Goal: Task Accomplishment & Management: Manage account settings

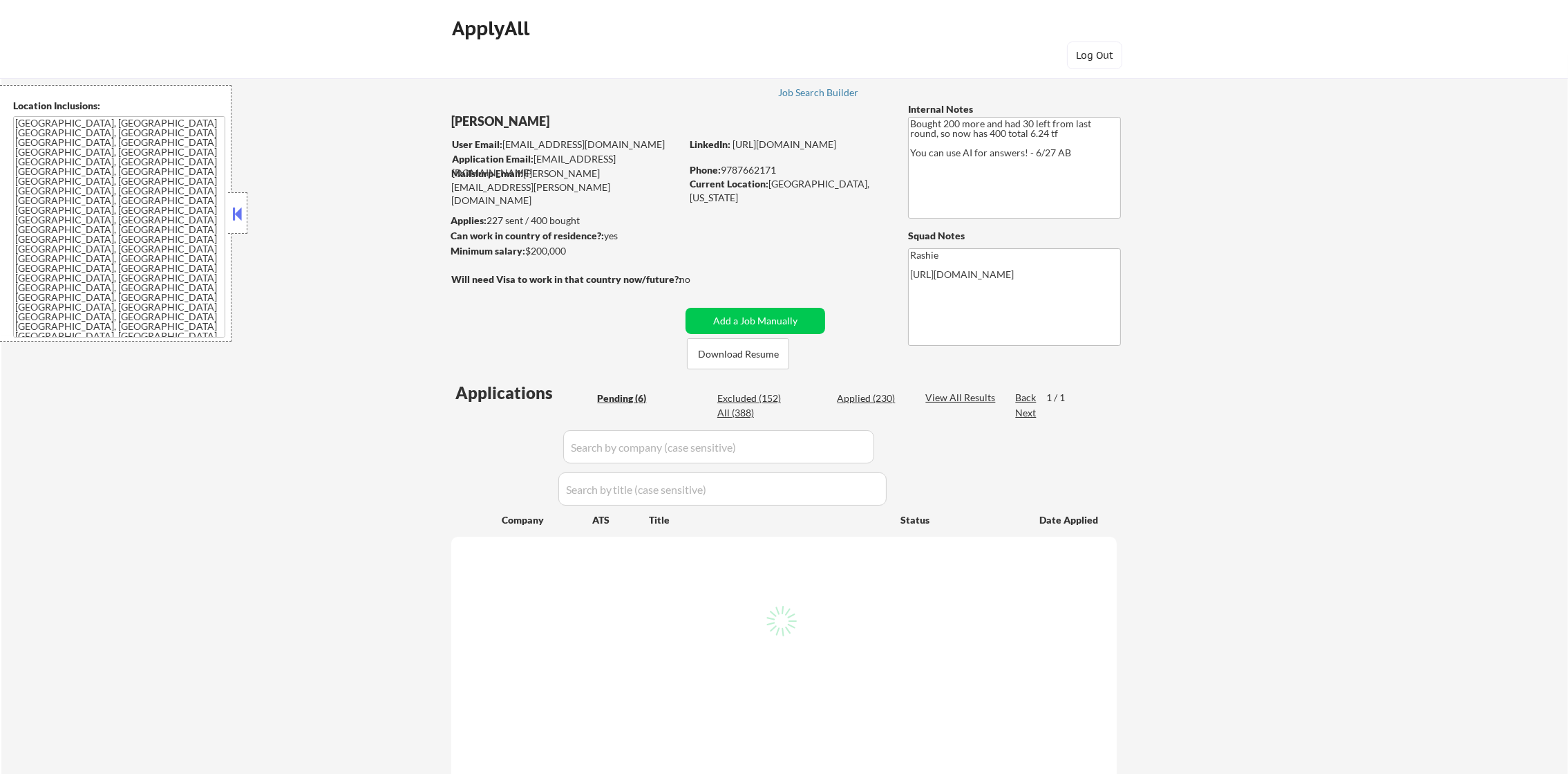
select select ""pending""
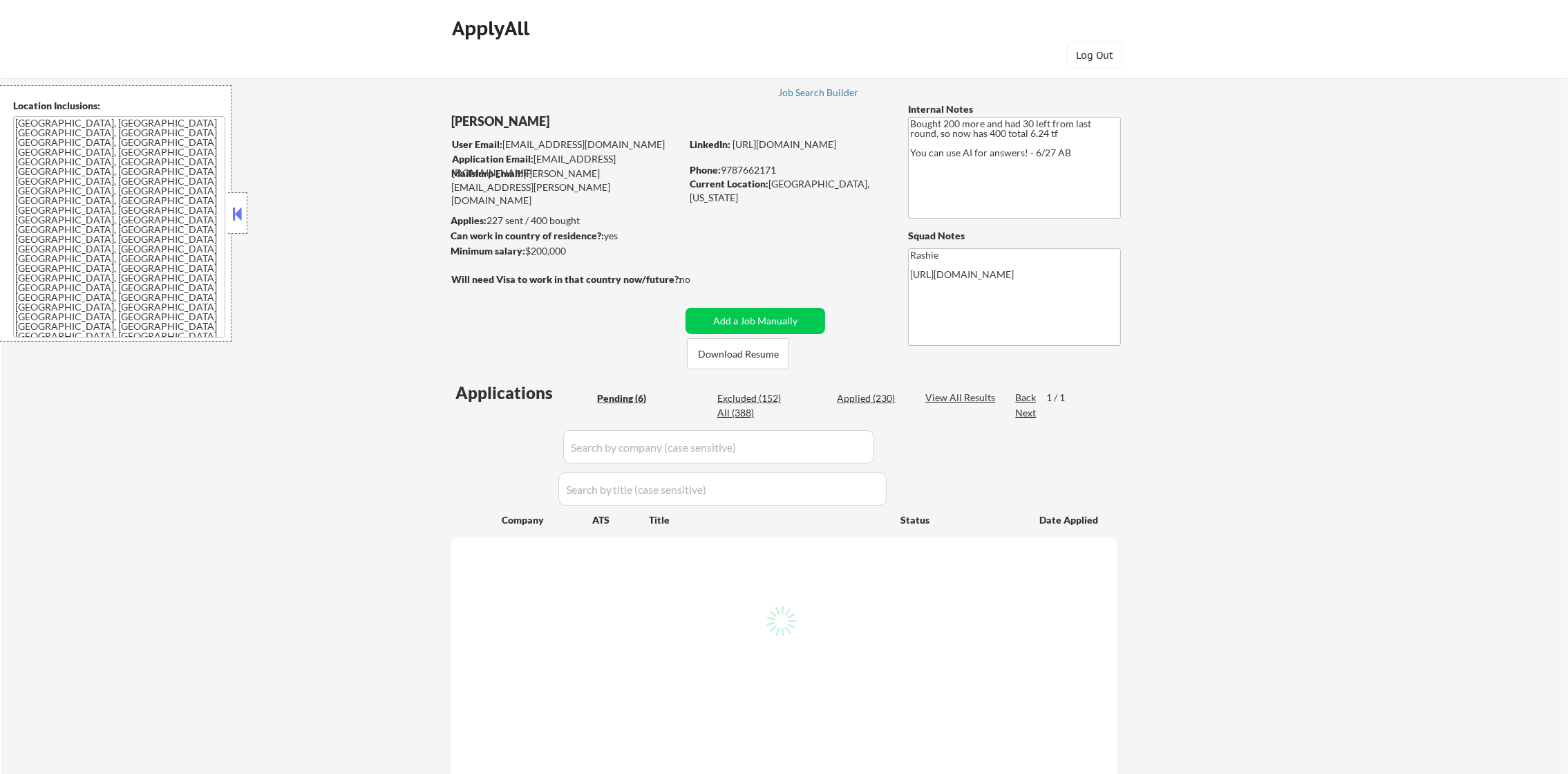
select select ""pending""
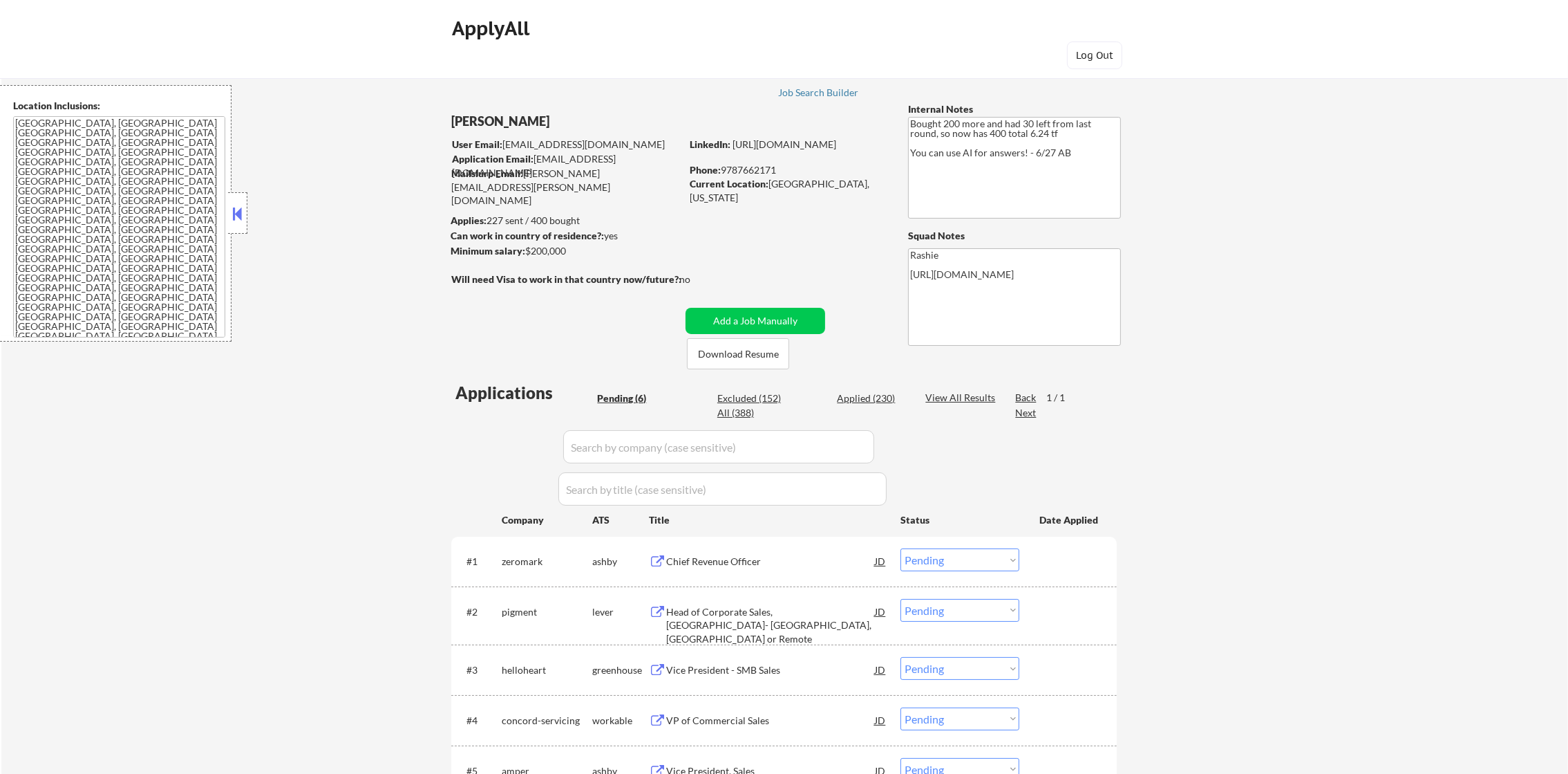
click at [884, 393] on div "Applied (230)" at bounding box center [871, 398] width 69 height 14
select select ""applied""
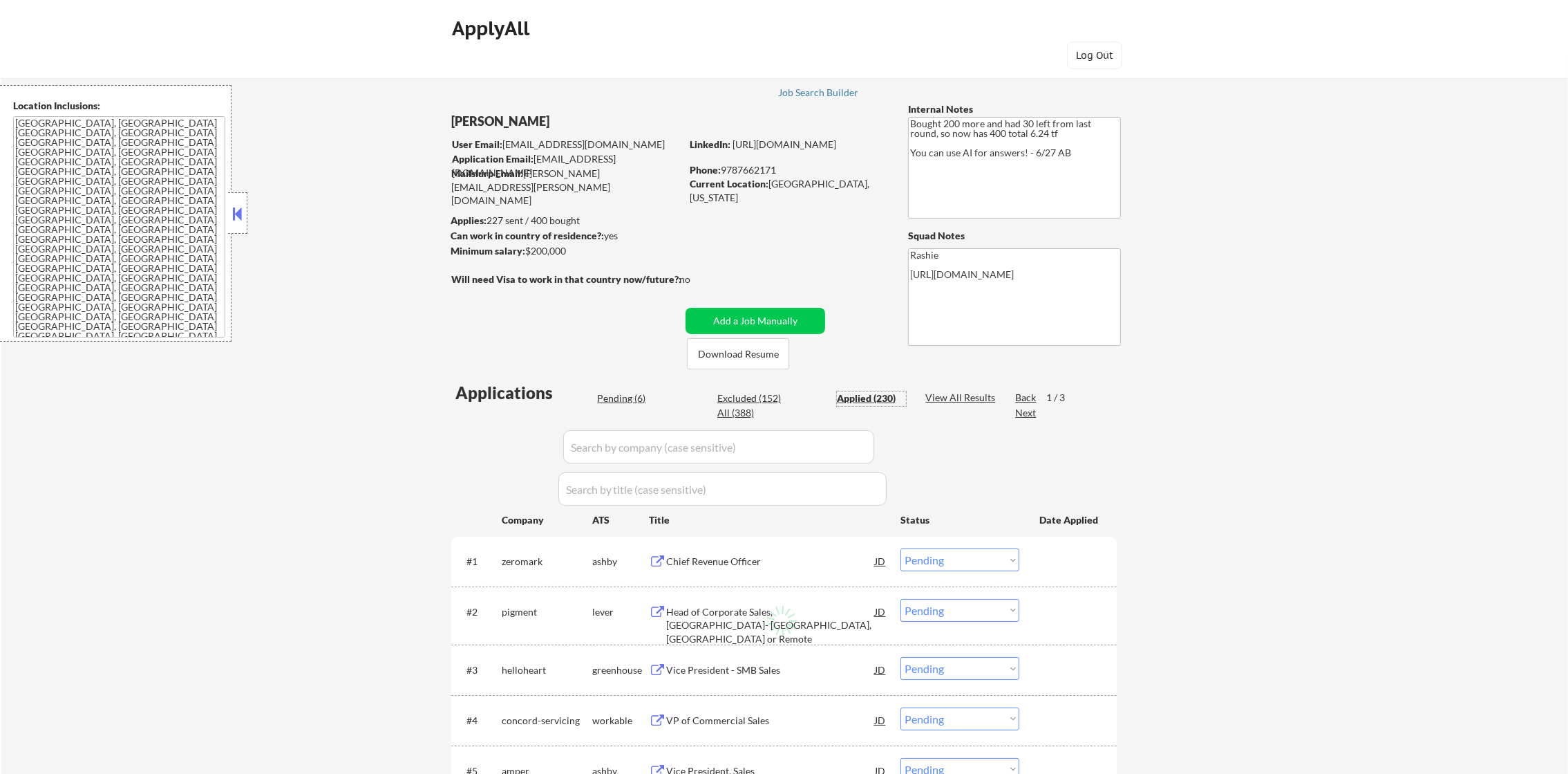
select select ""applied""
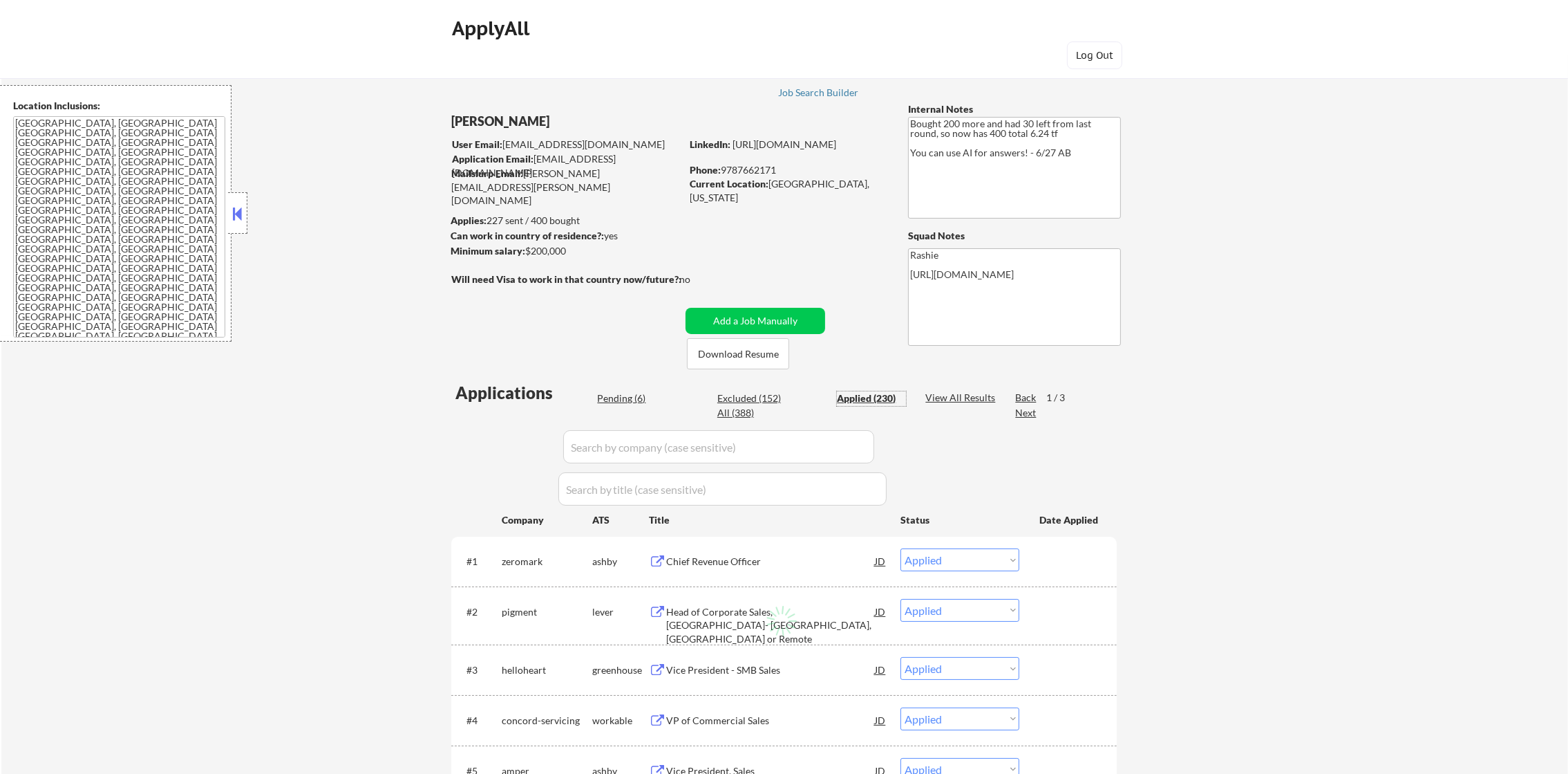
select select ""applied""
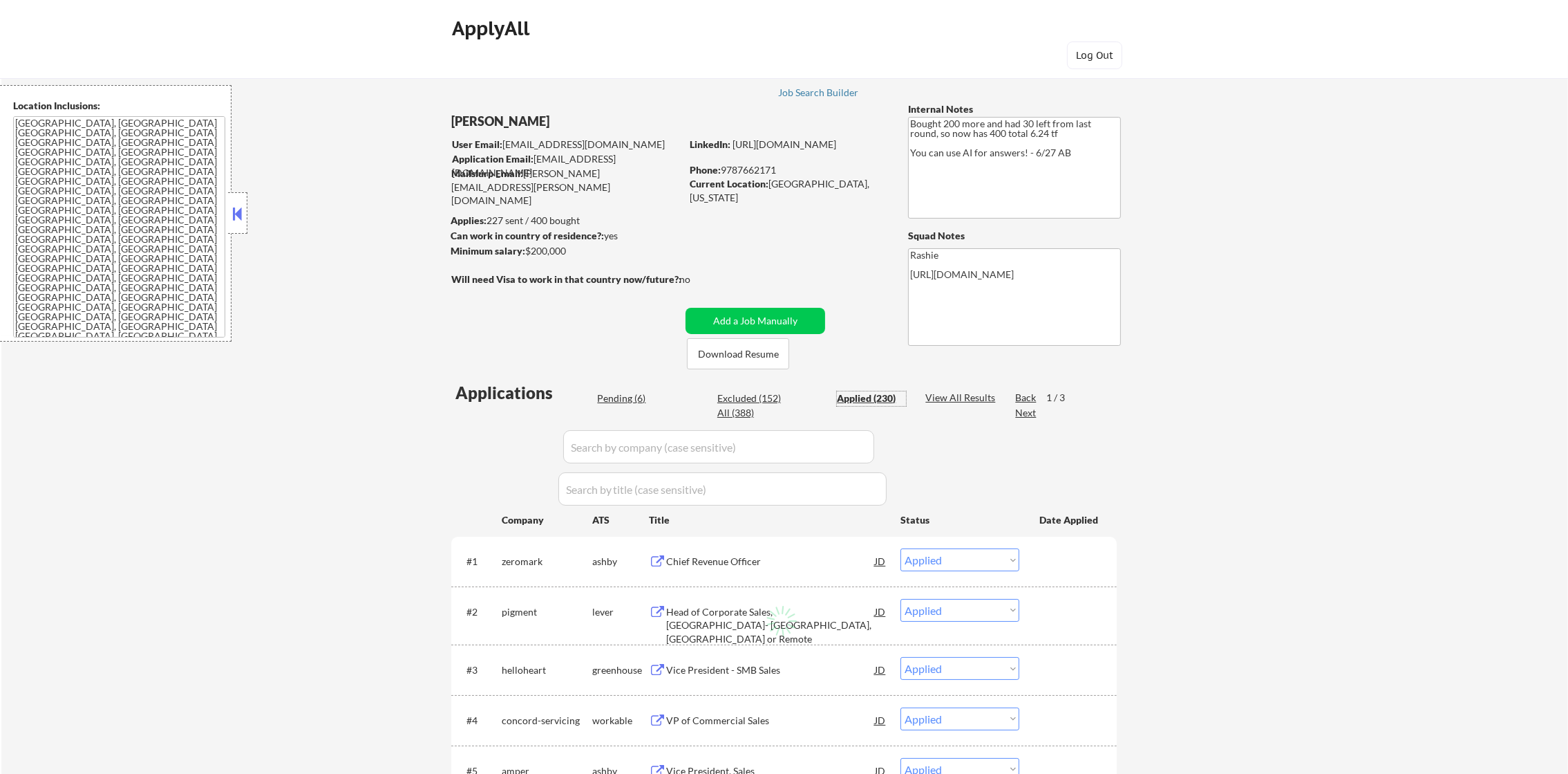
select select ""applied""
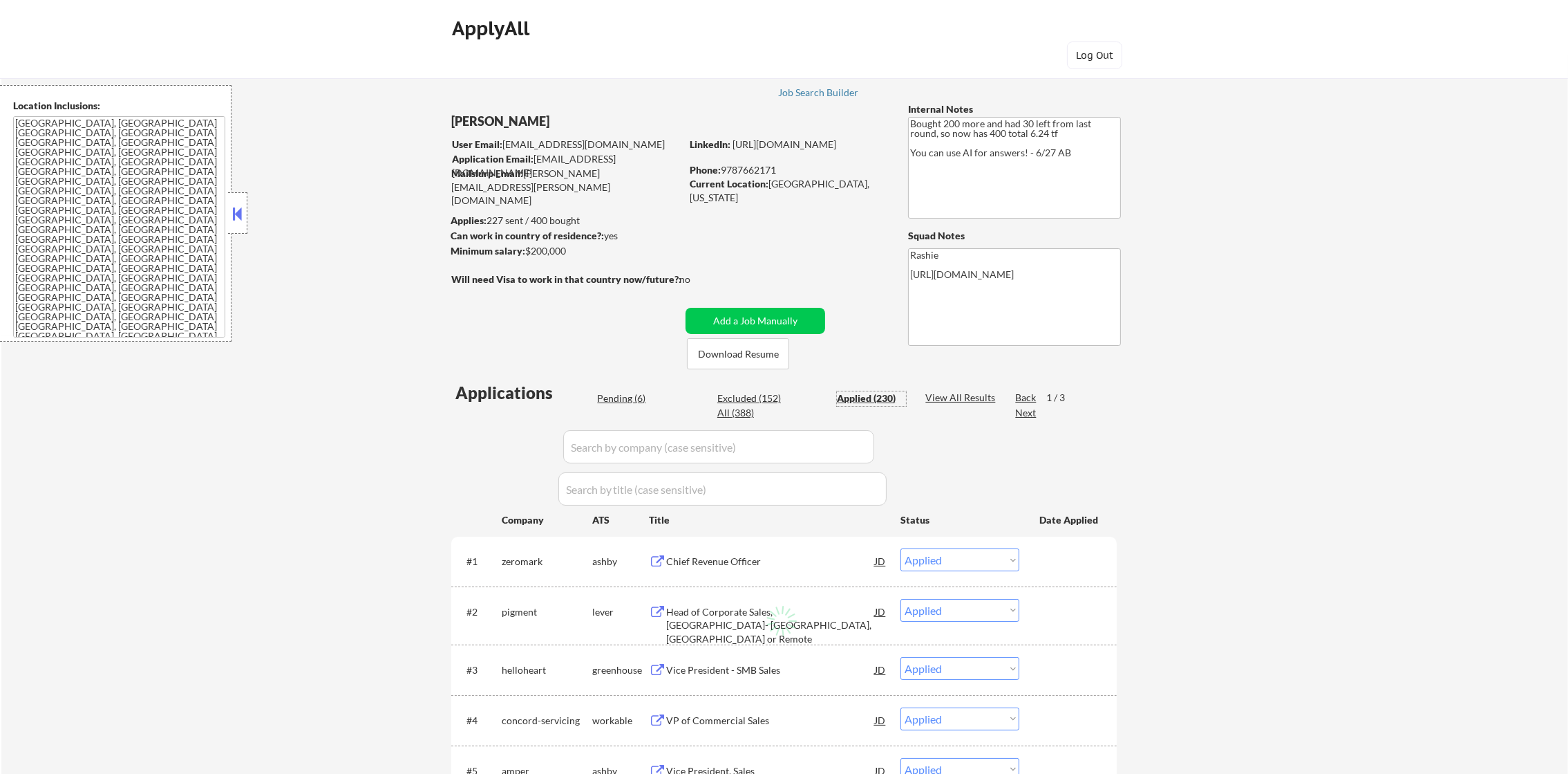
select select ""applied""
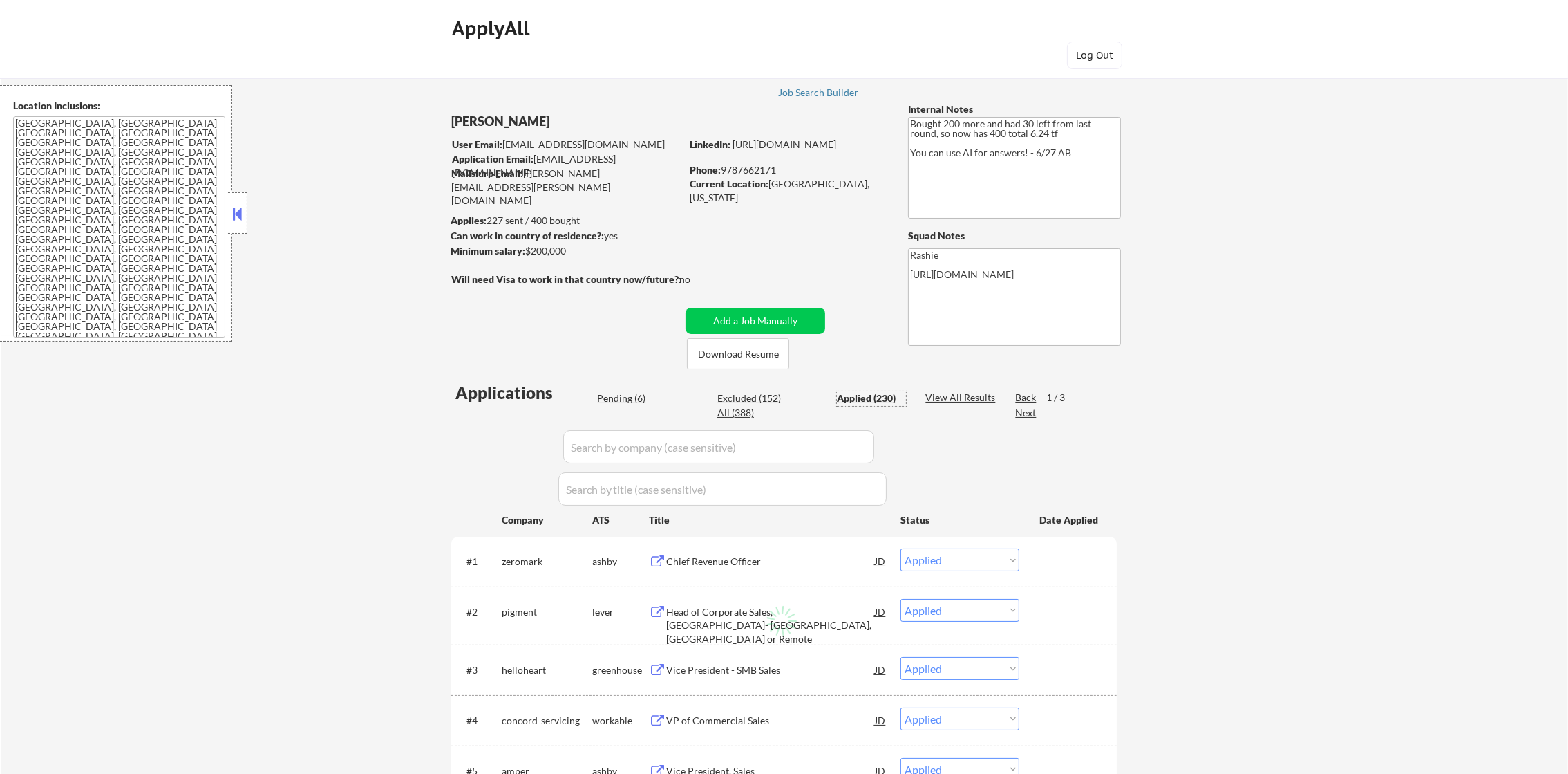
select select ""applied""
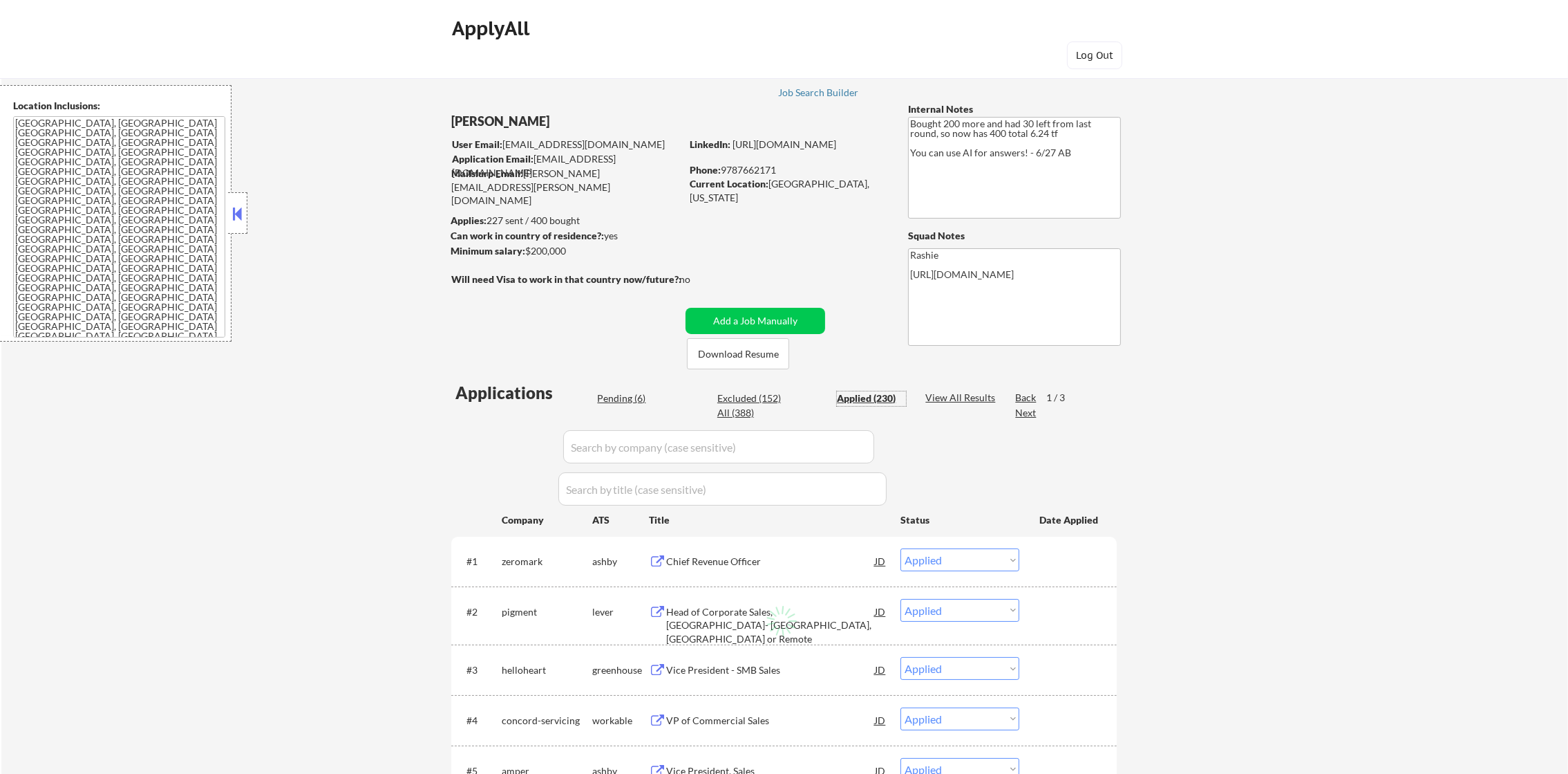
select select ""applied""
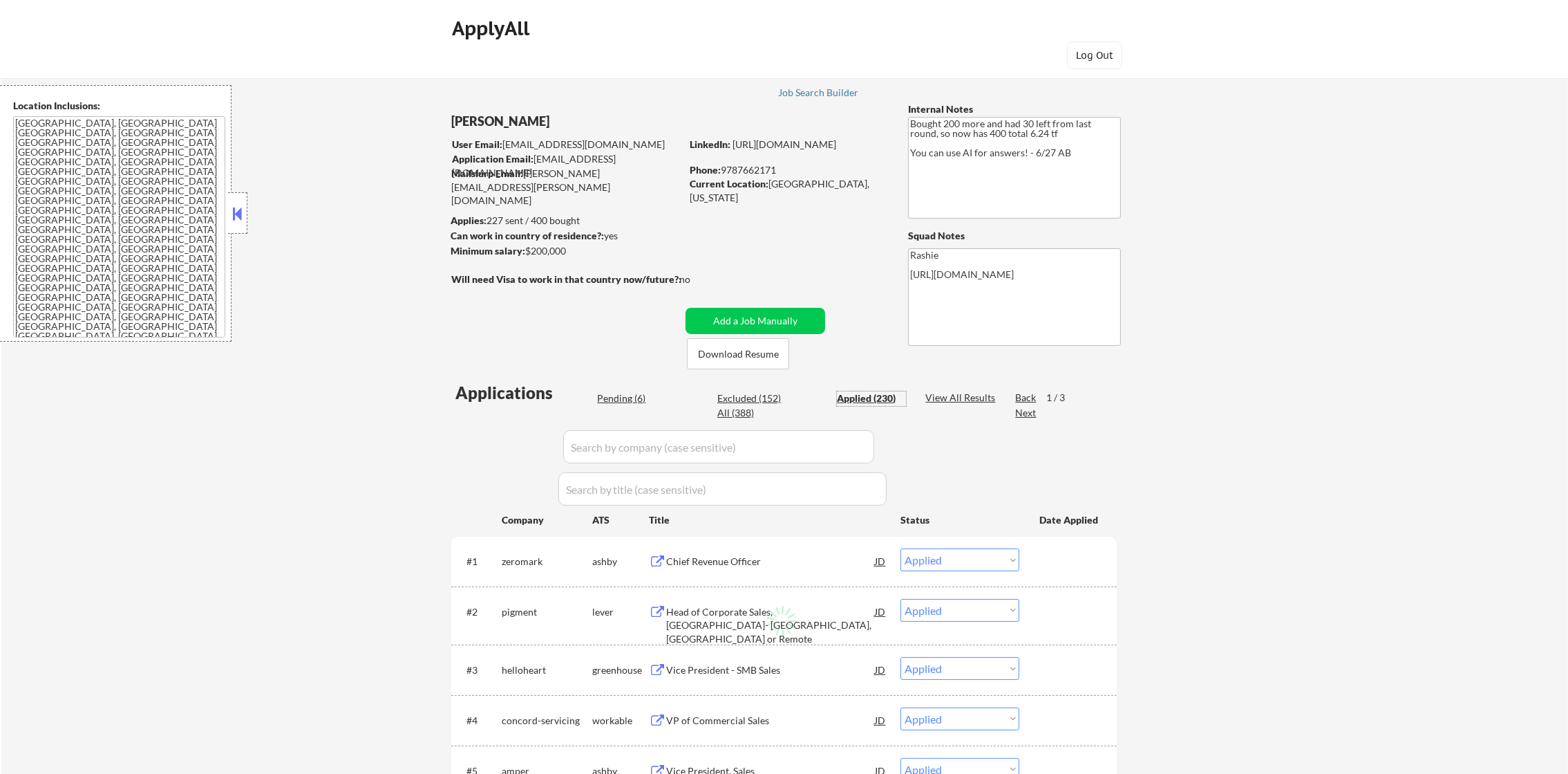
select select ""applied""
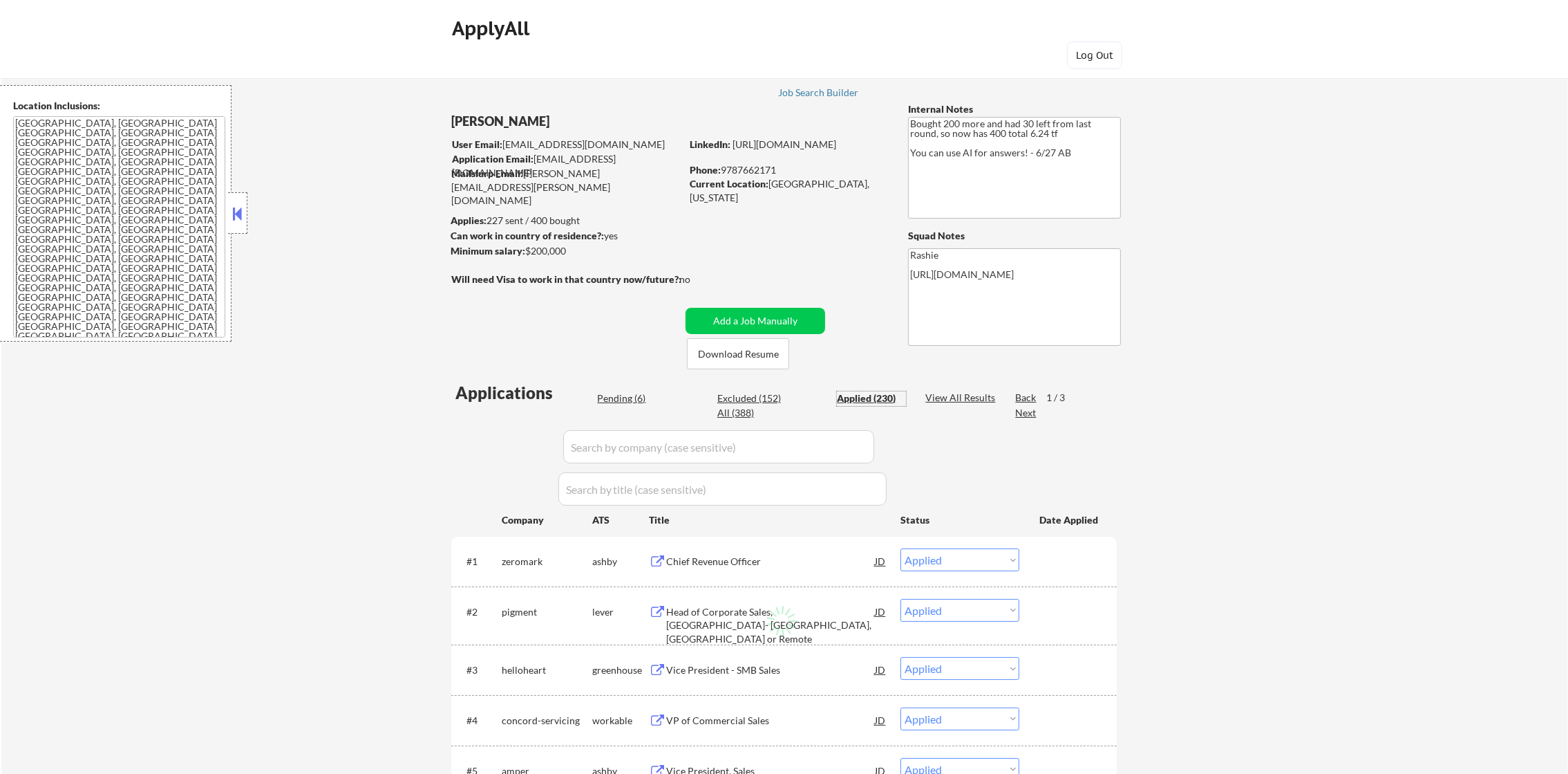
select select ""applied""
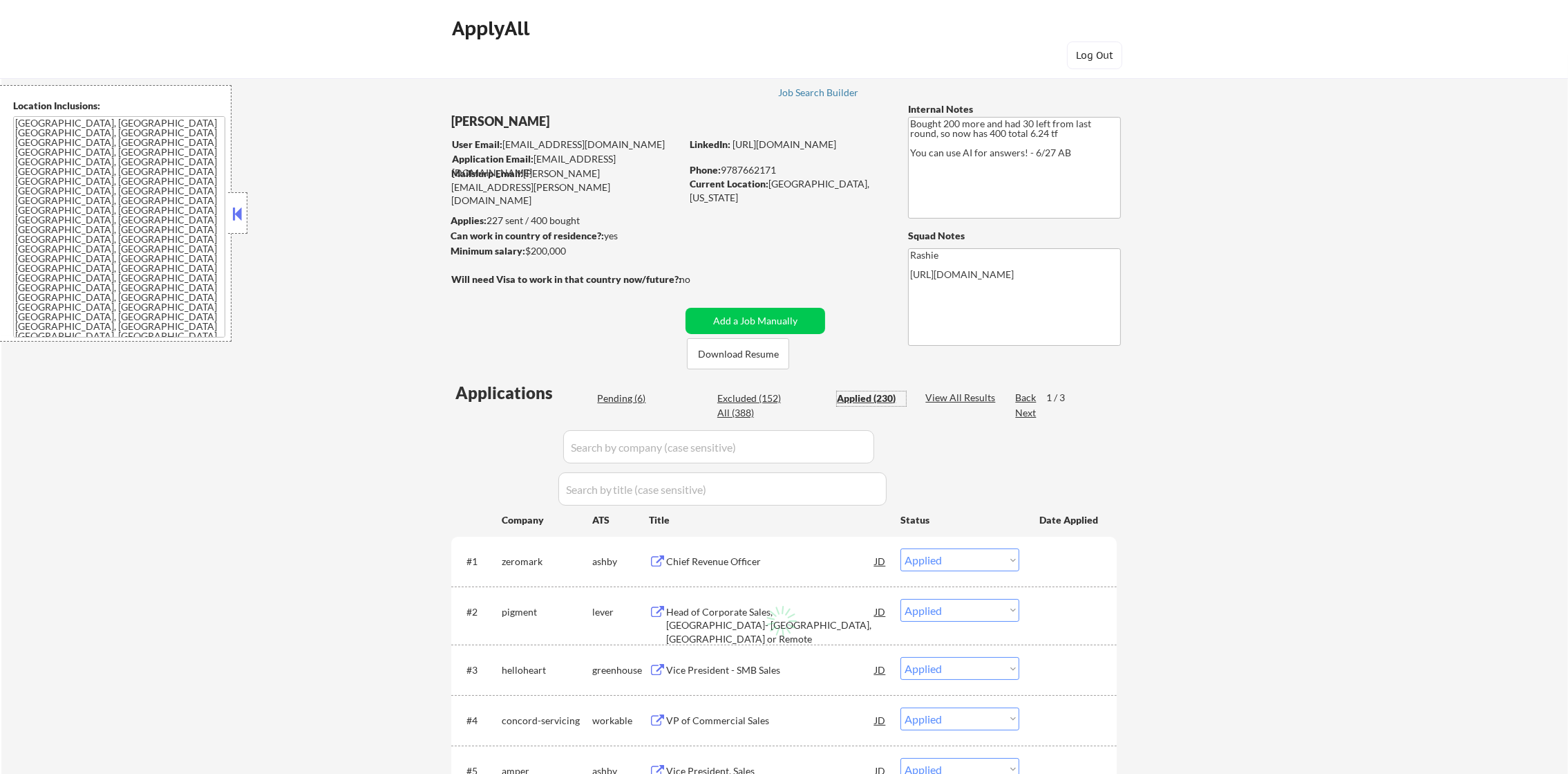
select select ""applied""
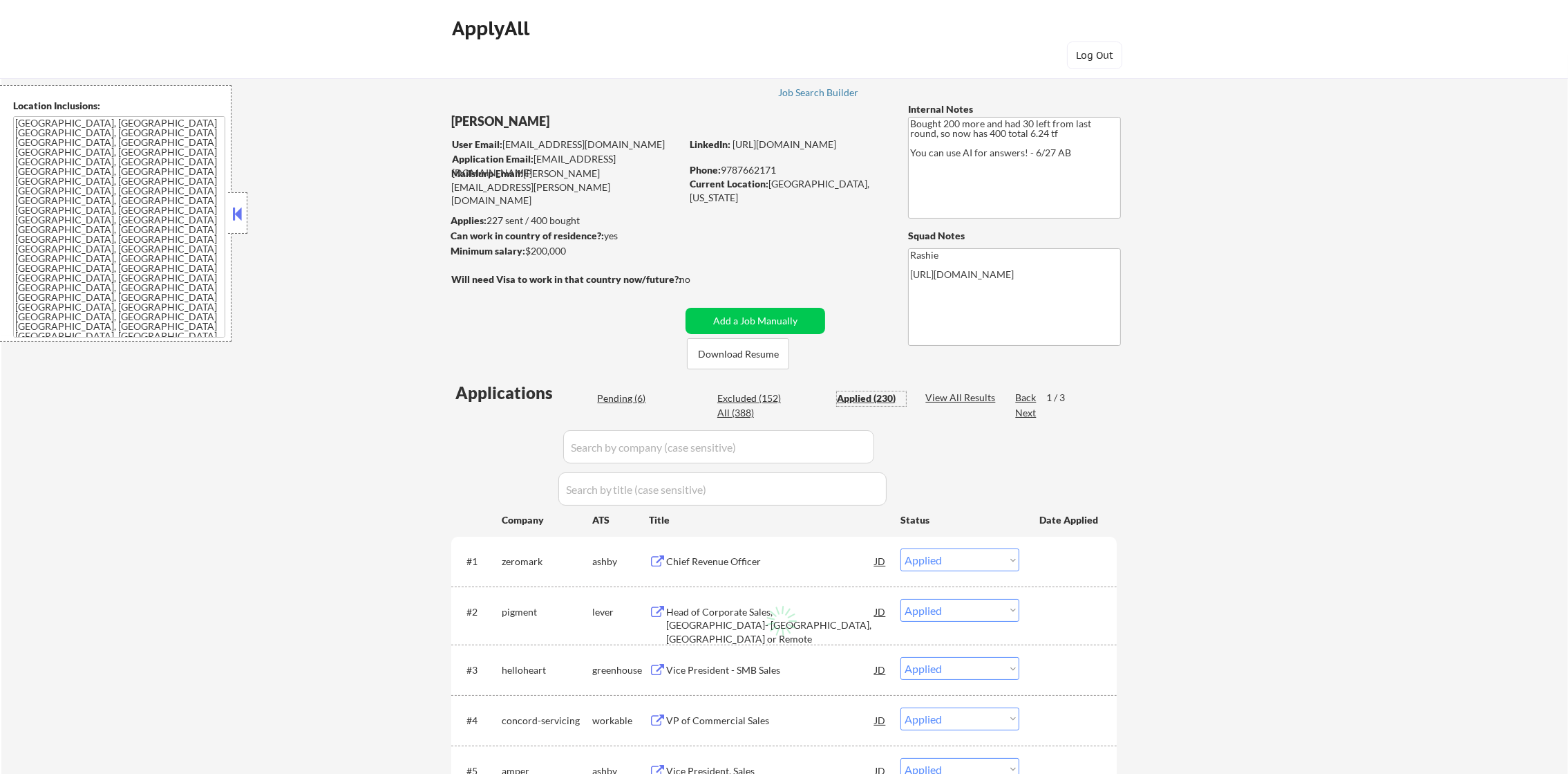
select select ""applied""
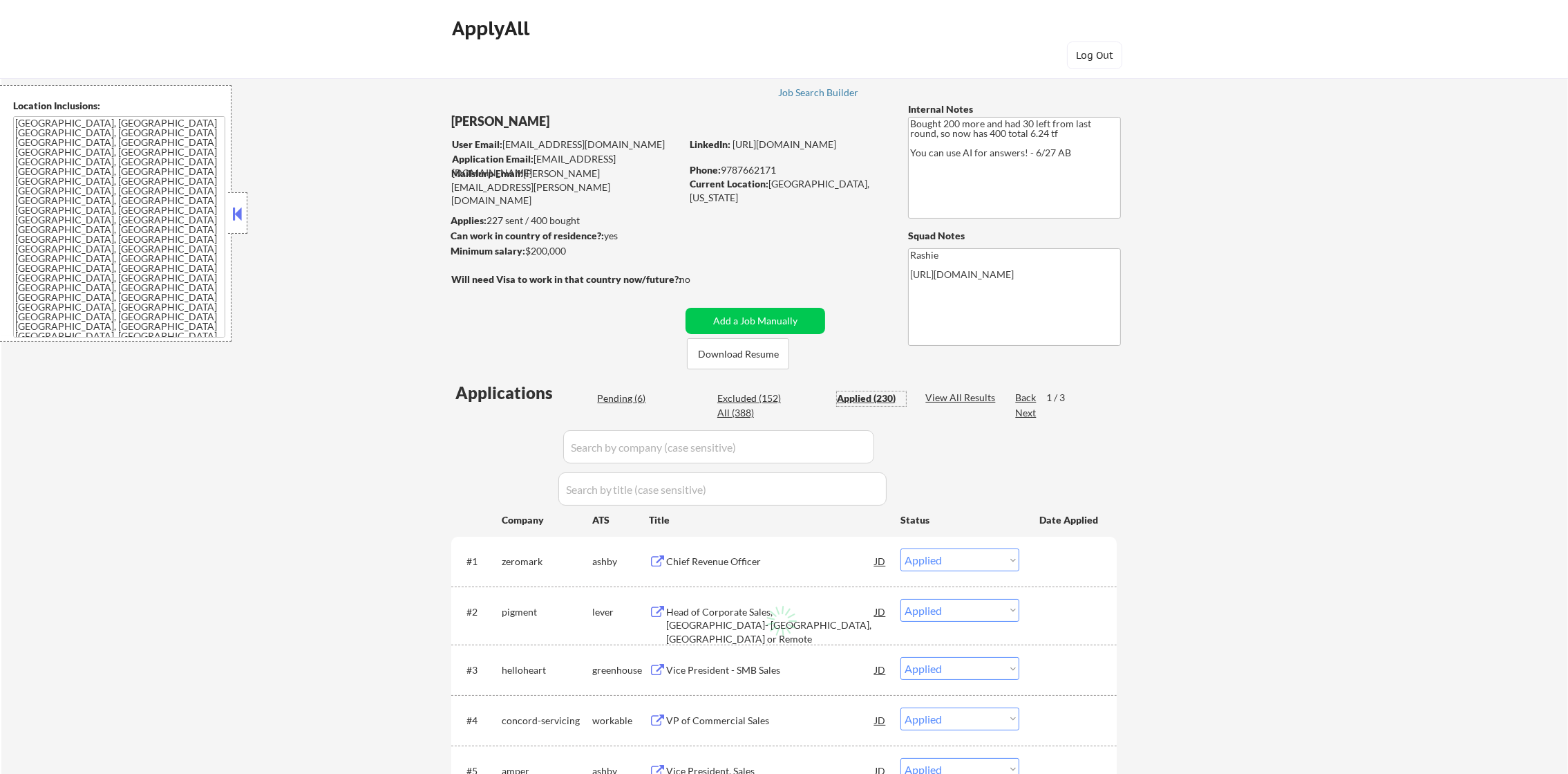
select select ""applied""
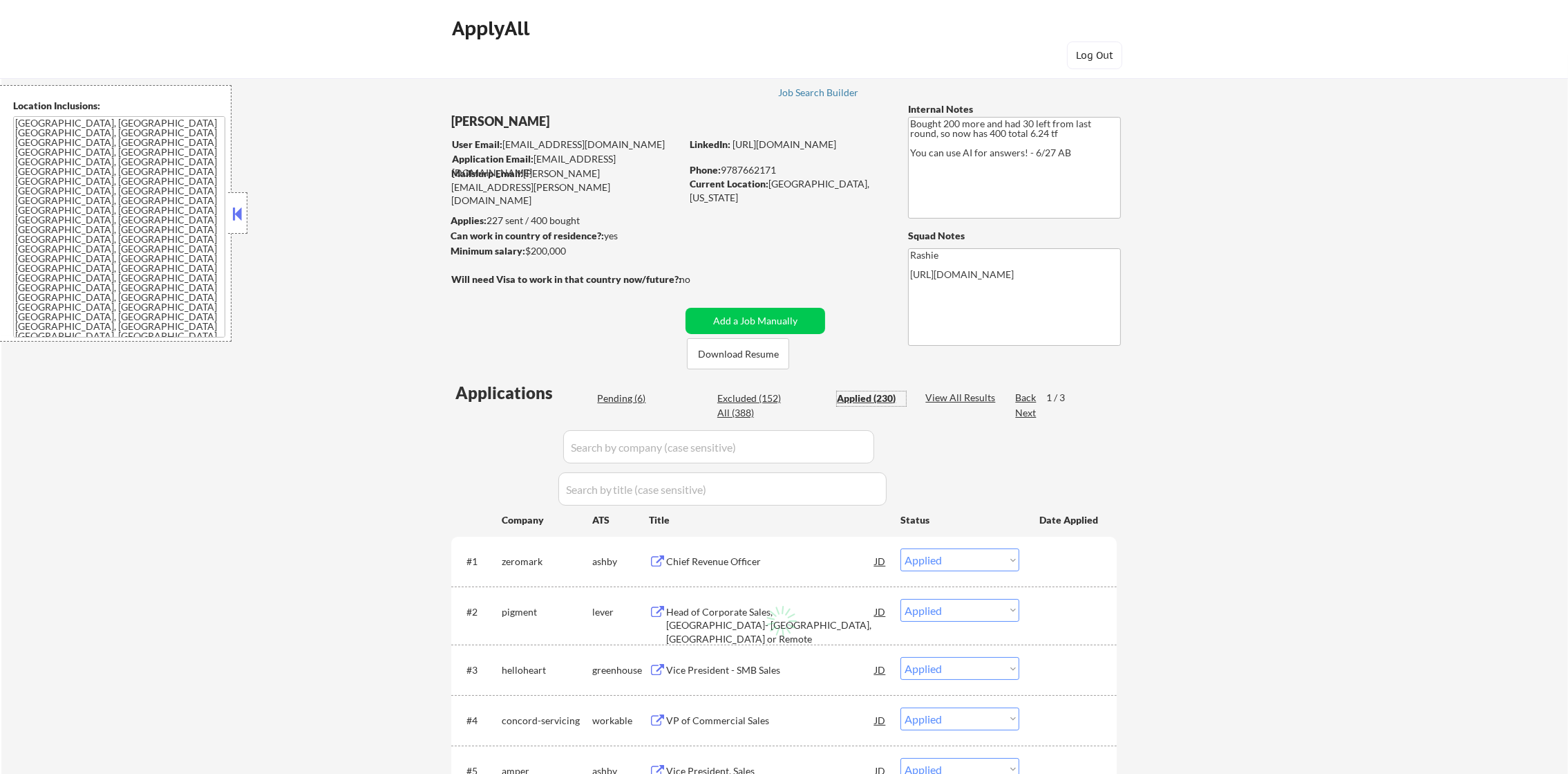
select select ""applied""
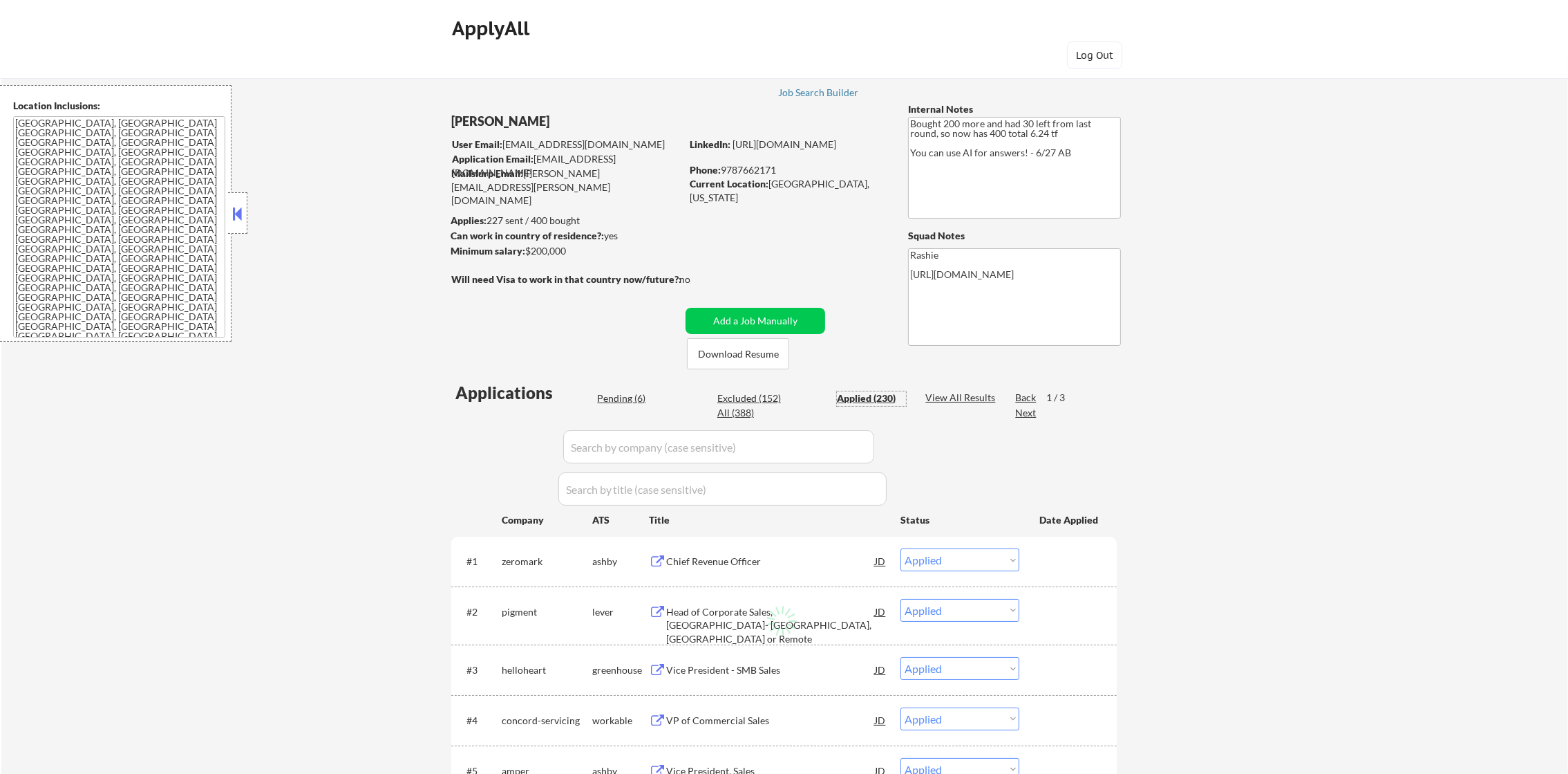
select select ""applied""
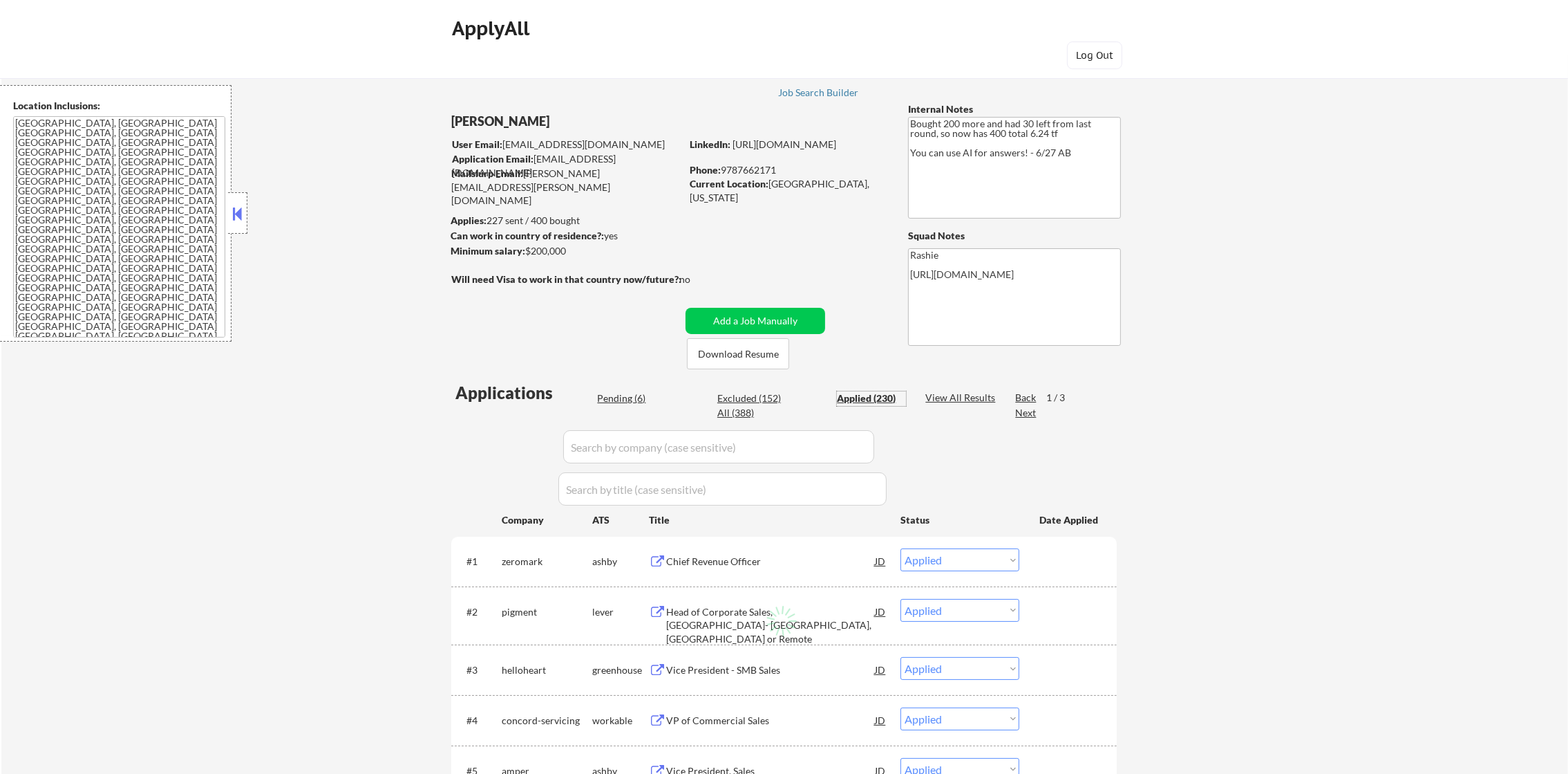
select select ""applied""
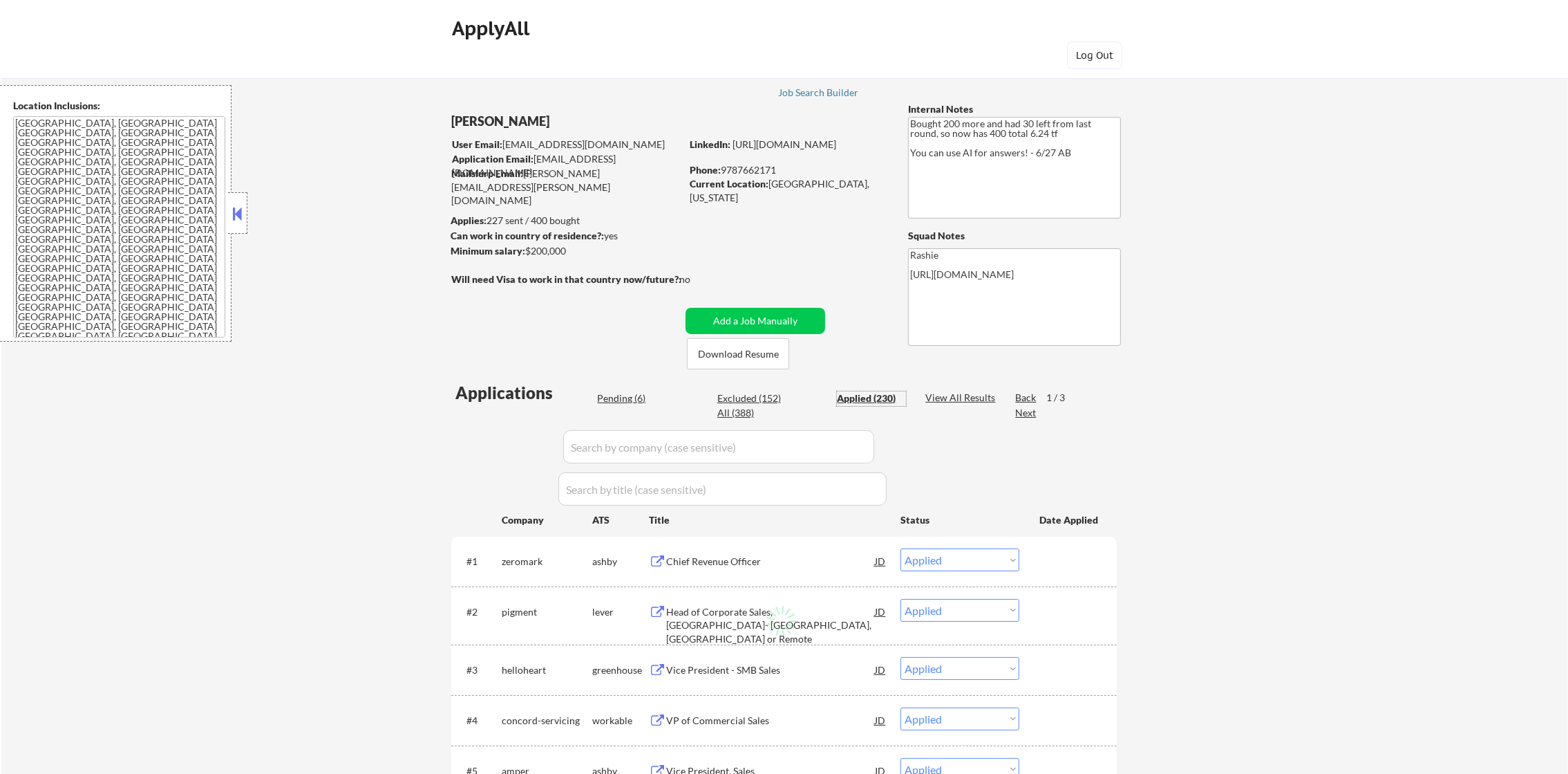
select select ""applied""
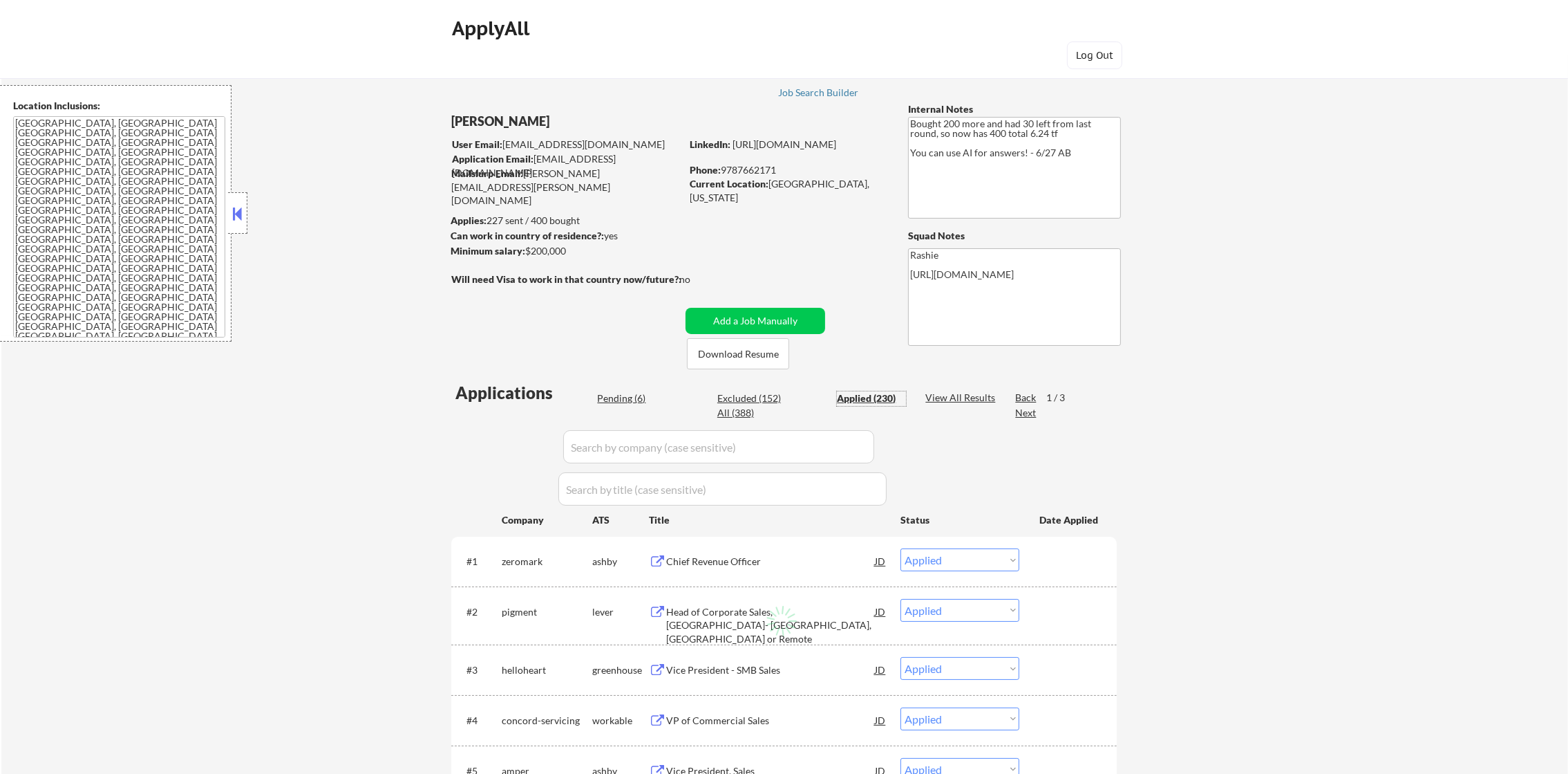
select select ""applied""
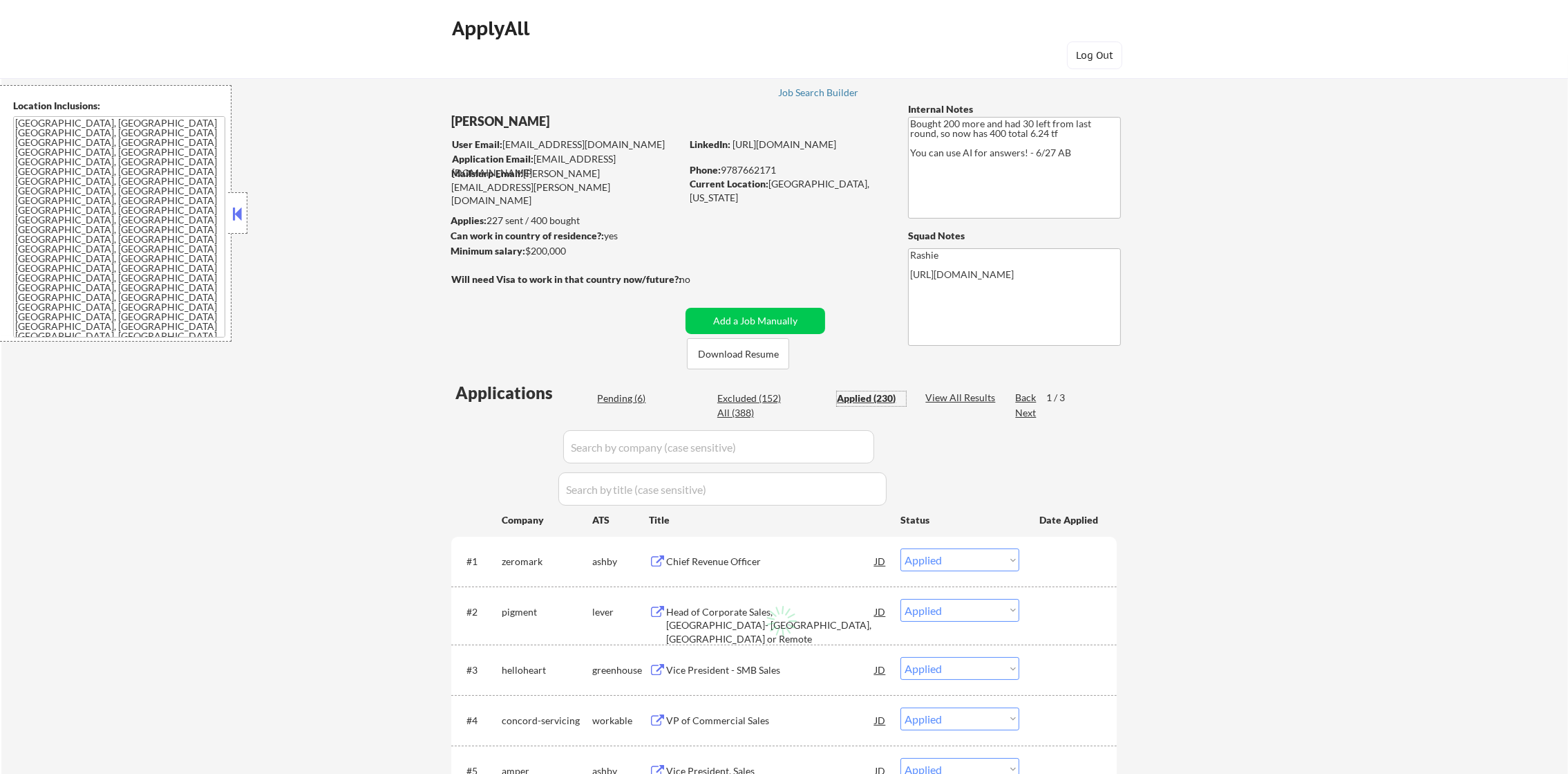
select select ""applied""
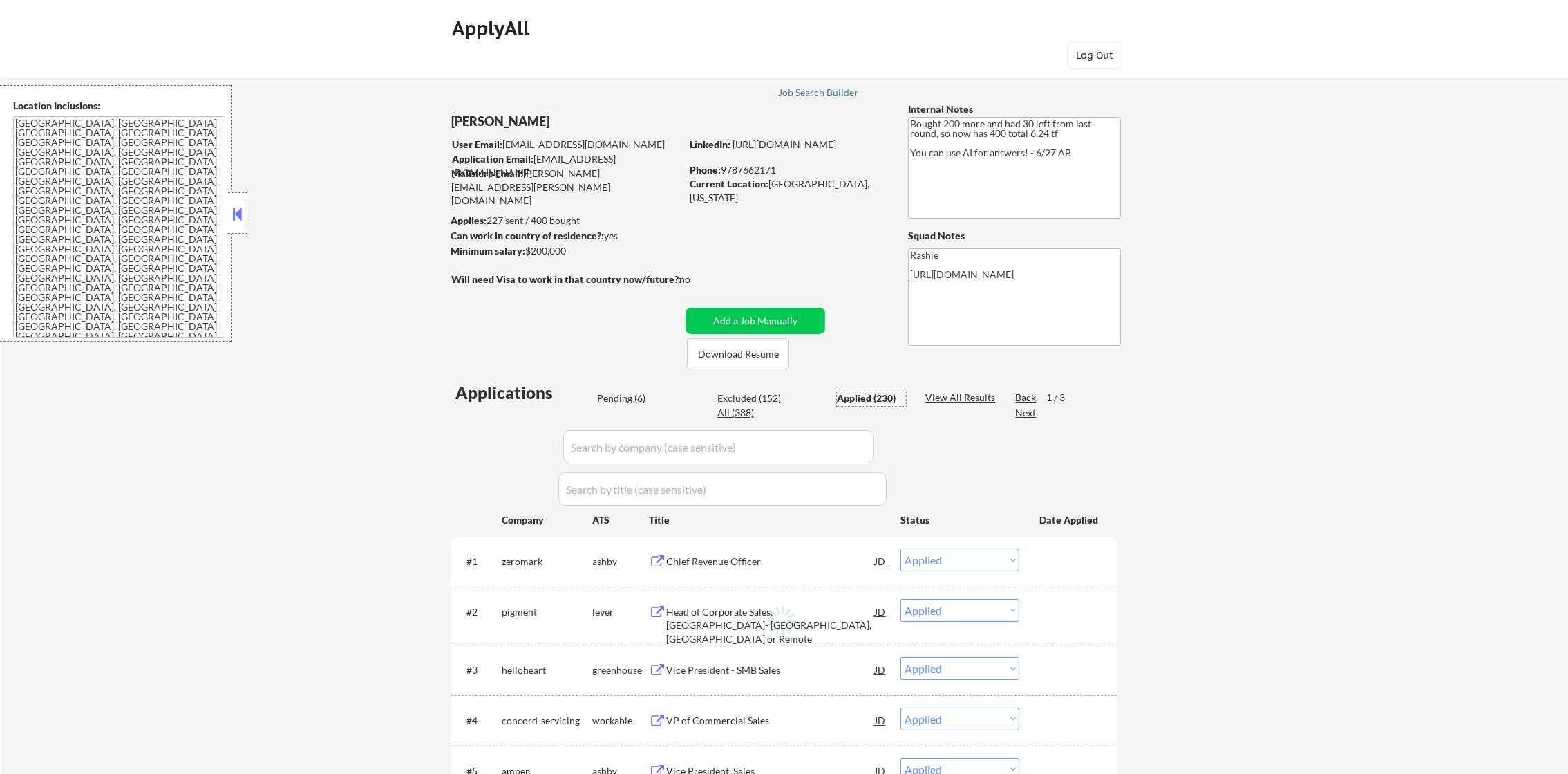
select select ""applied""
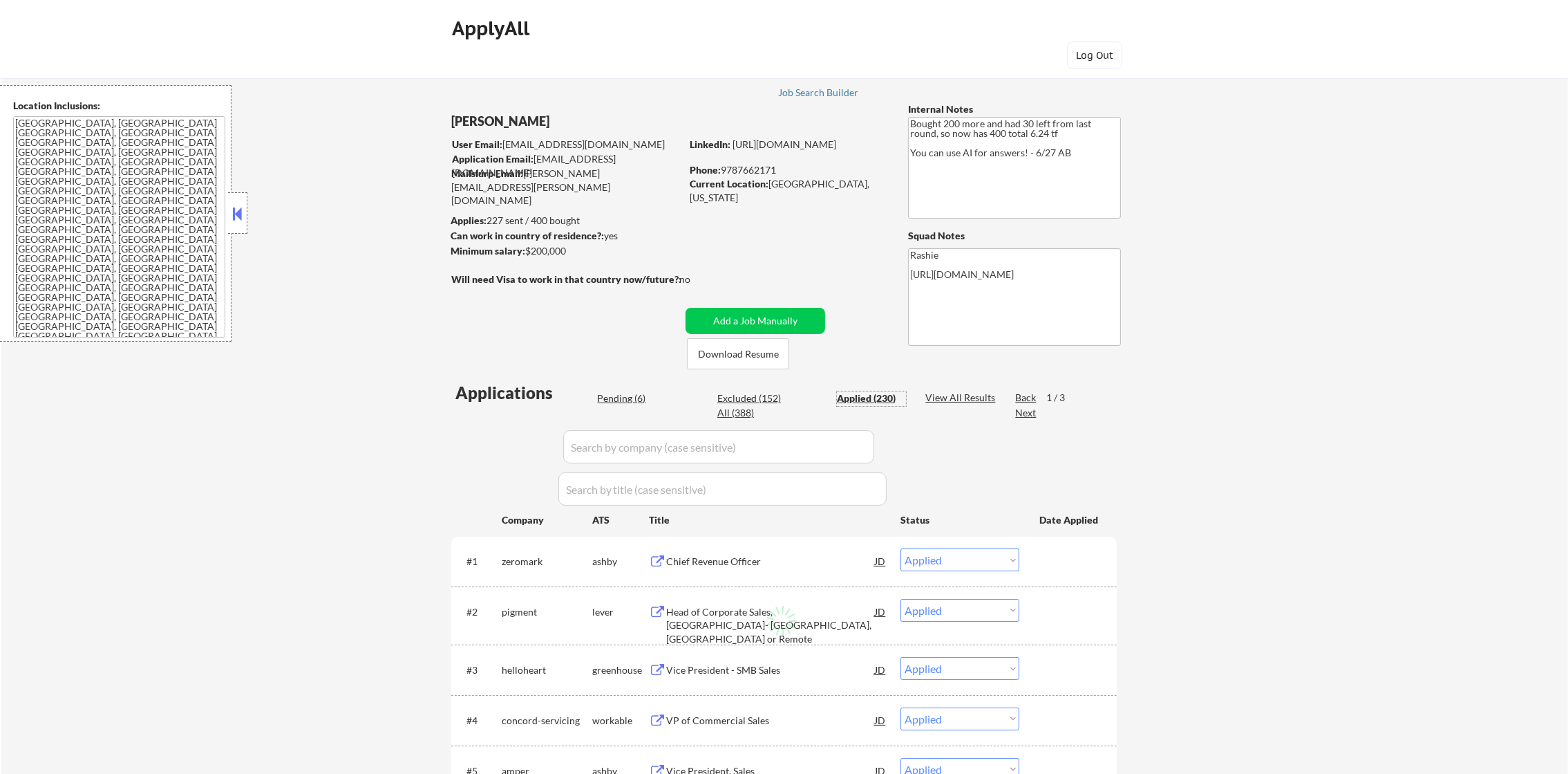
select select ""applied""
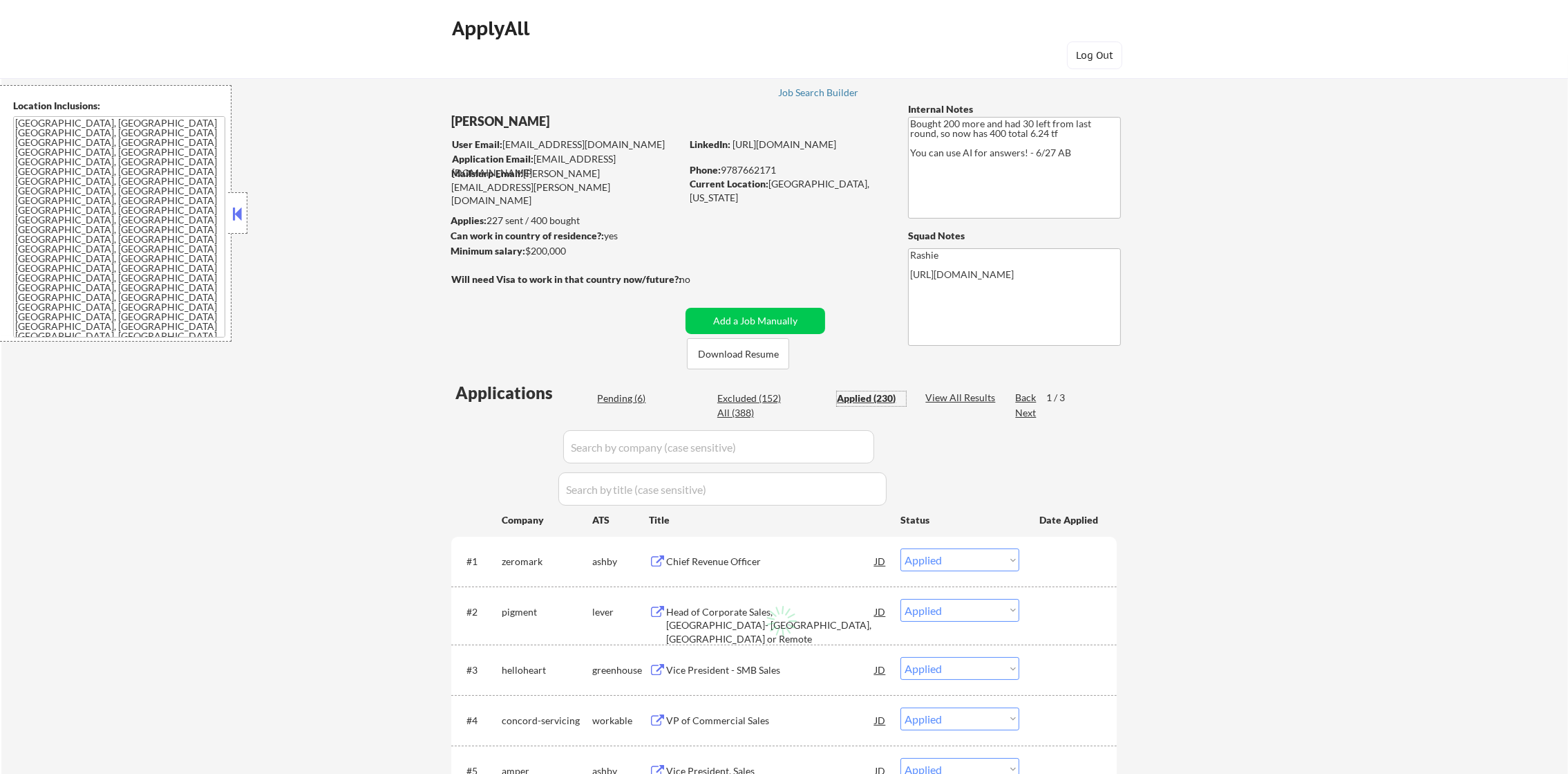
select select ""applied""
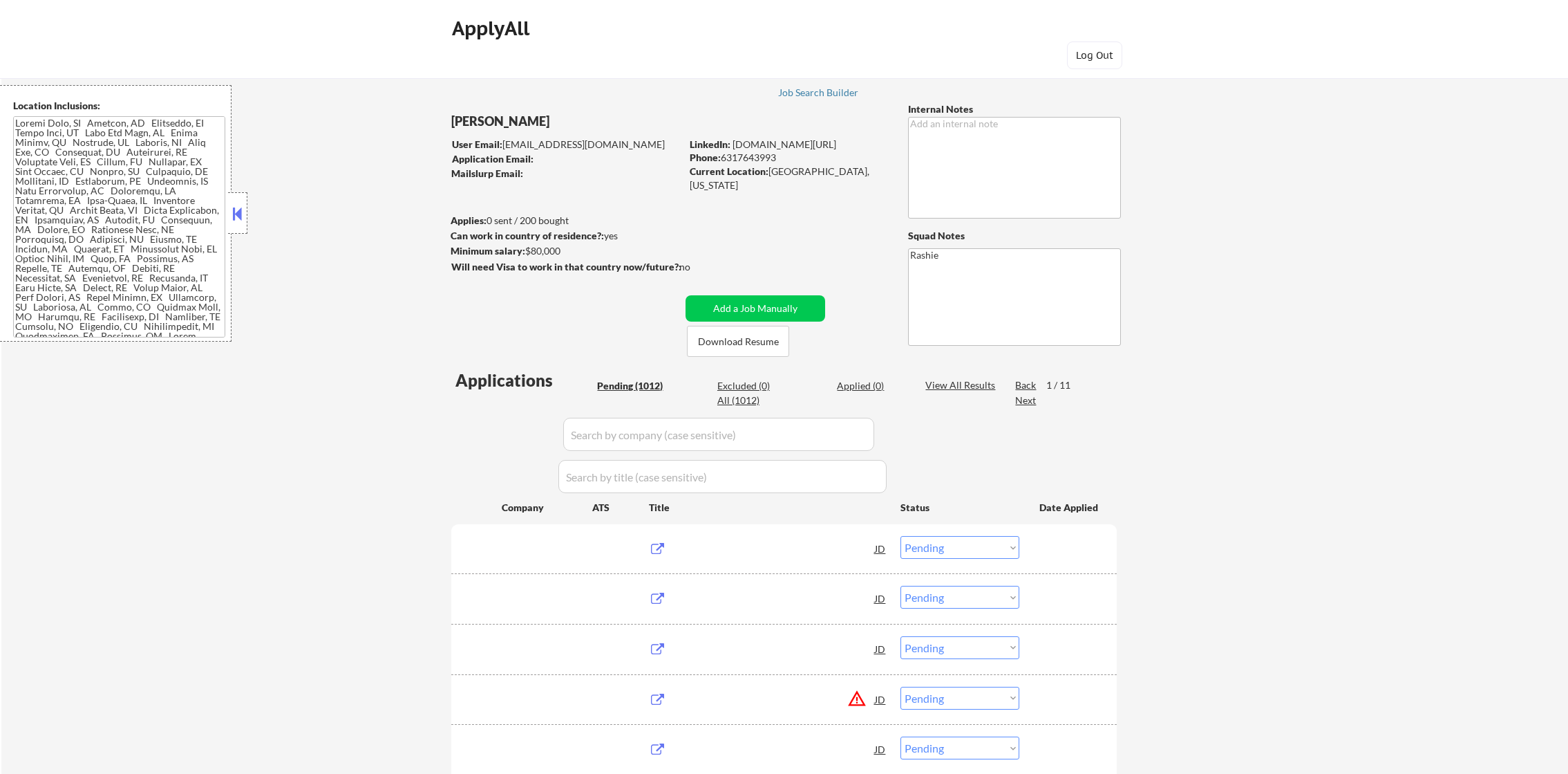
select select ""pending""
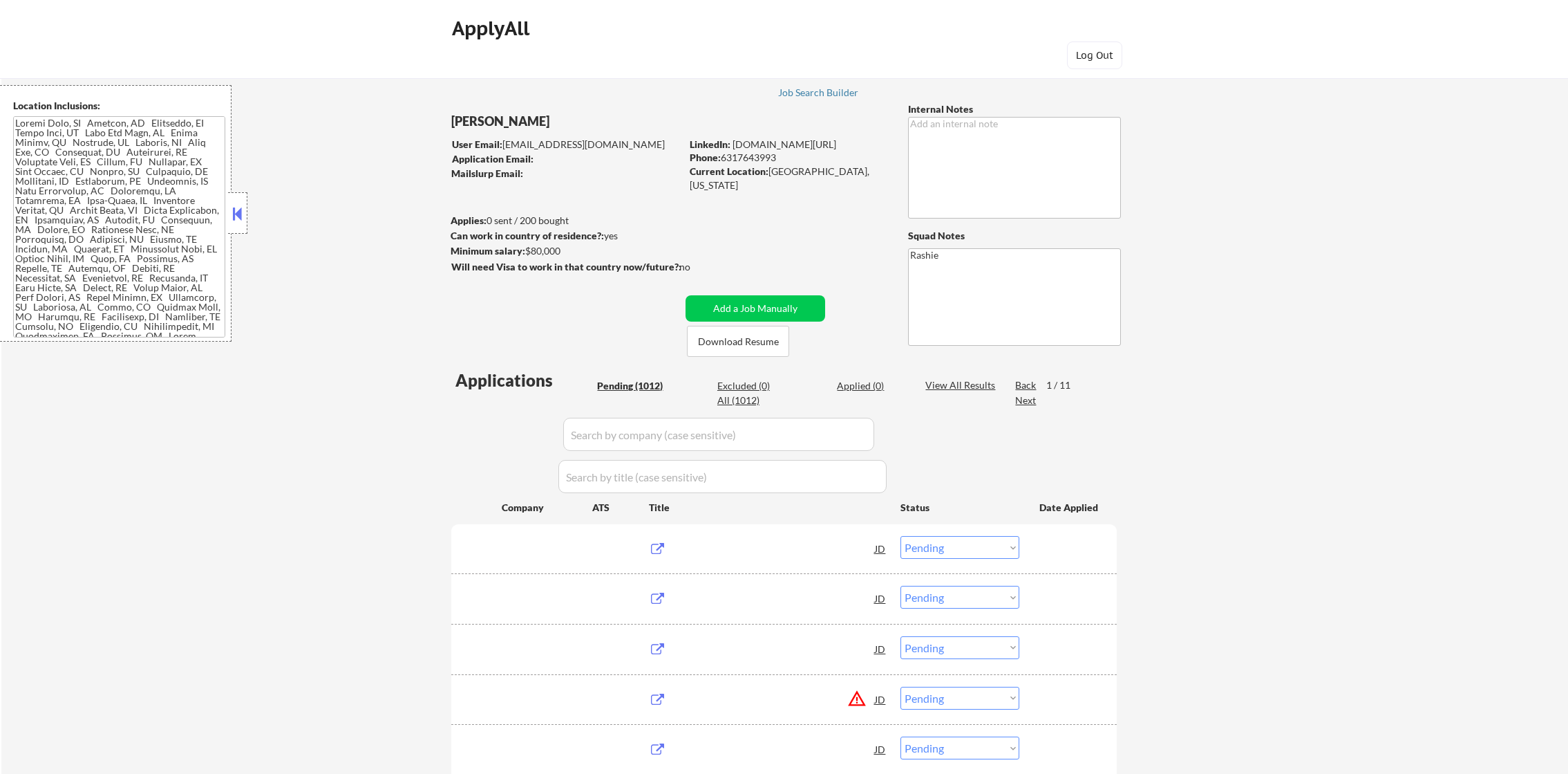
select select ""pending""
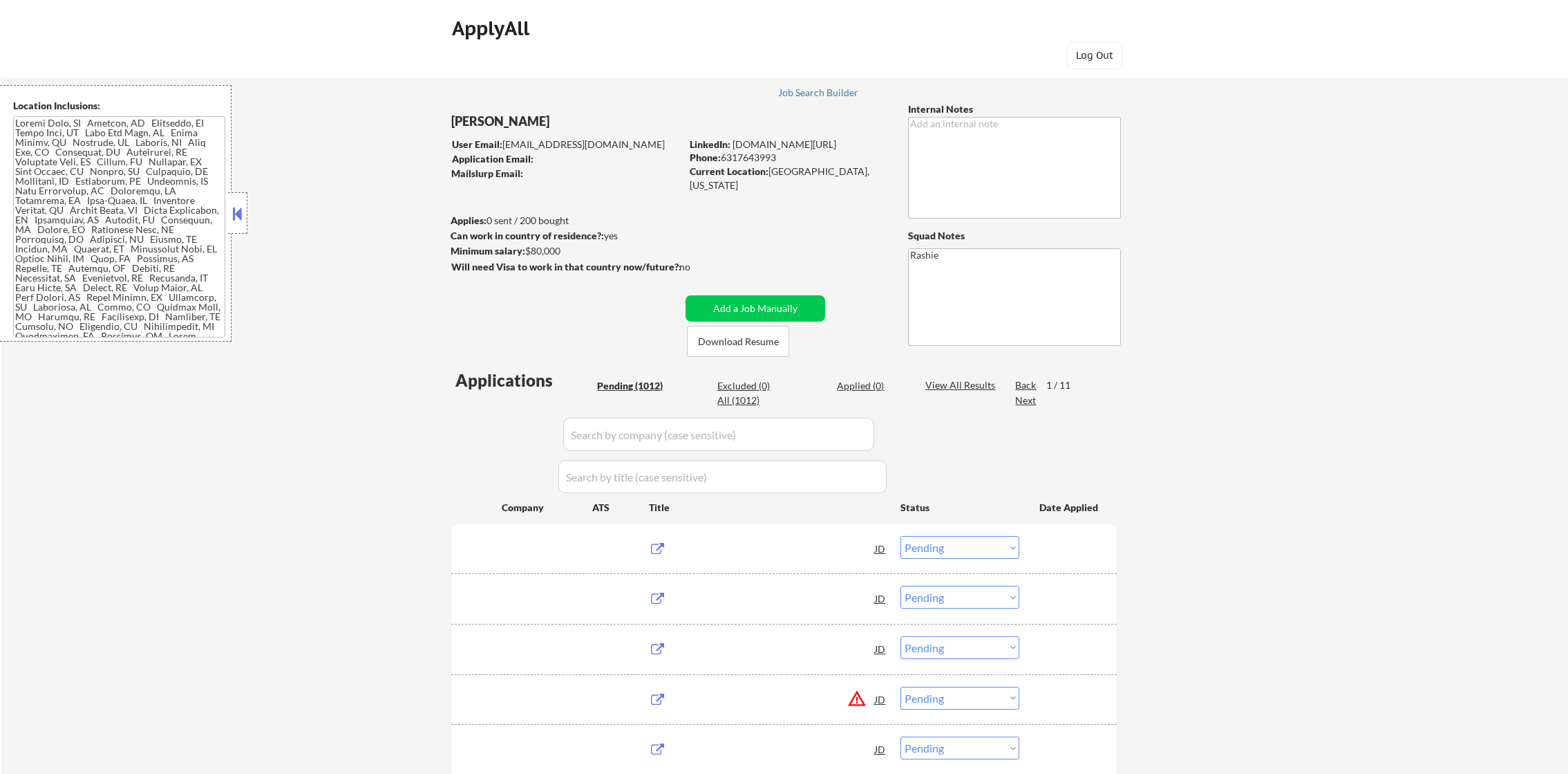
select select ""pending""
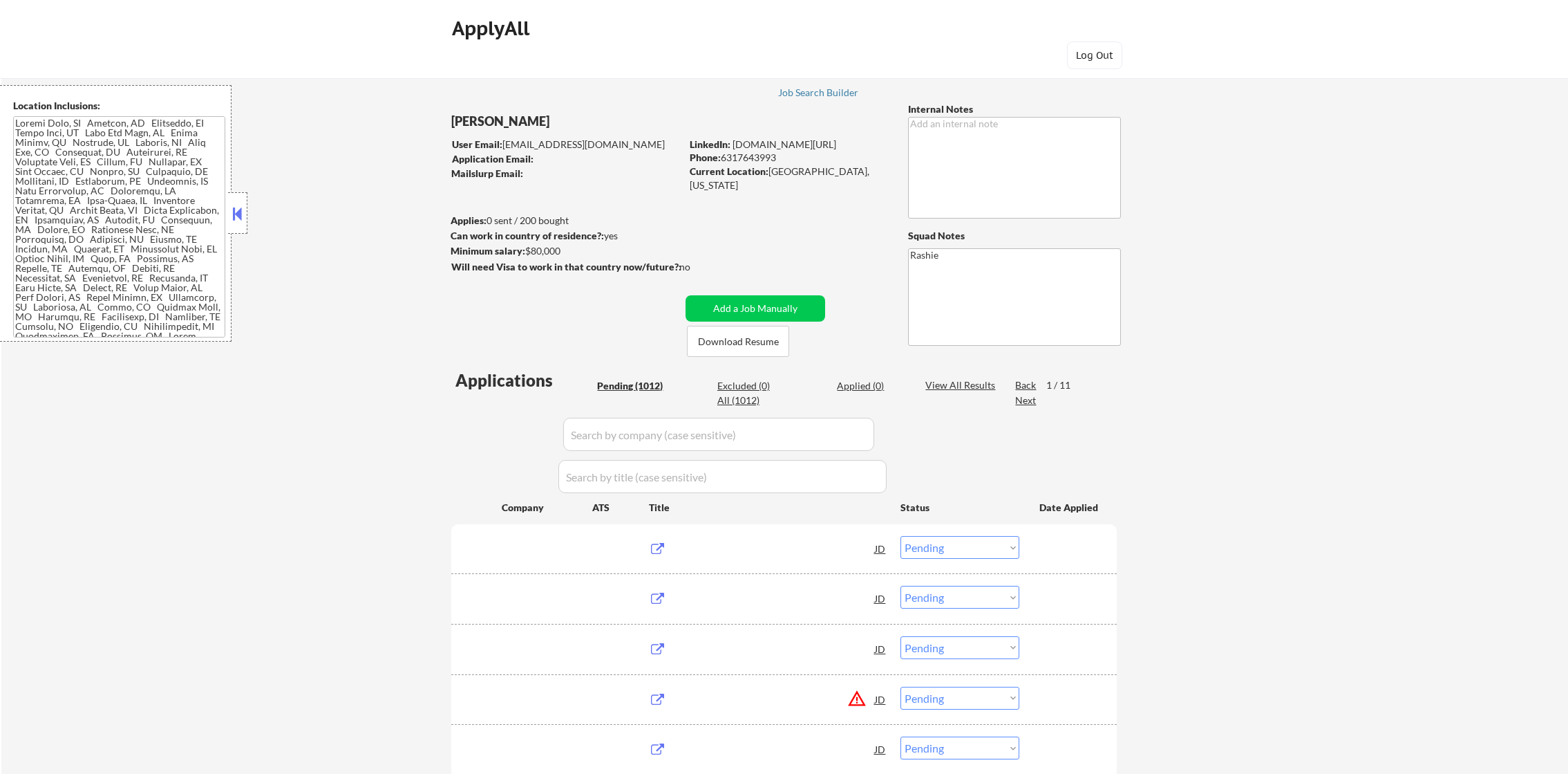
select select ""pending""
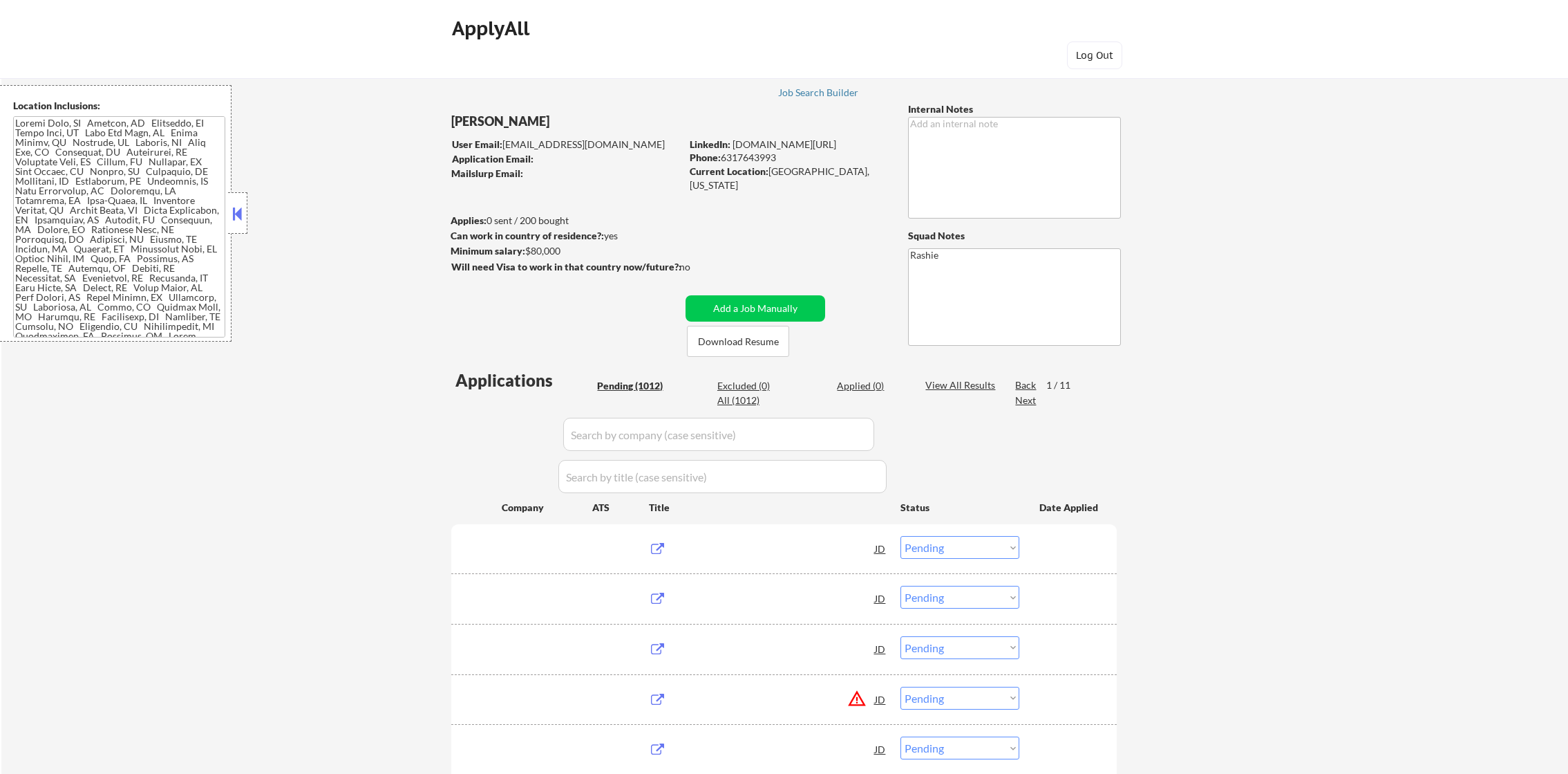
select select ""pending""
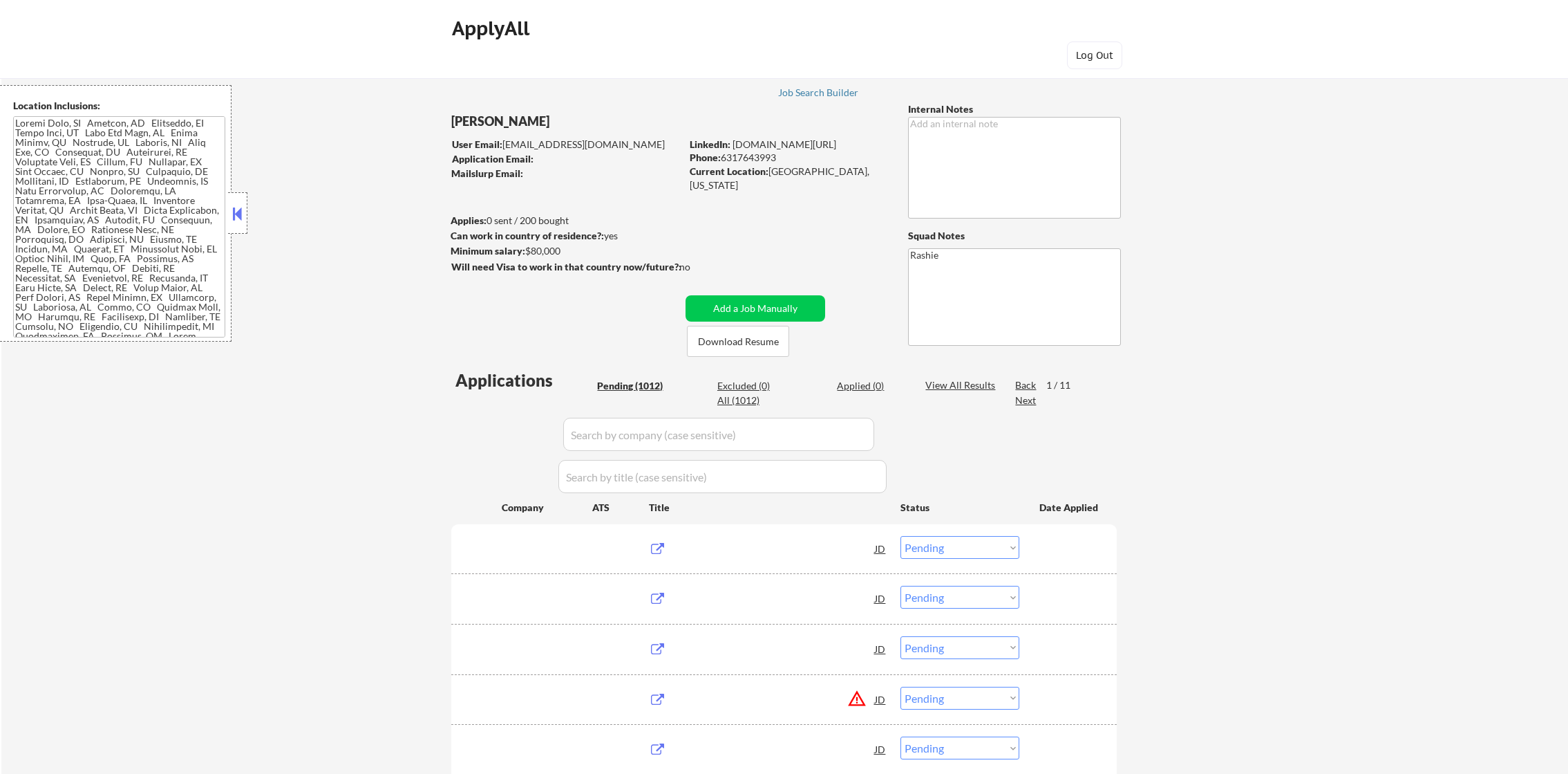
select select ""pending""
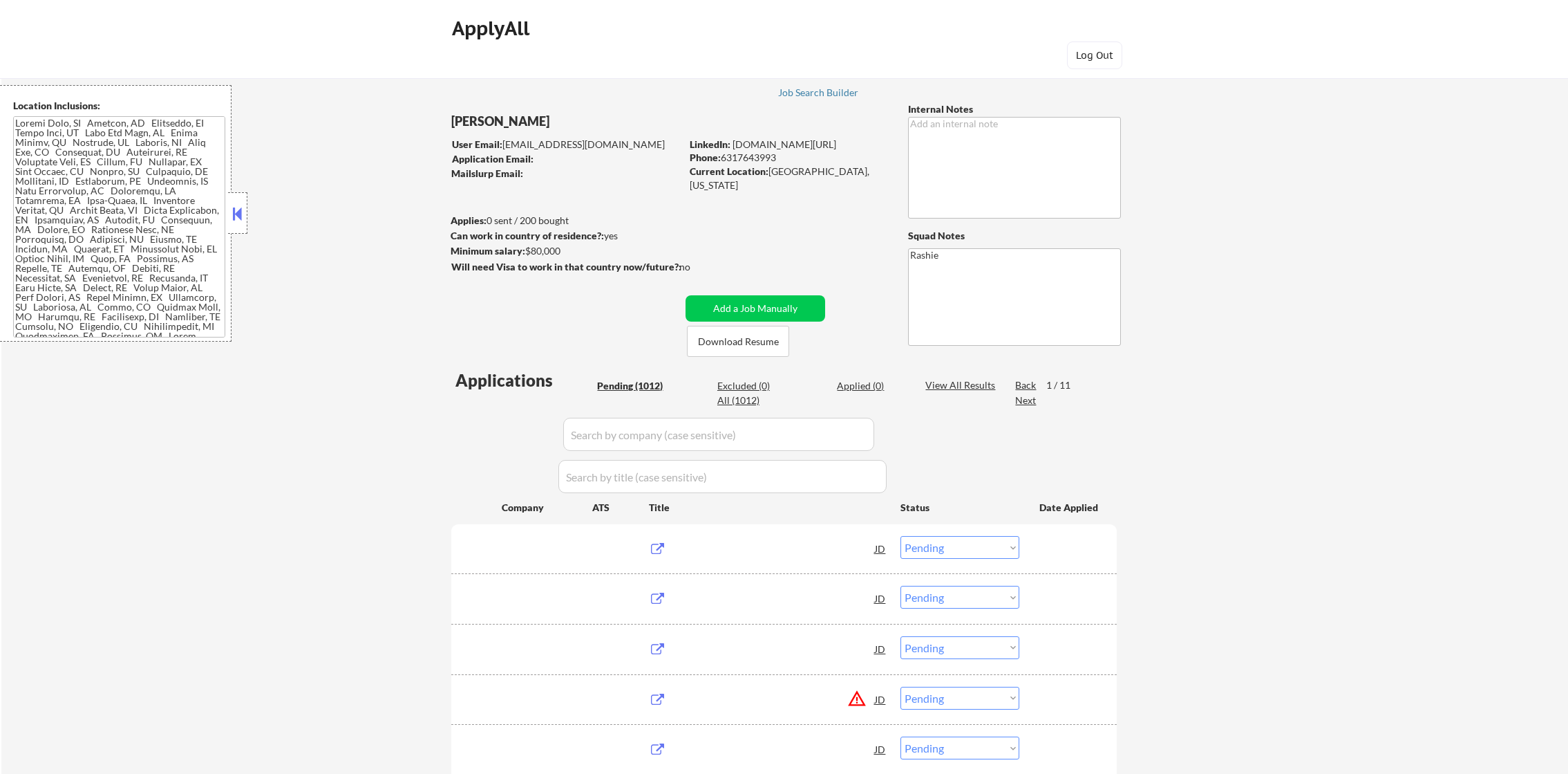
select select ""pending""
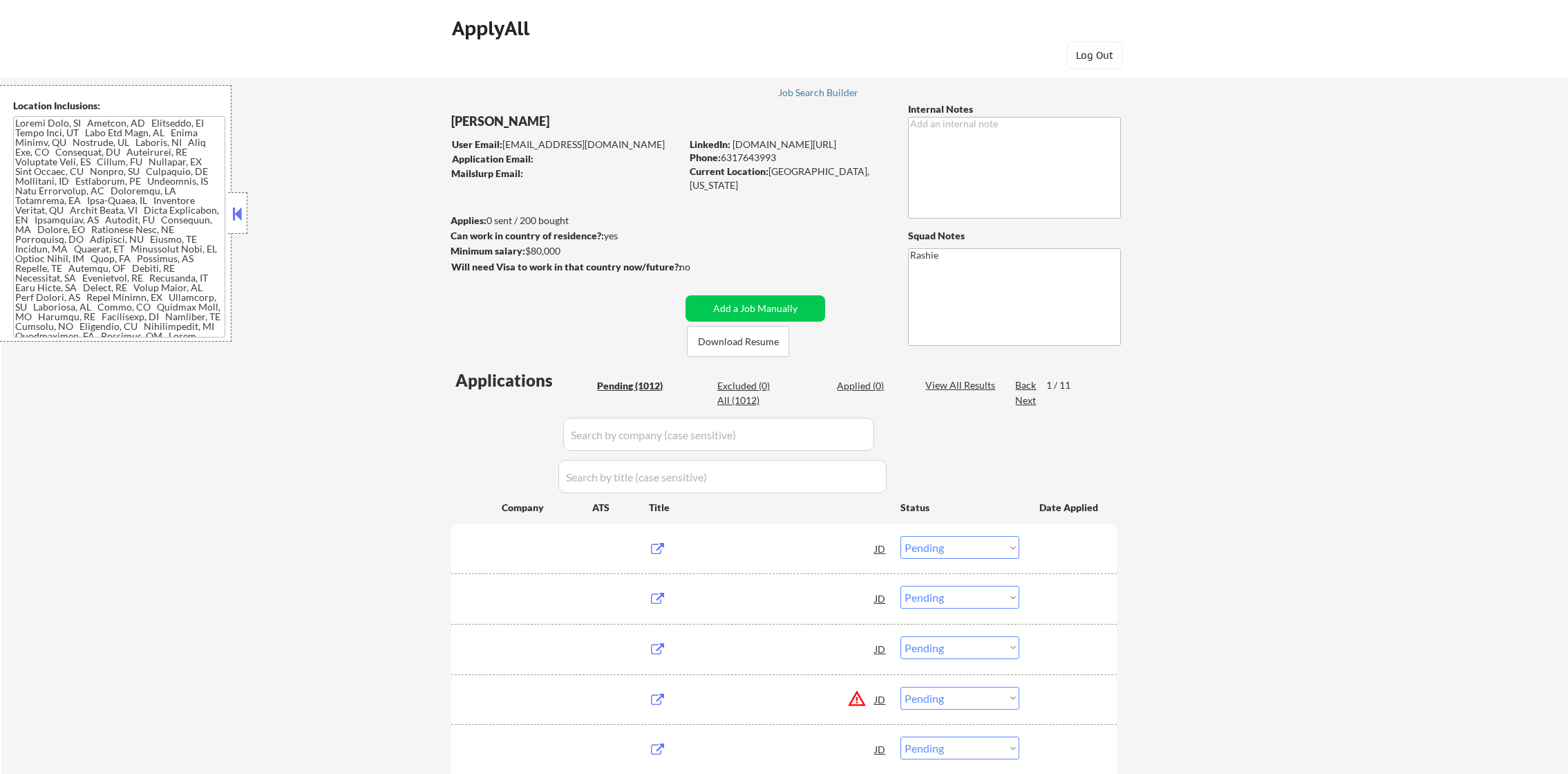
select select ""pending""
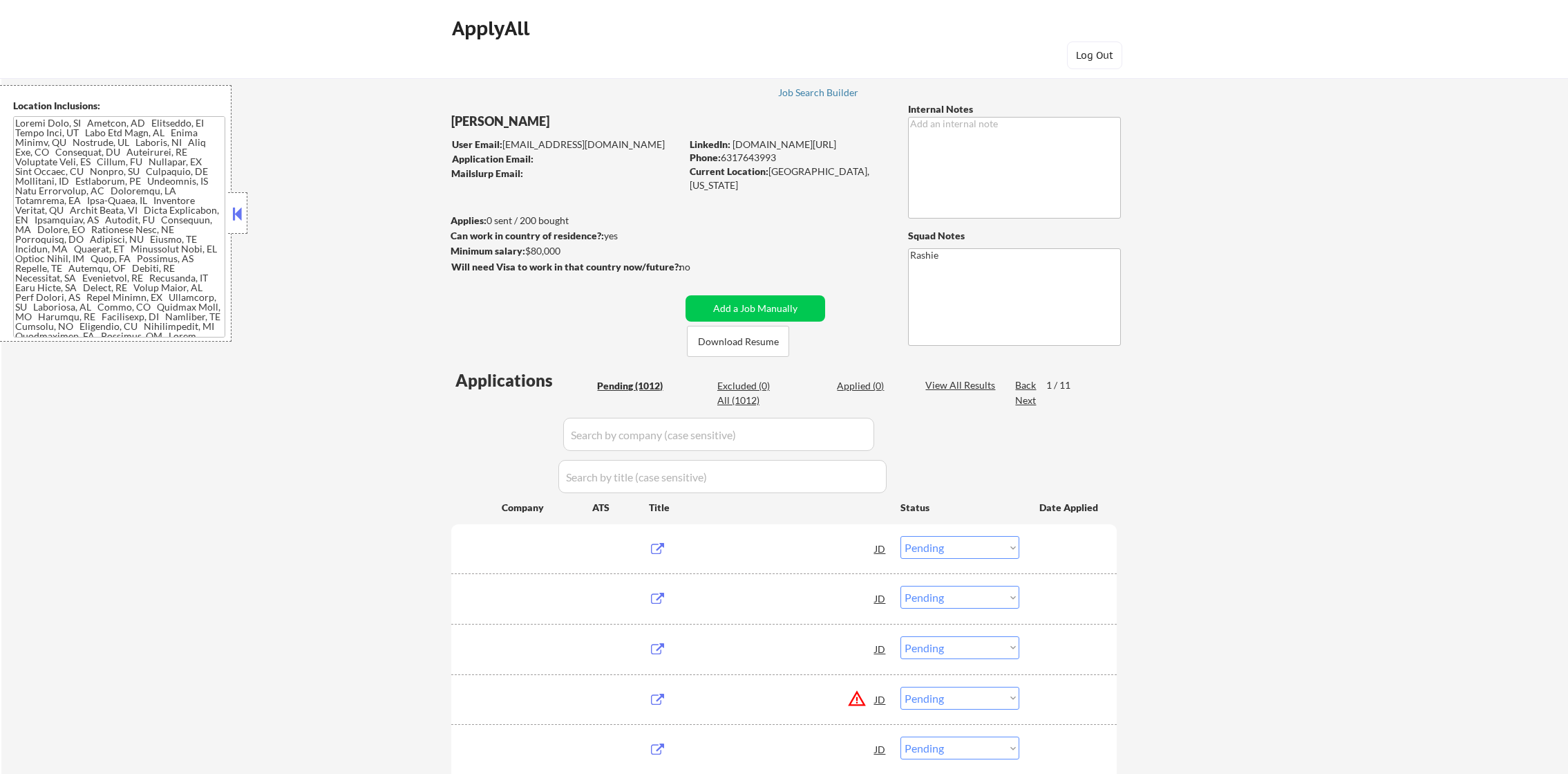
select select ""pending""
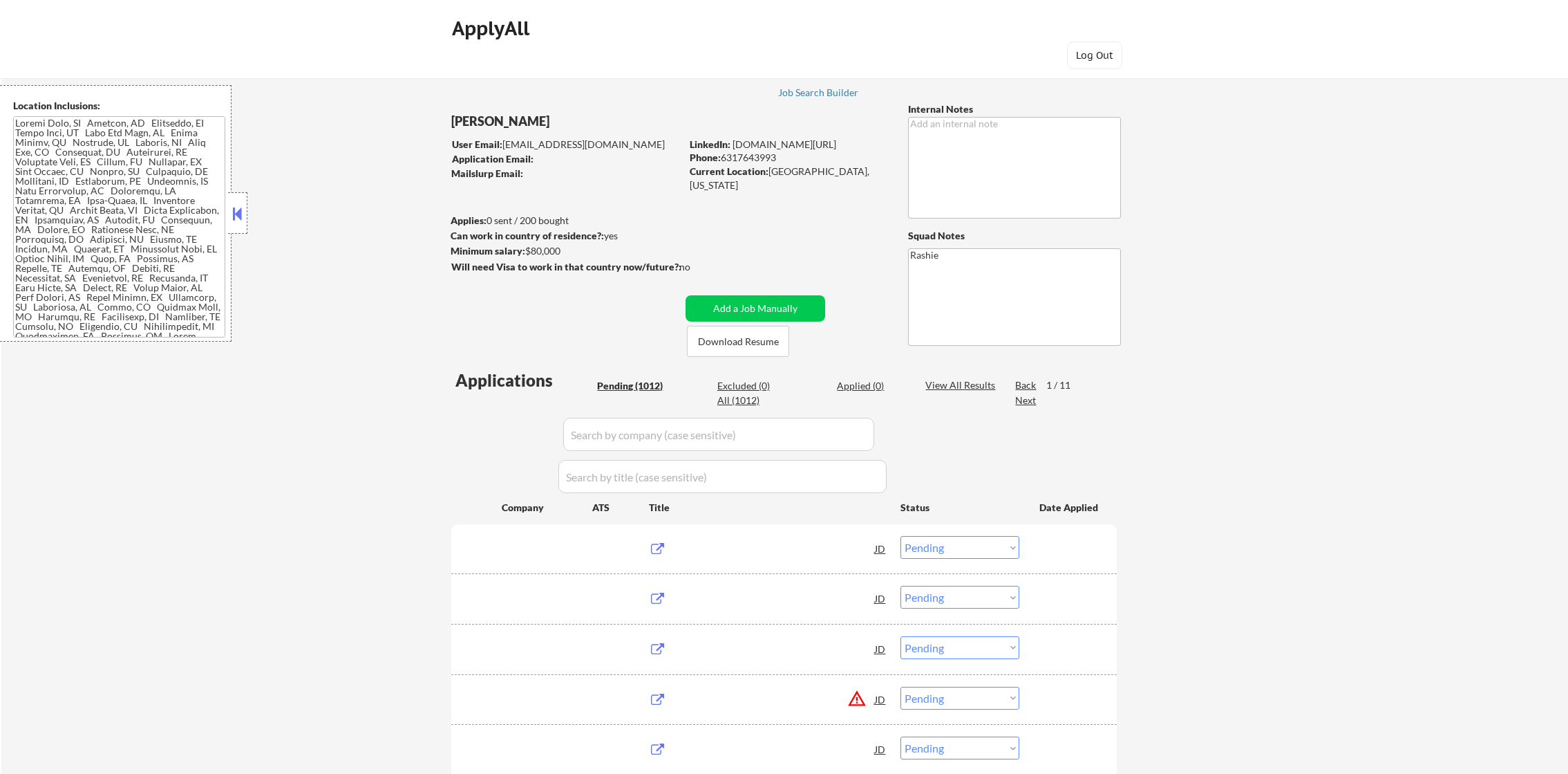
select select ""pending""
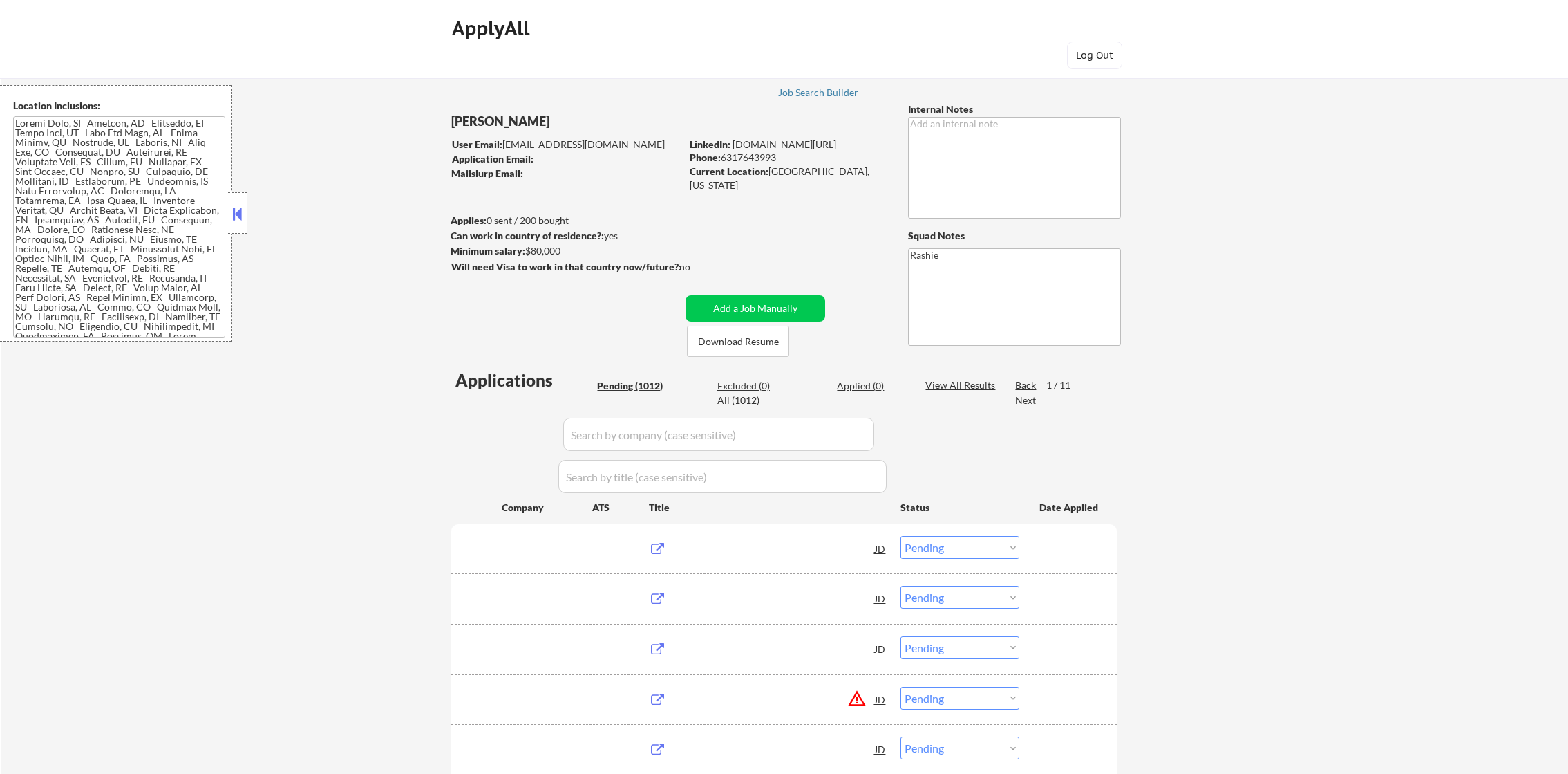
select select ""pending""
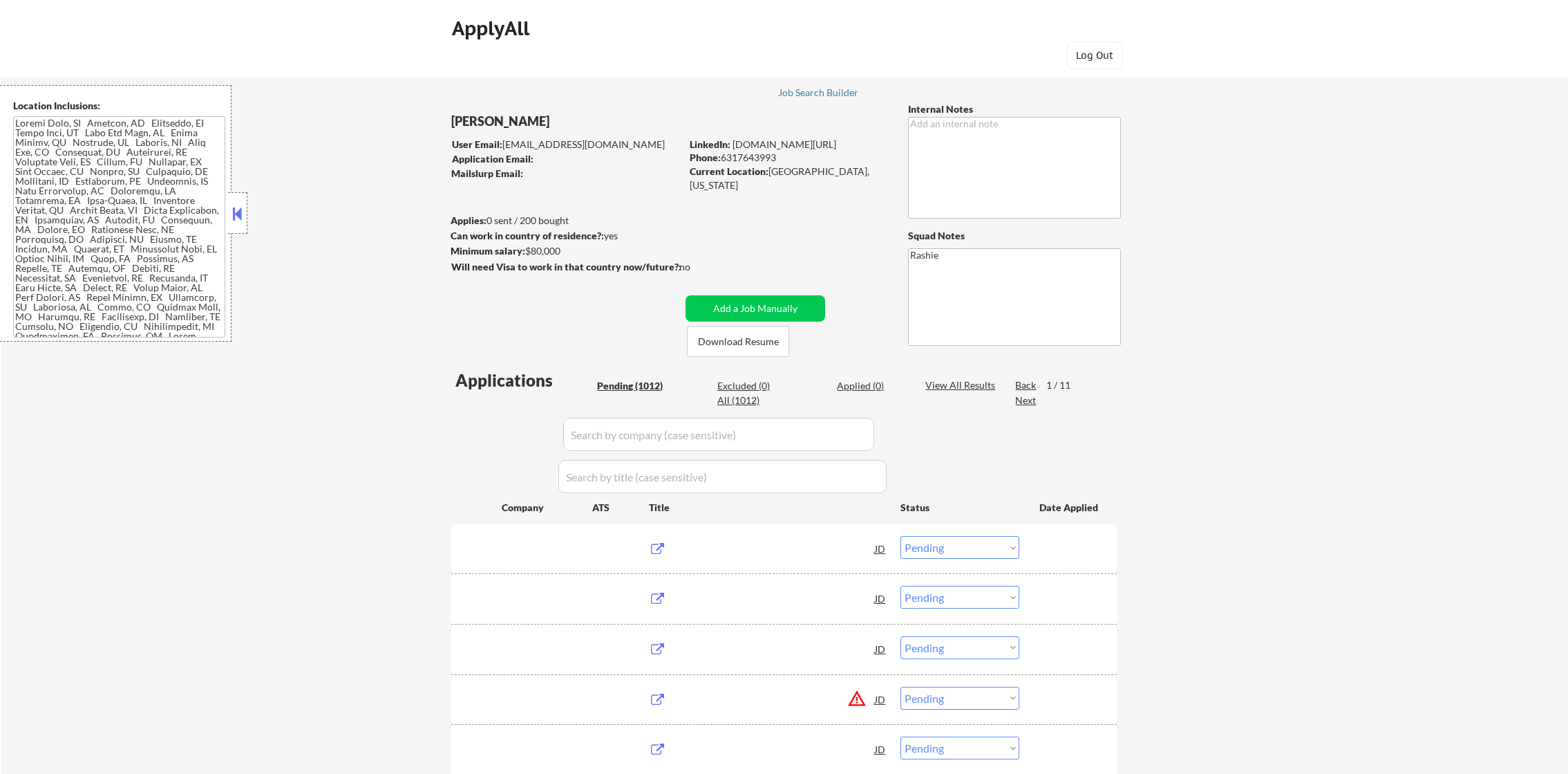
select select ""pending""
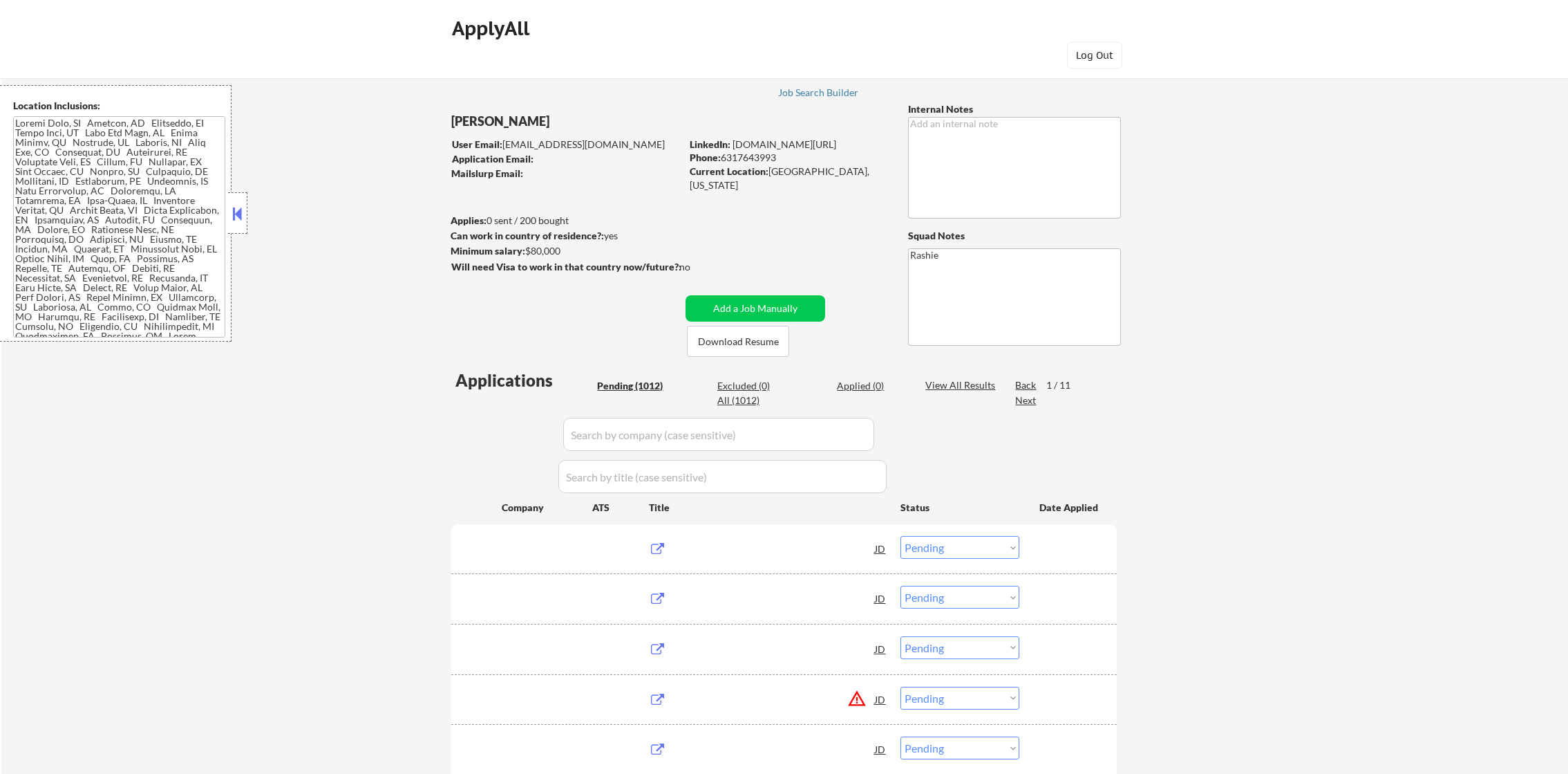
select select ""pending""
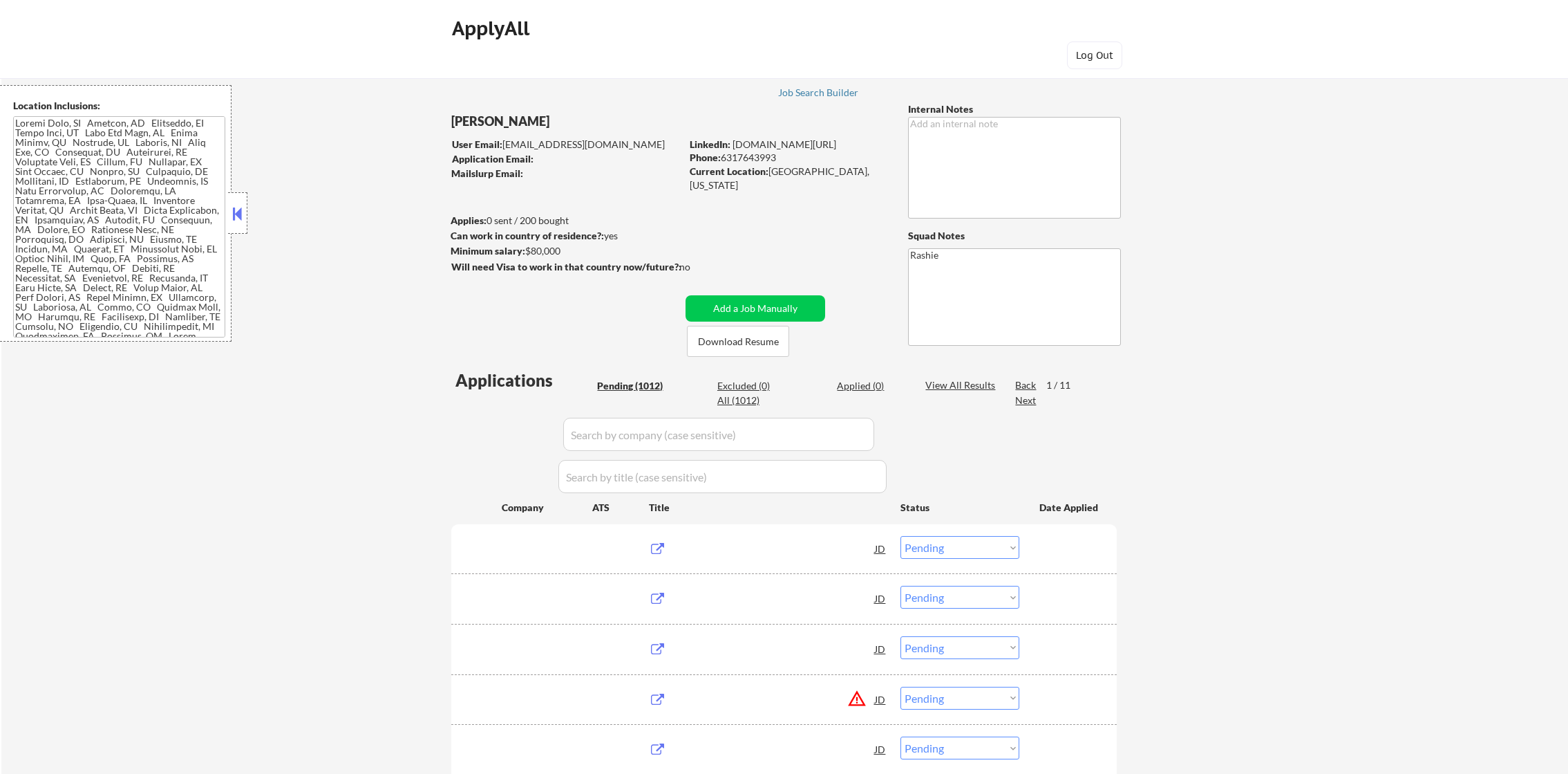
select select ""pending""
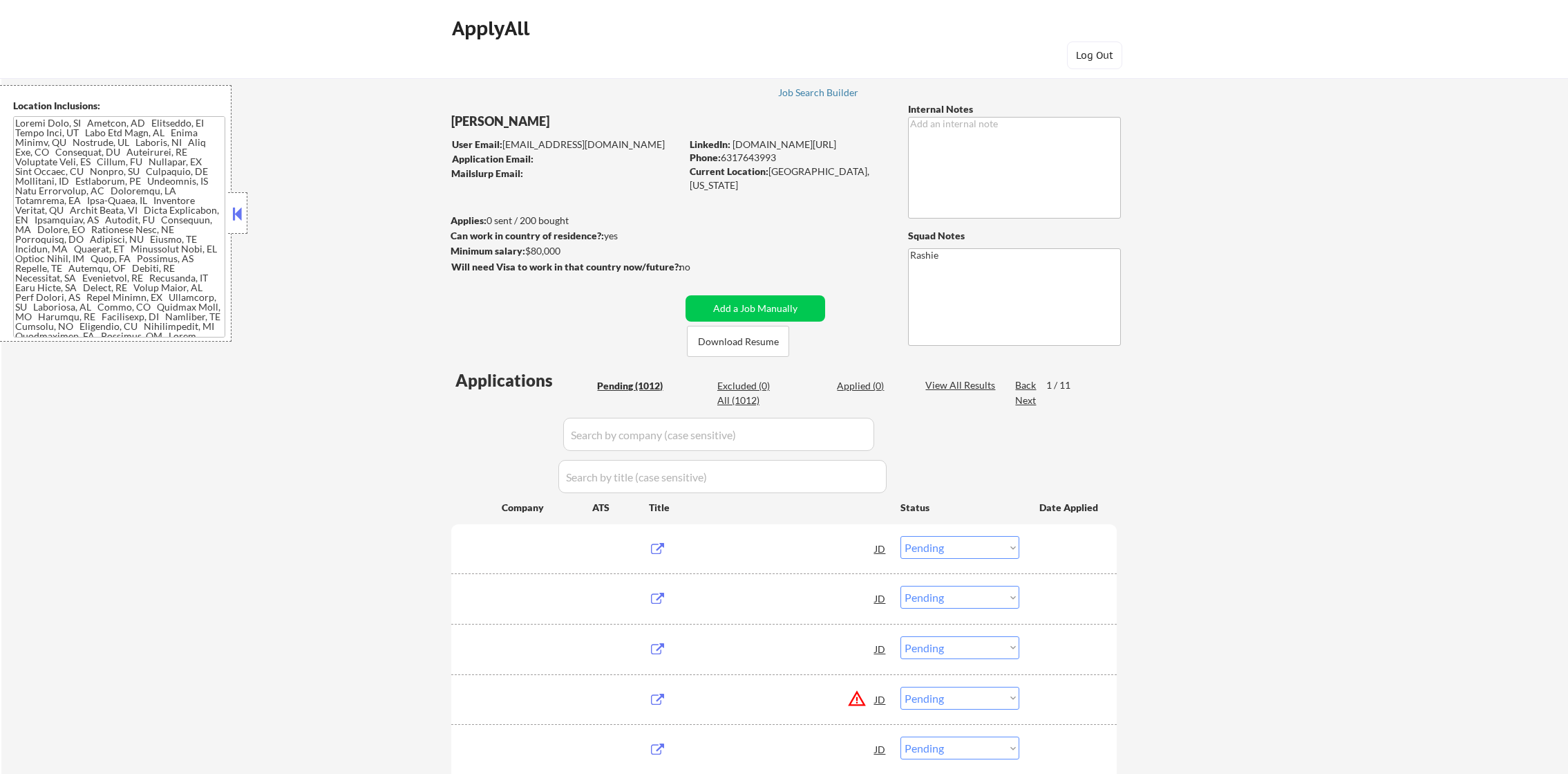
select select ""pending""
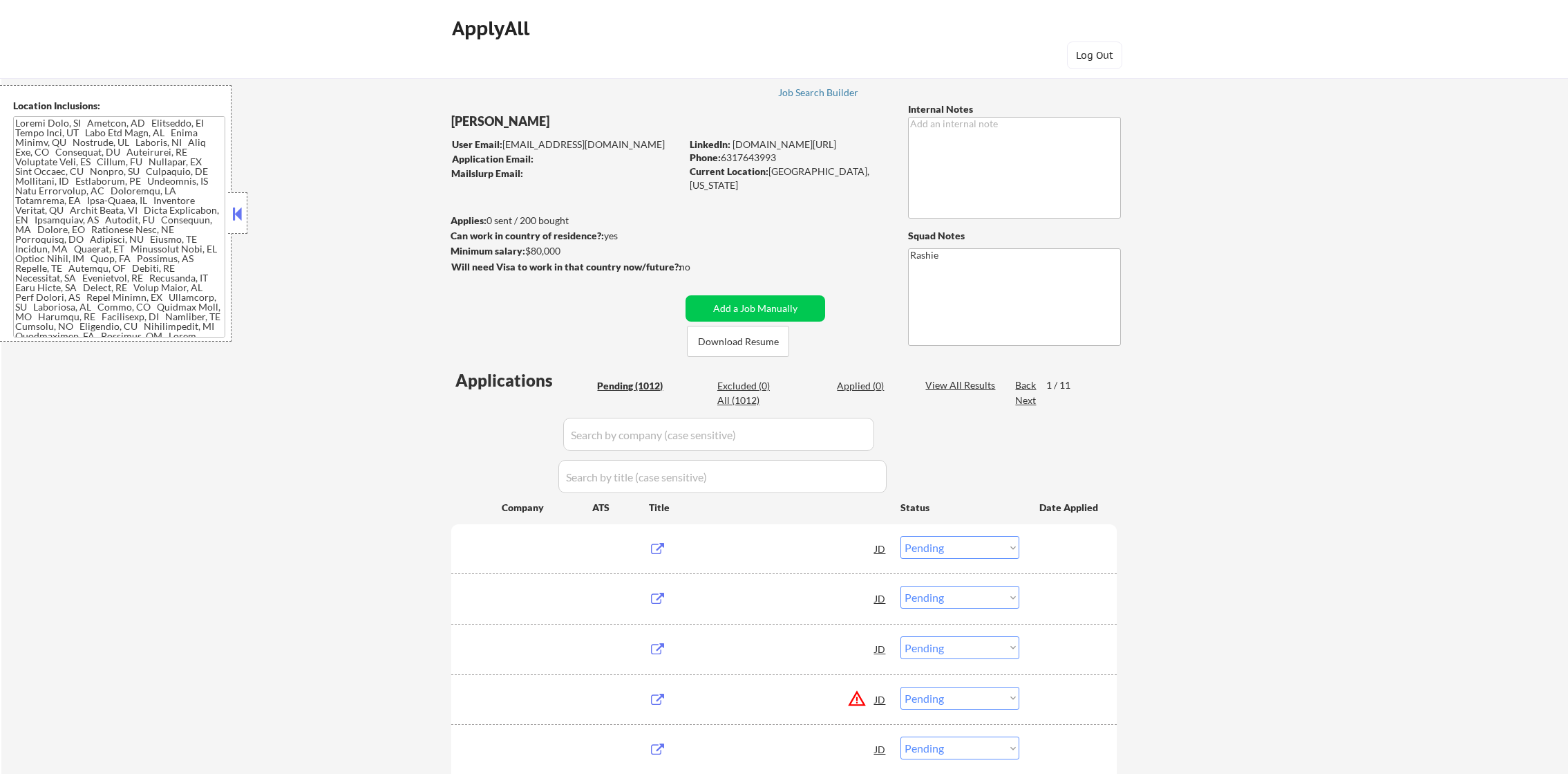
select select ""pending""
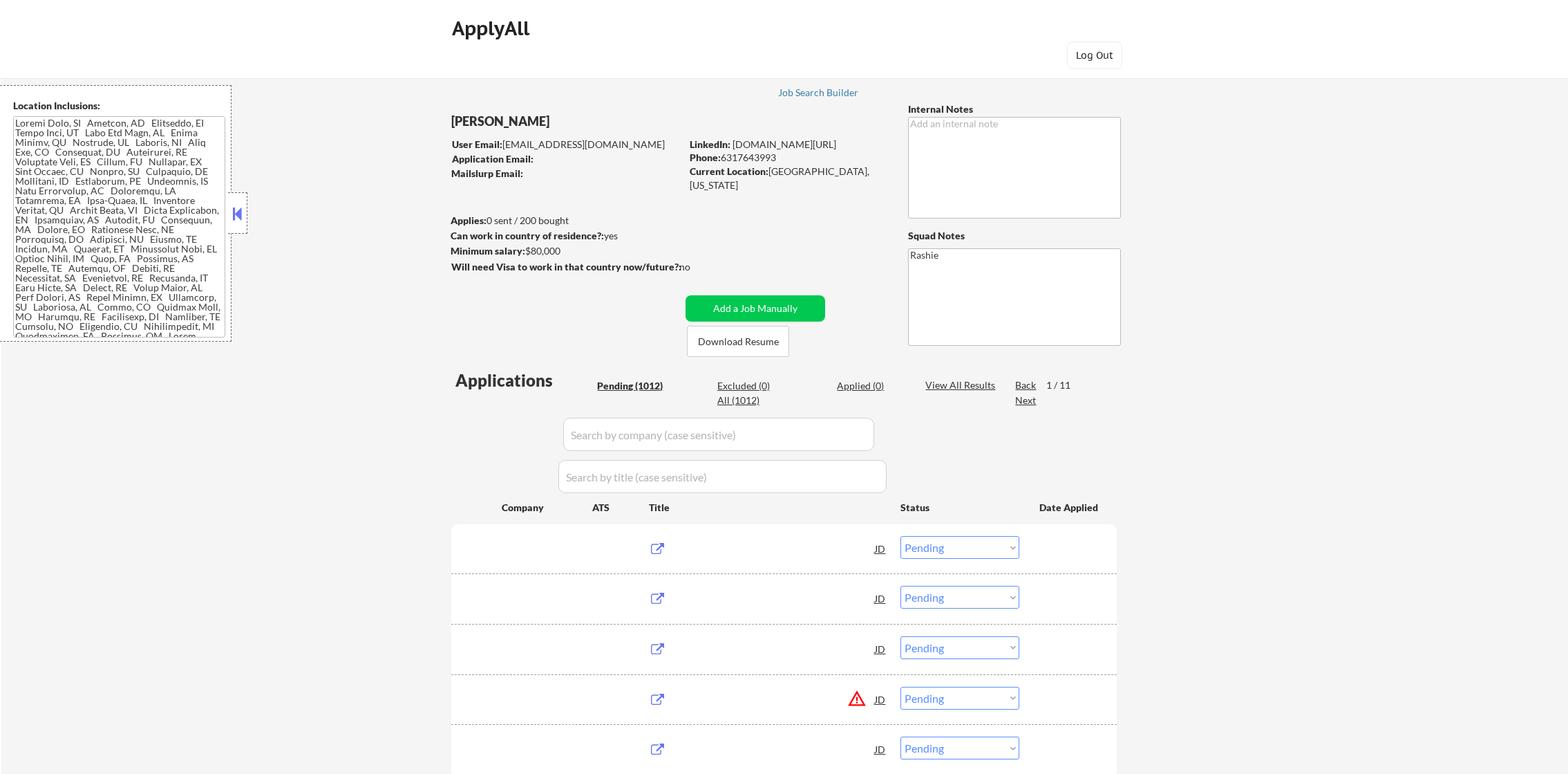
select select ""pending""
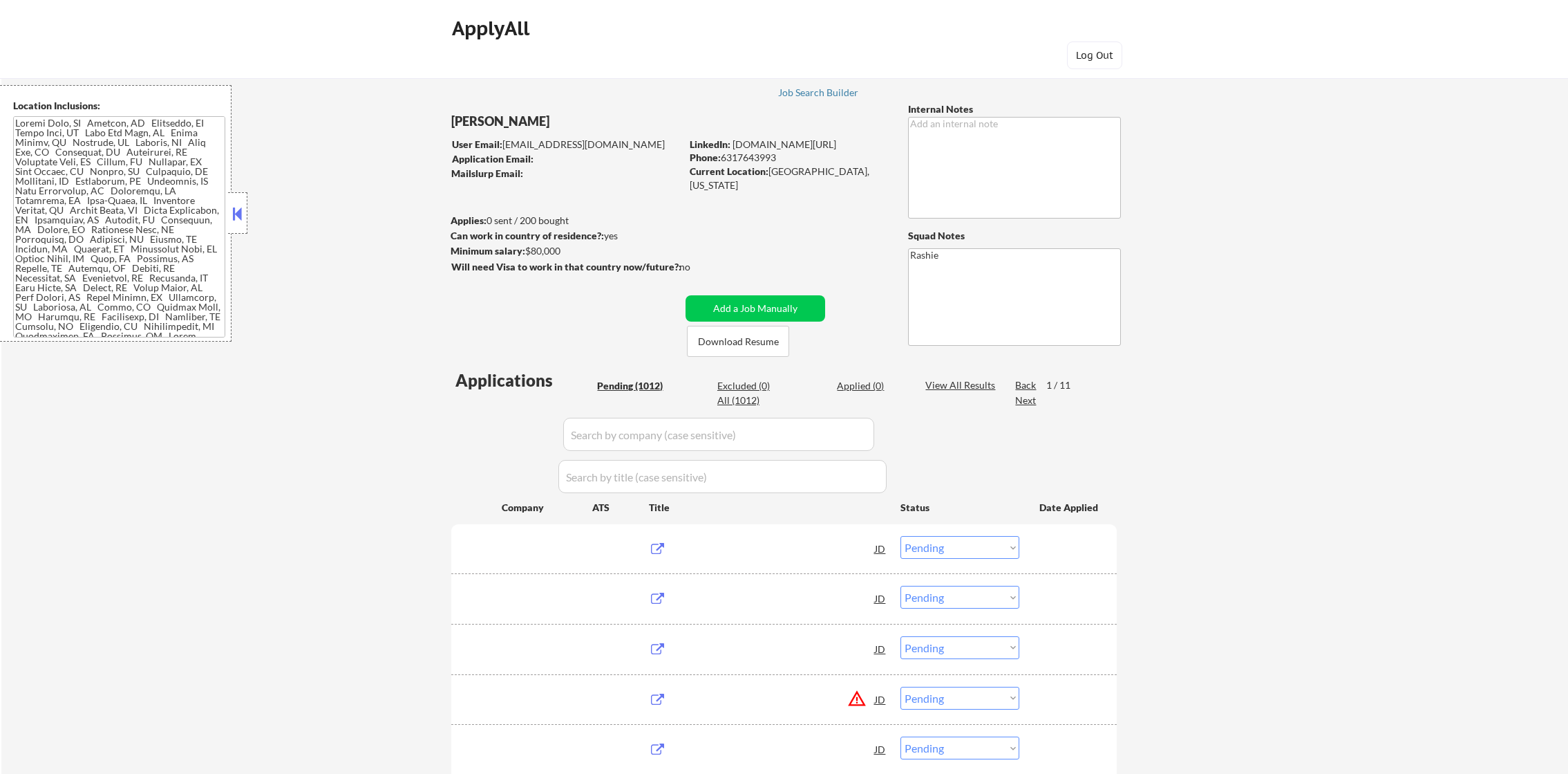
select select ""pending""
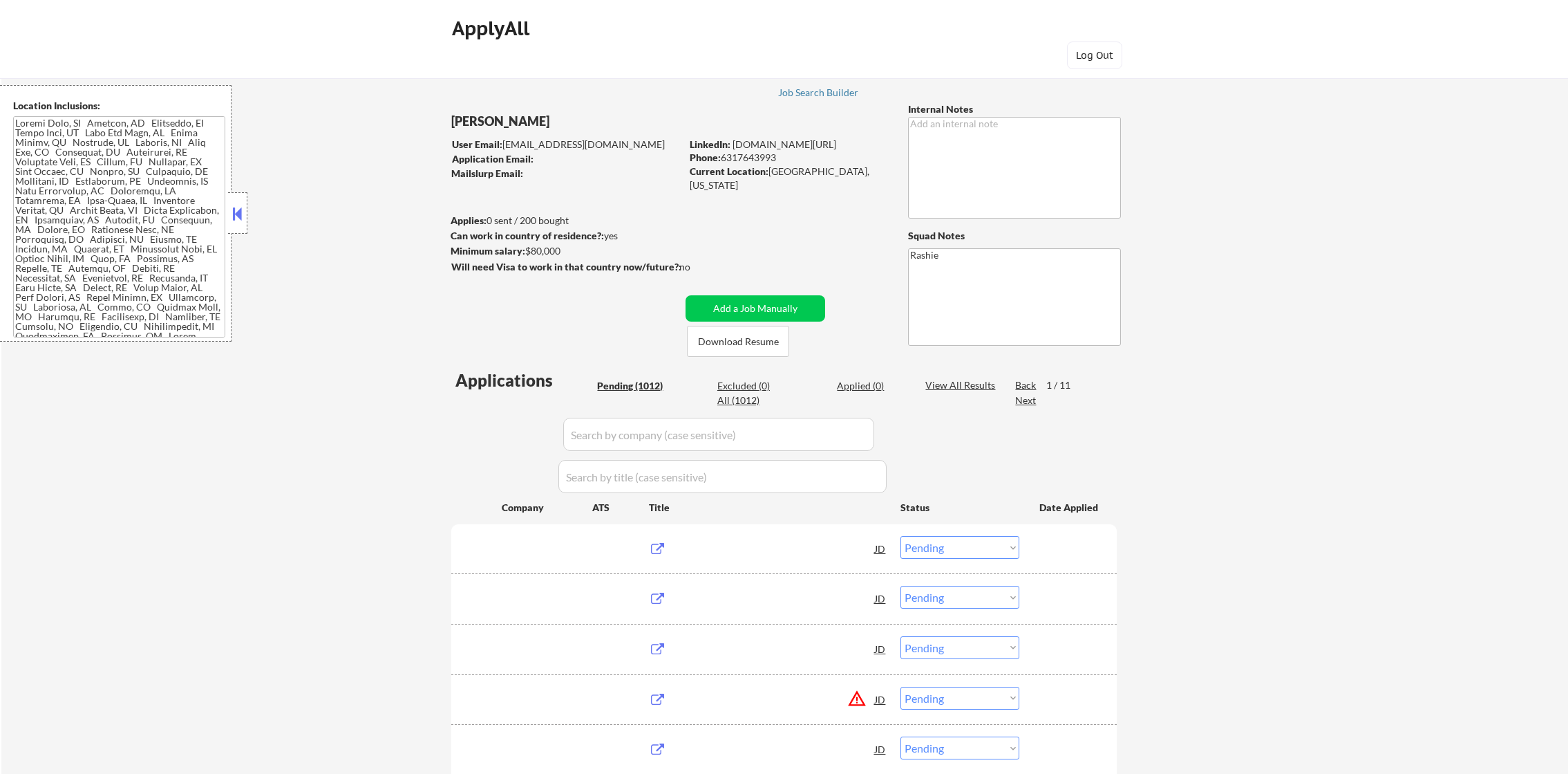
select select ""pending""
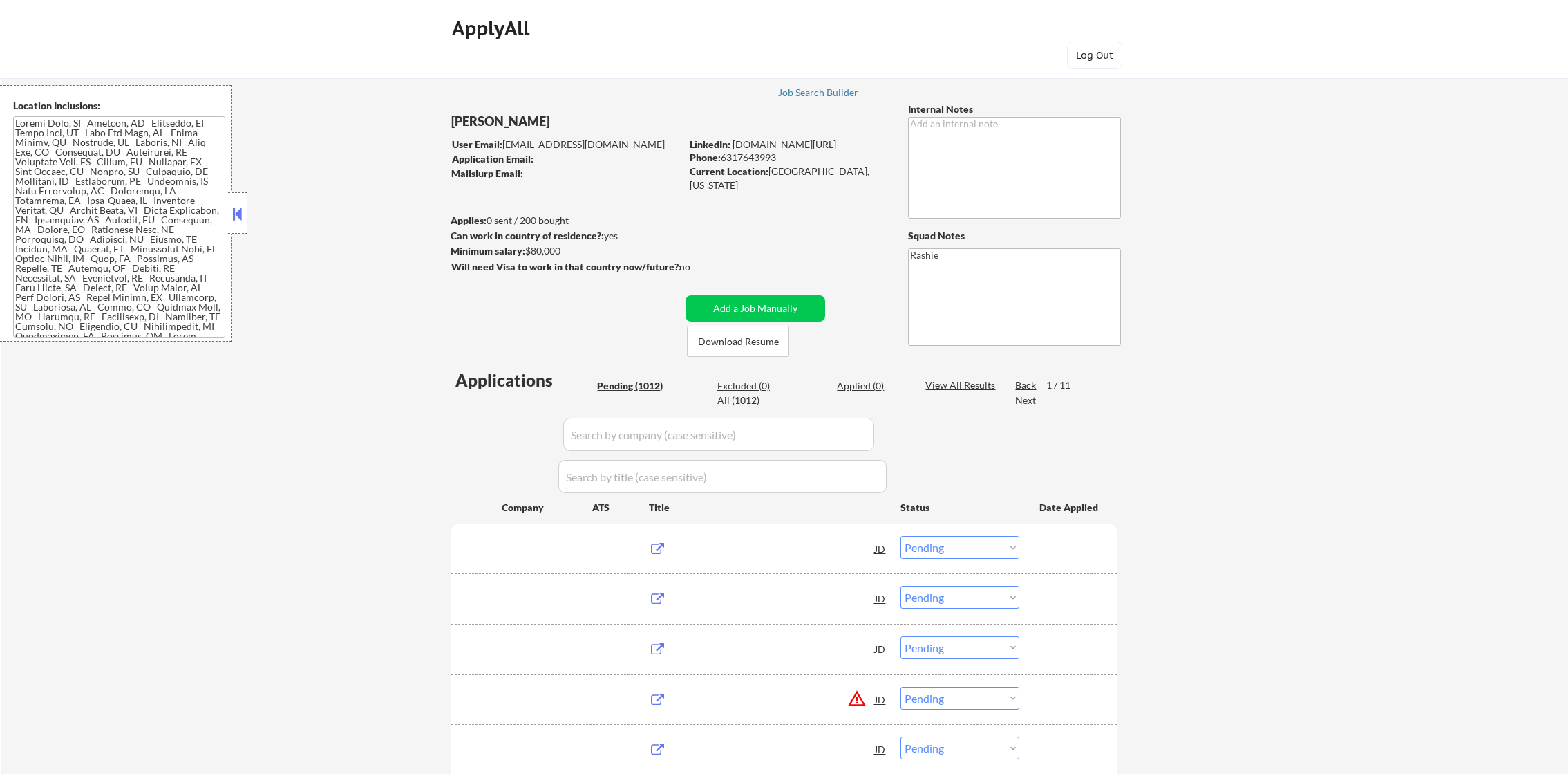
select select ""pending""
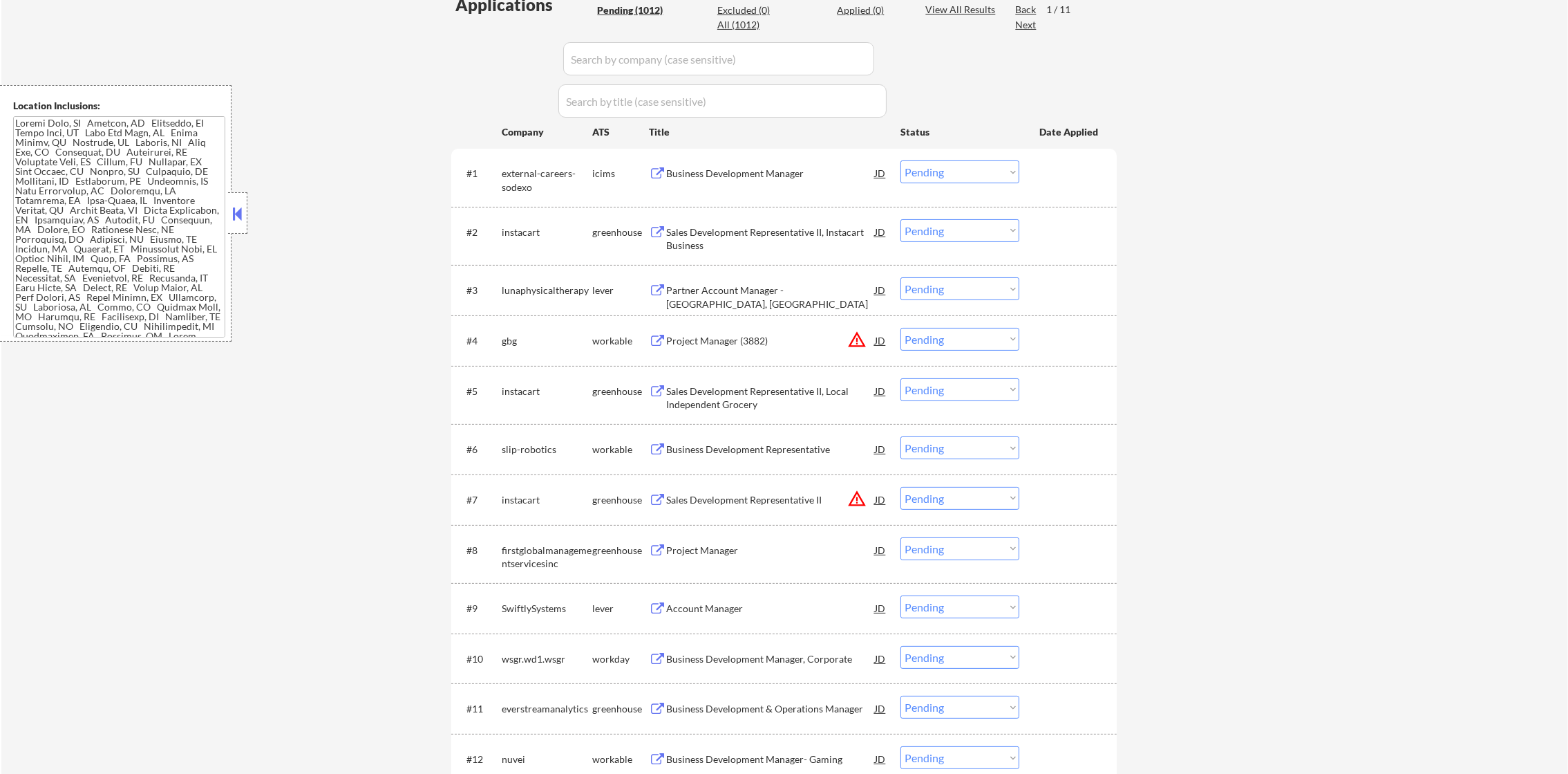
scroll to position [380, 0]
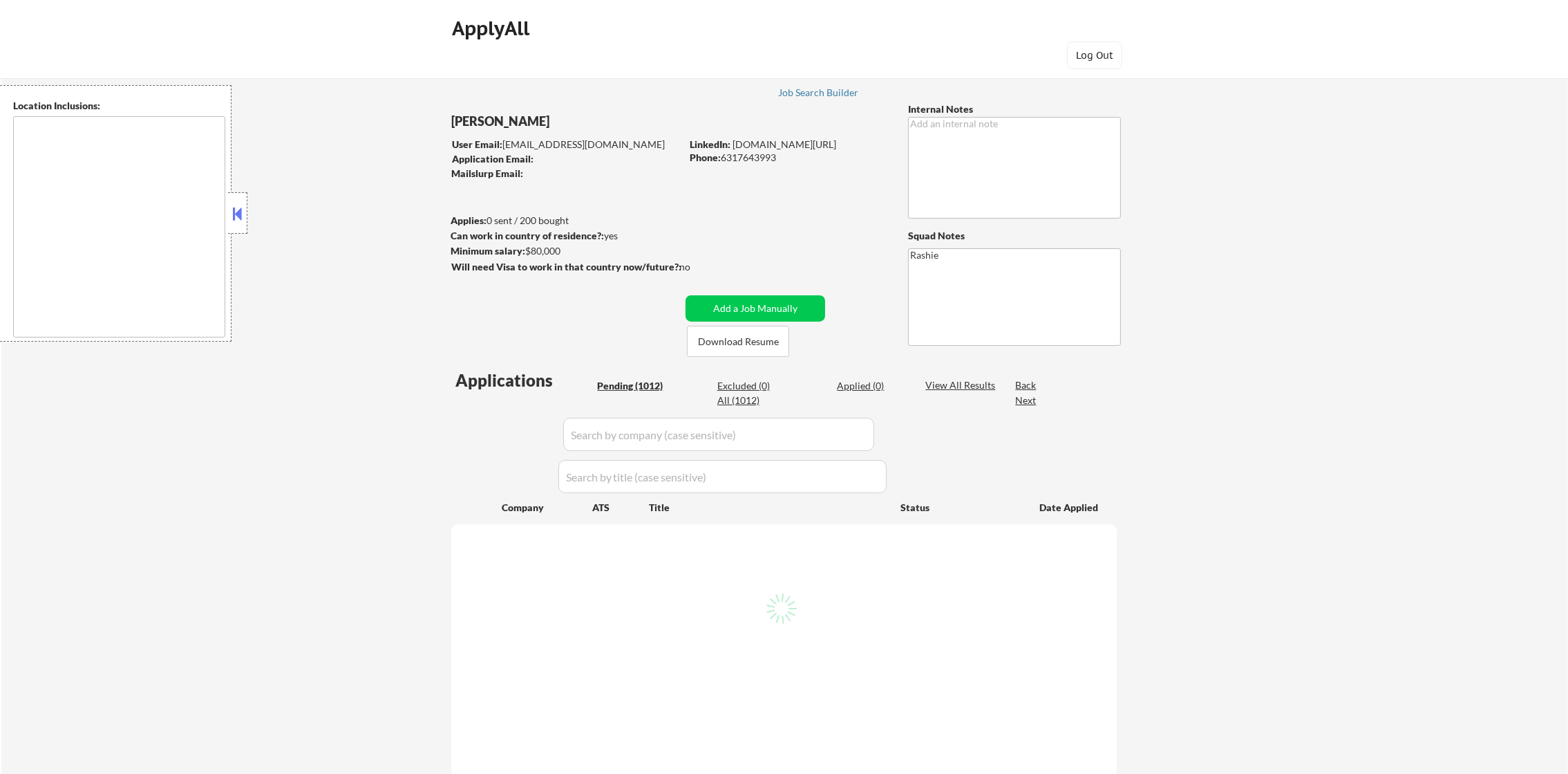
type textarea "[GEOGRAPHIC_DATA], [GEOGRAPHIC_DATA] [GEOGRAPHIC_DATA], [GEOGRAPHIC_DATA] [GEOG…"
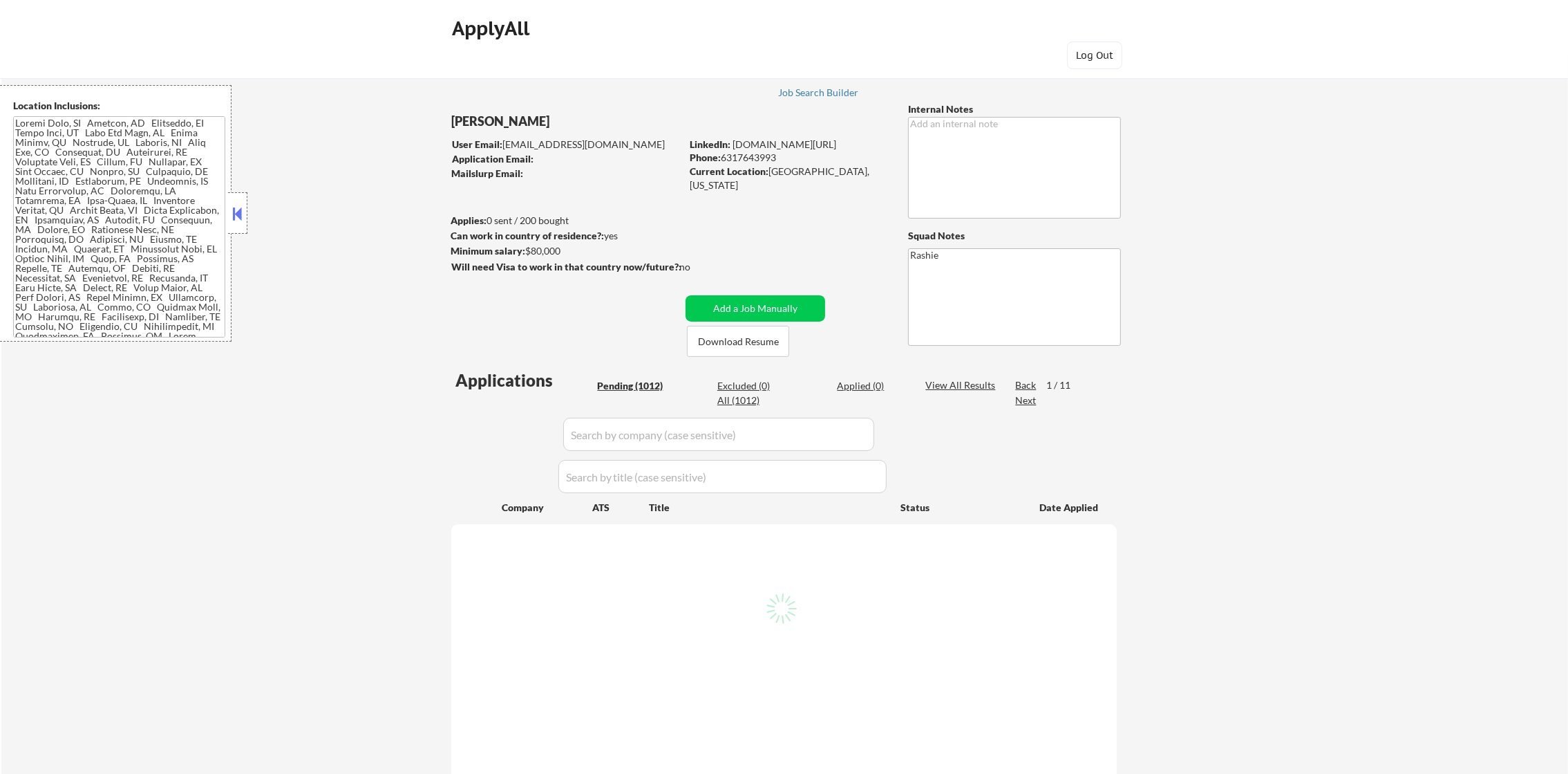
select select ""pending""
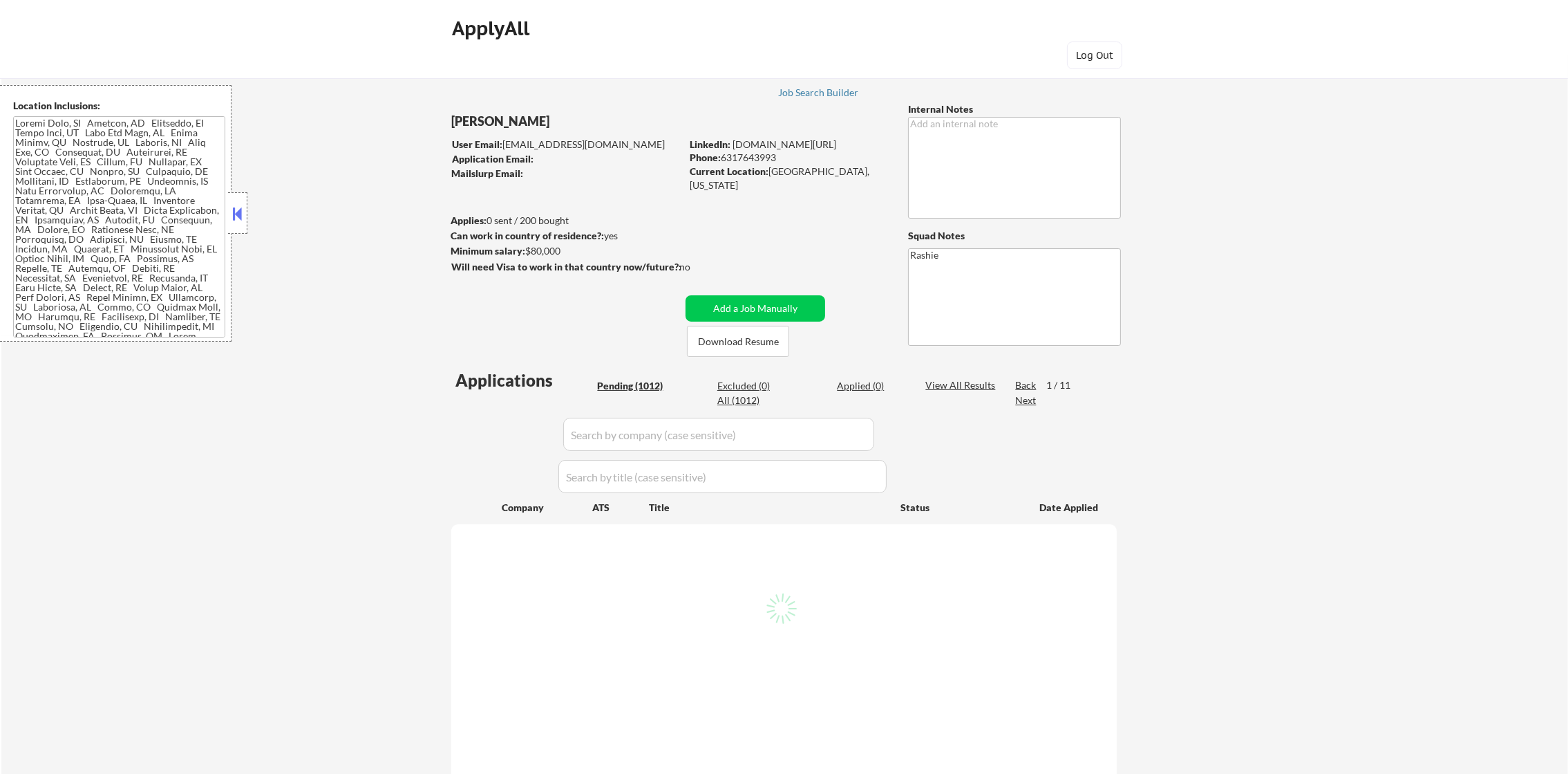
select select ""pending""
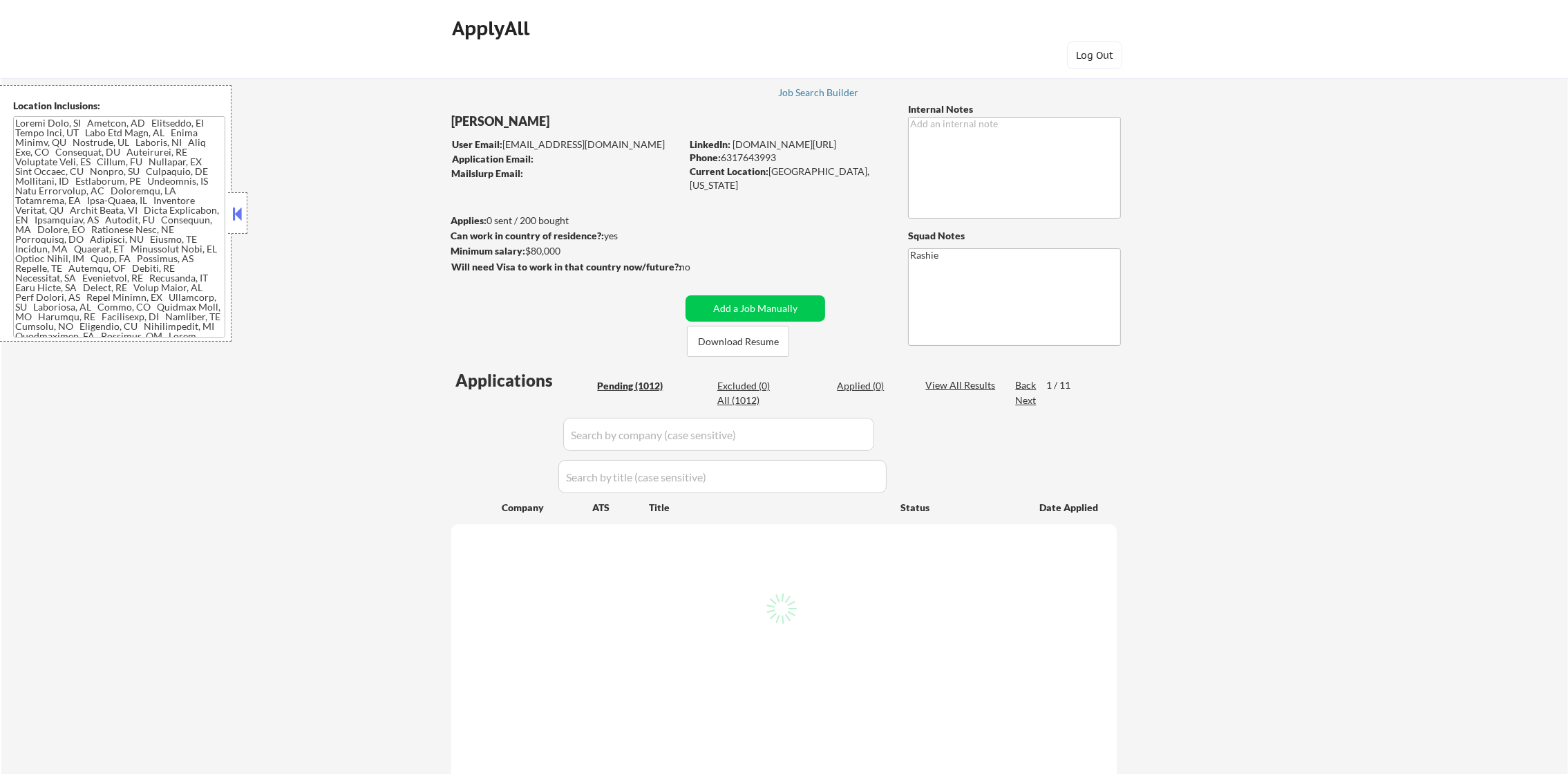
select select ""pending""
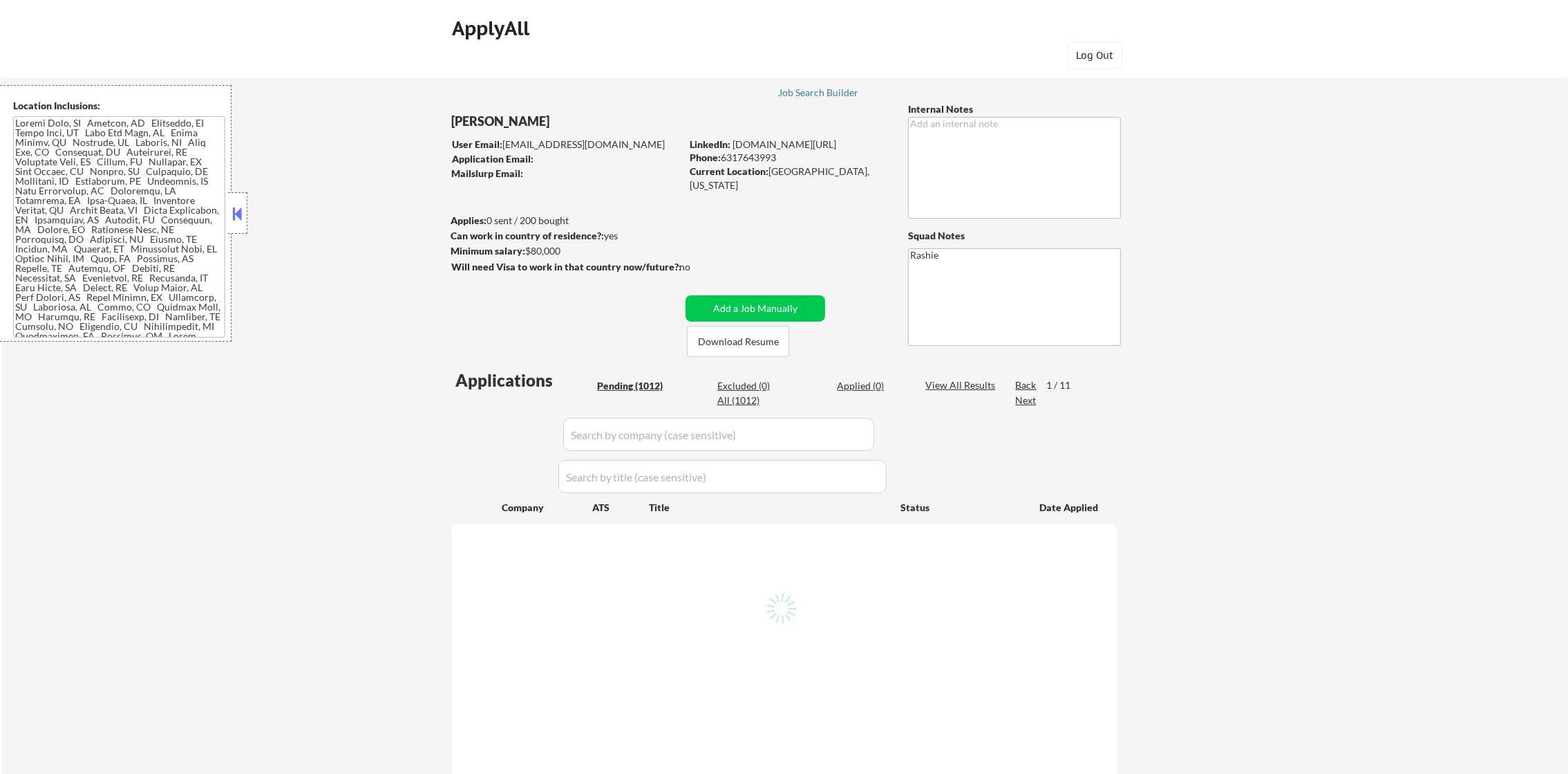
select select ""pending""
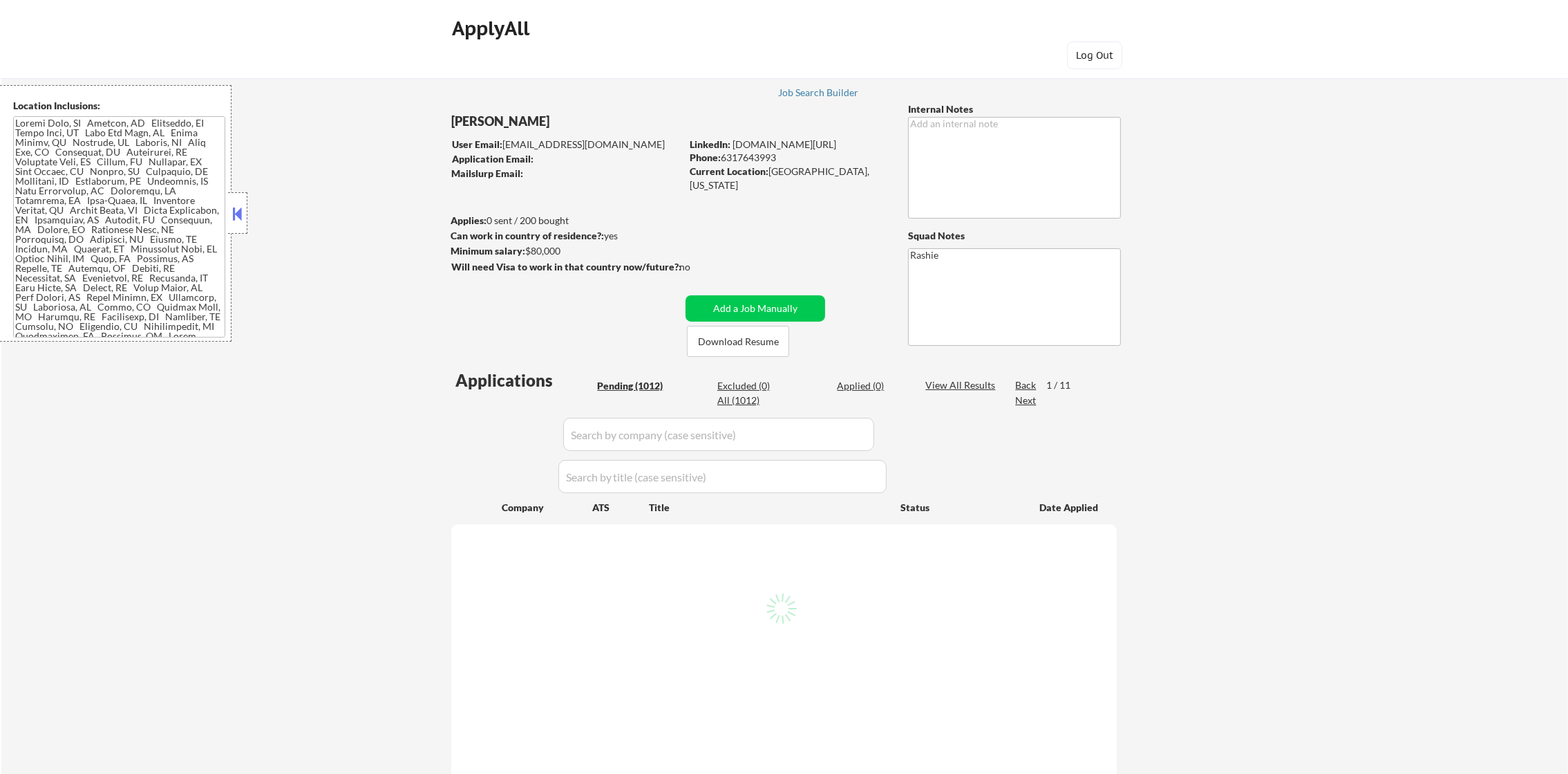
select select ""pending""
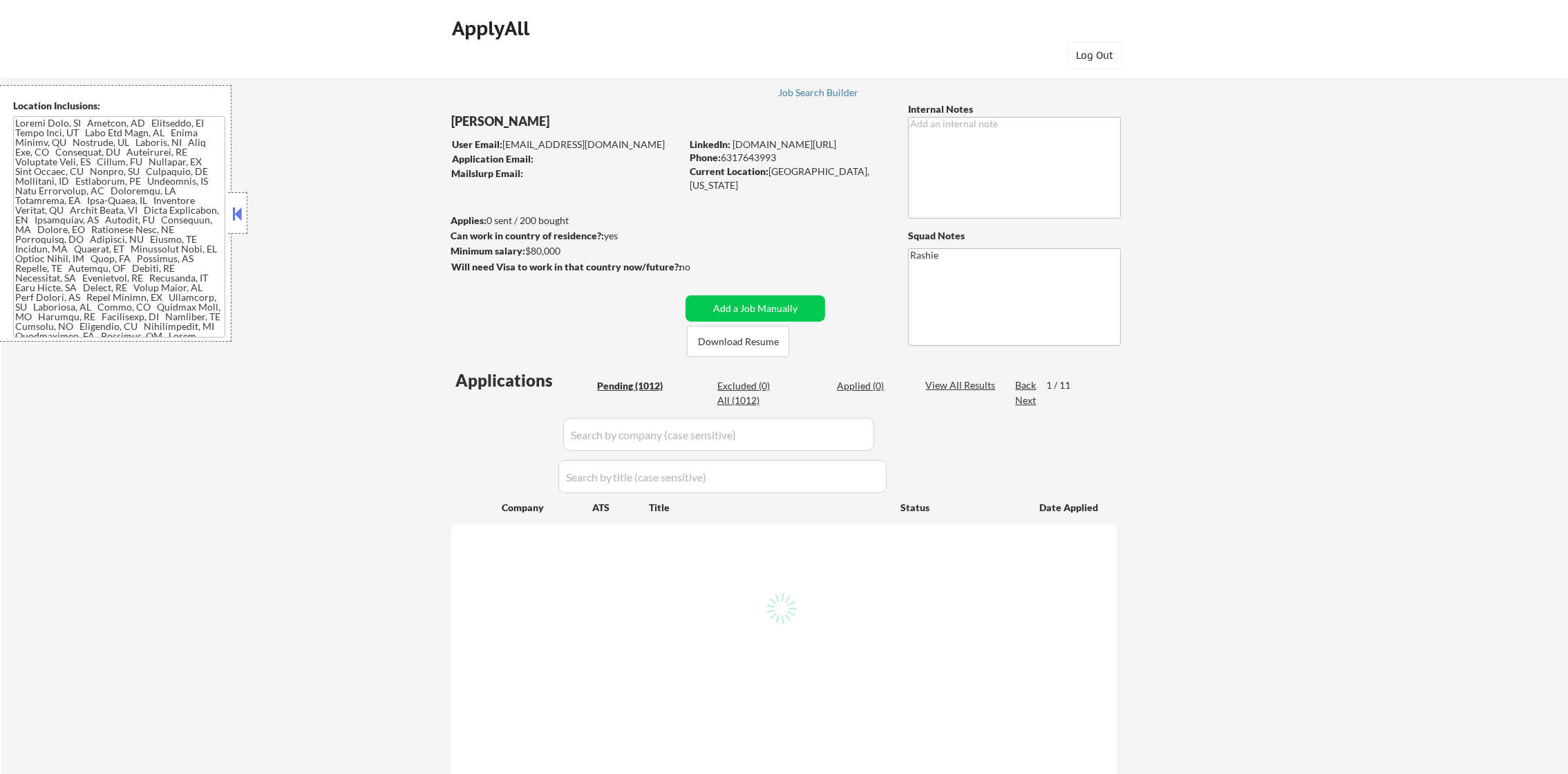
select select ""pending""
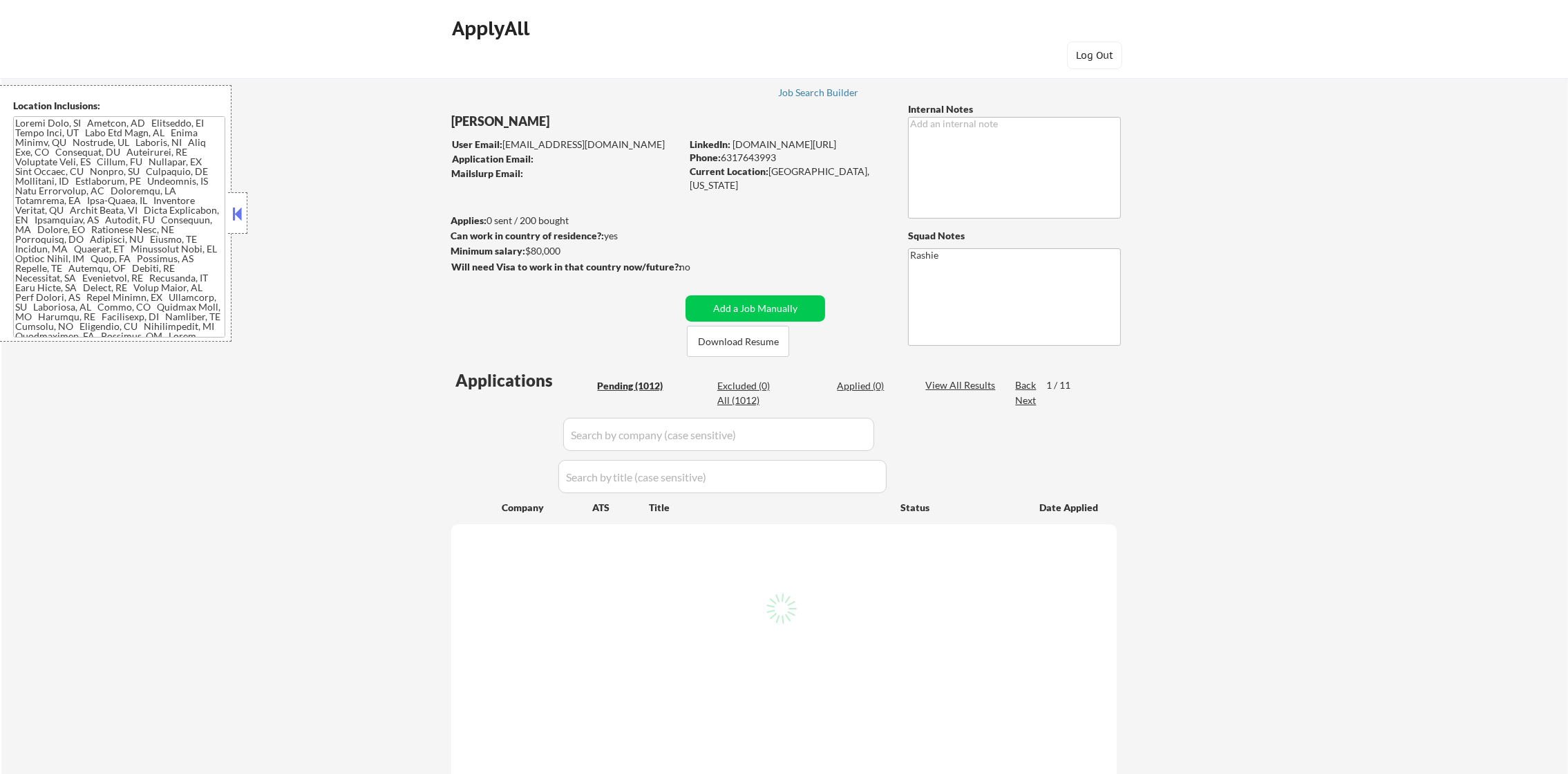
select select ""pending""
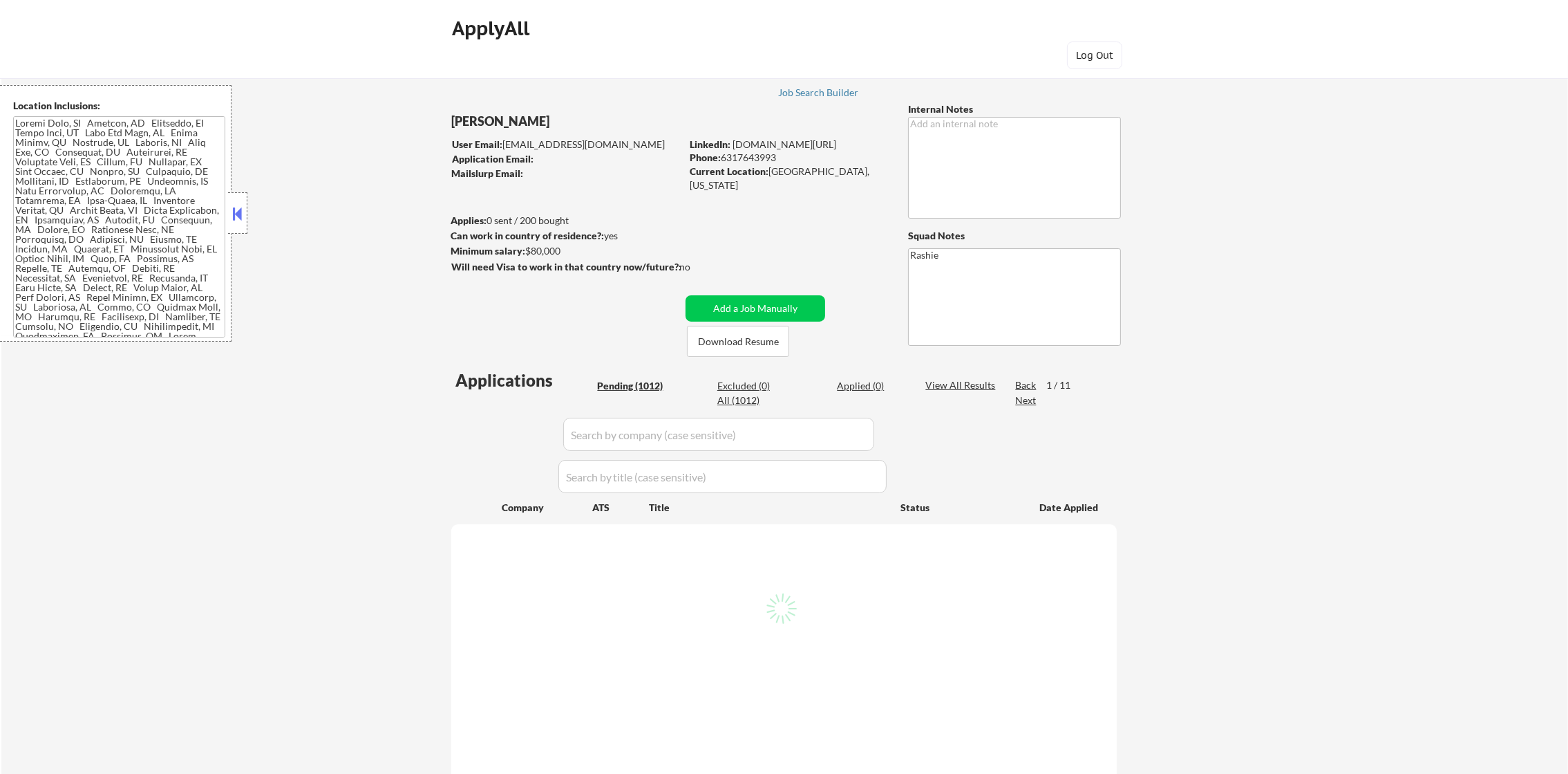
select select ""pending""
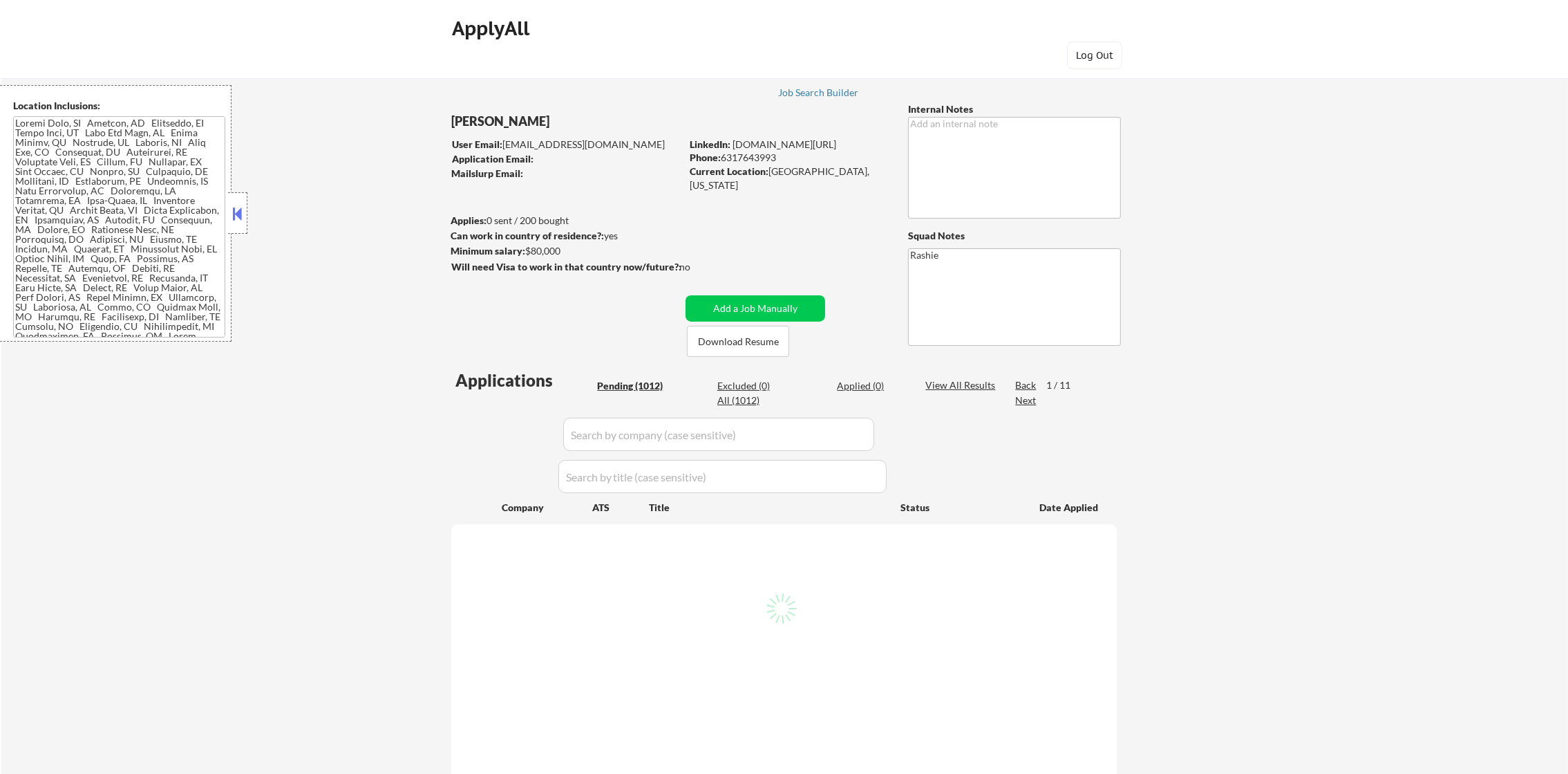
select select ""pending""
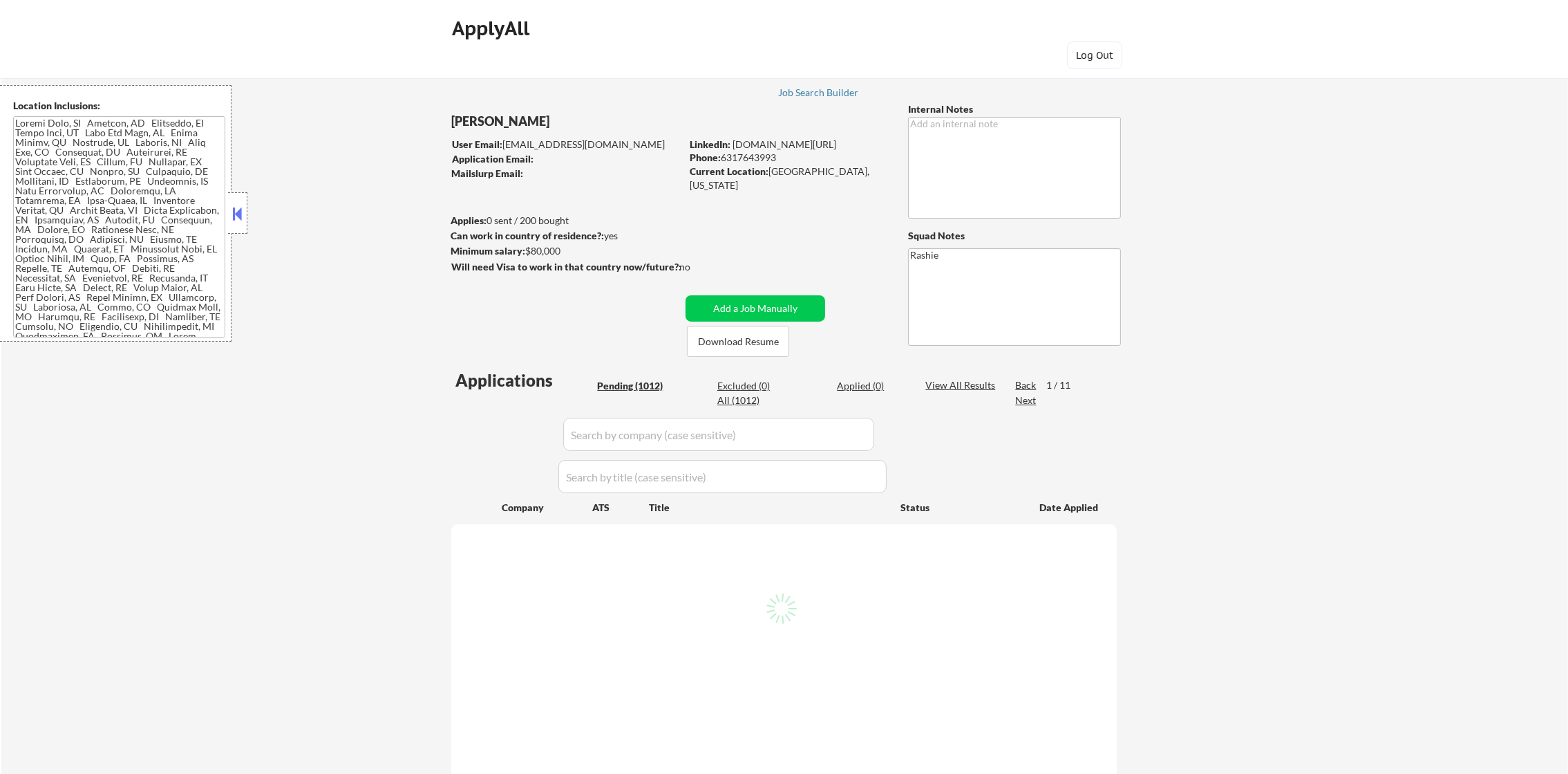
select select ""pending""
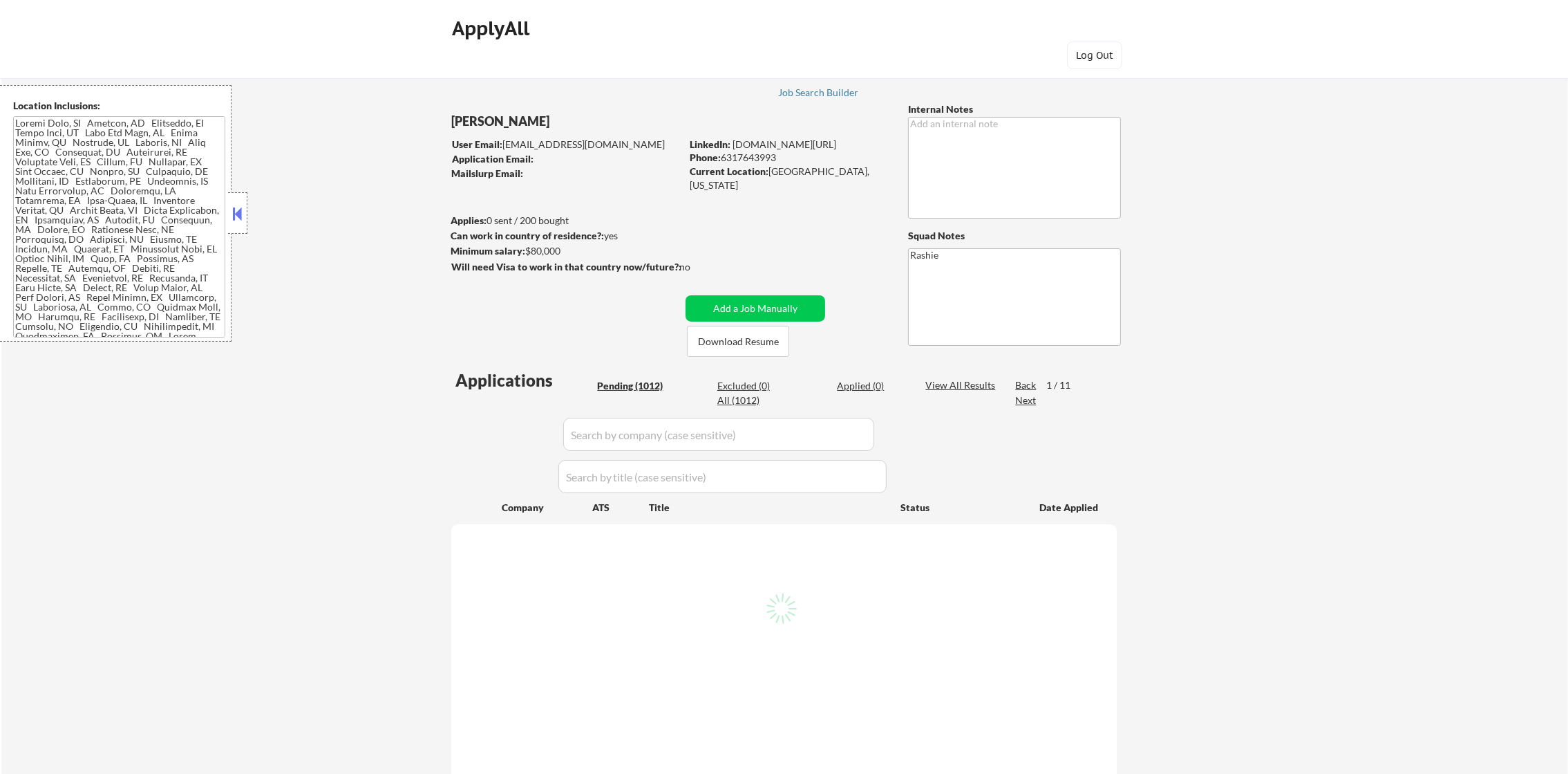
select select ""pending""
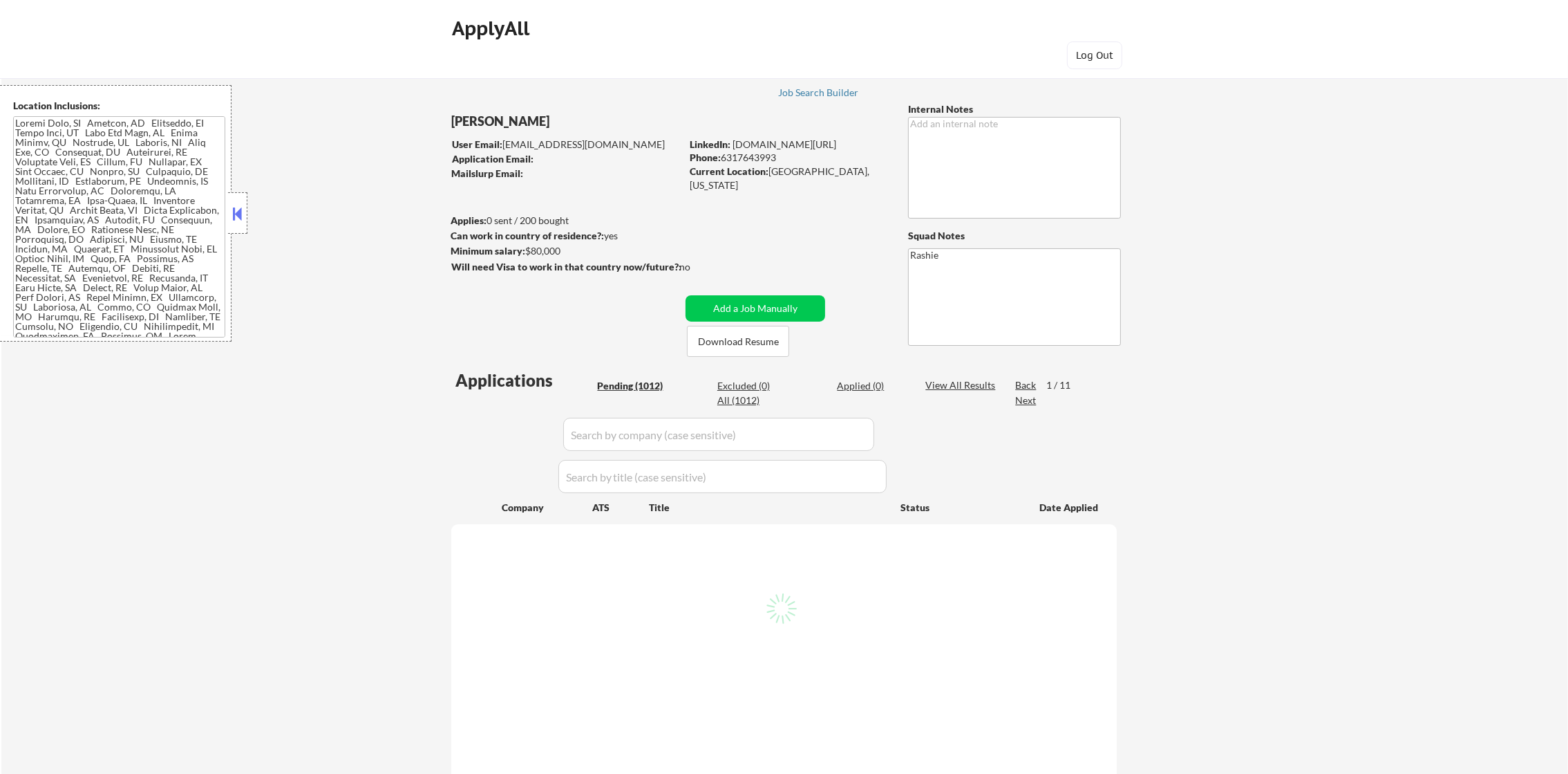
select select ""pending""
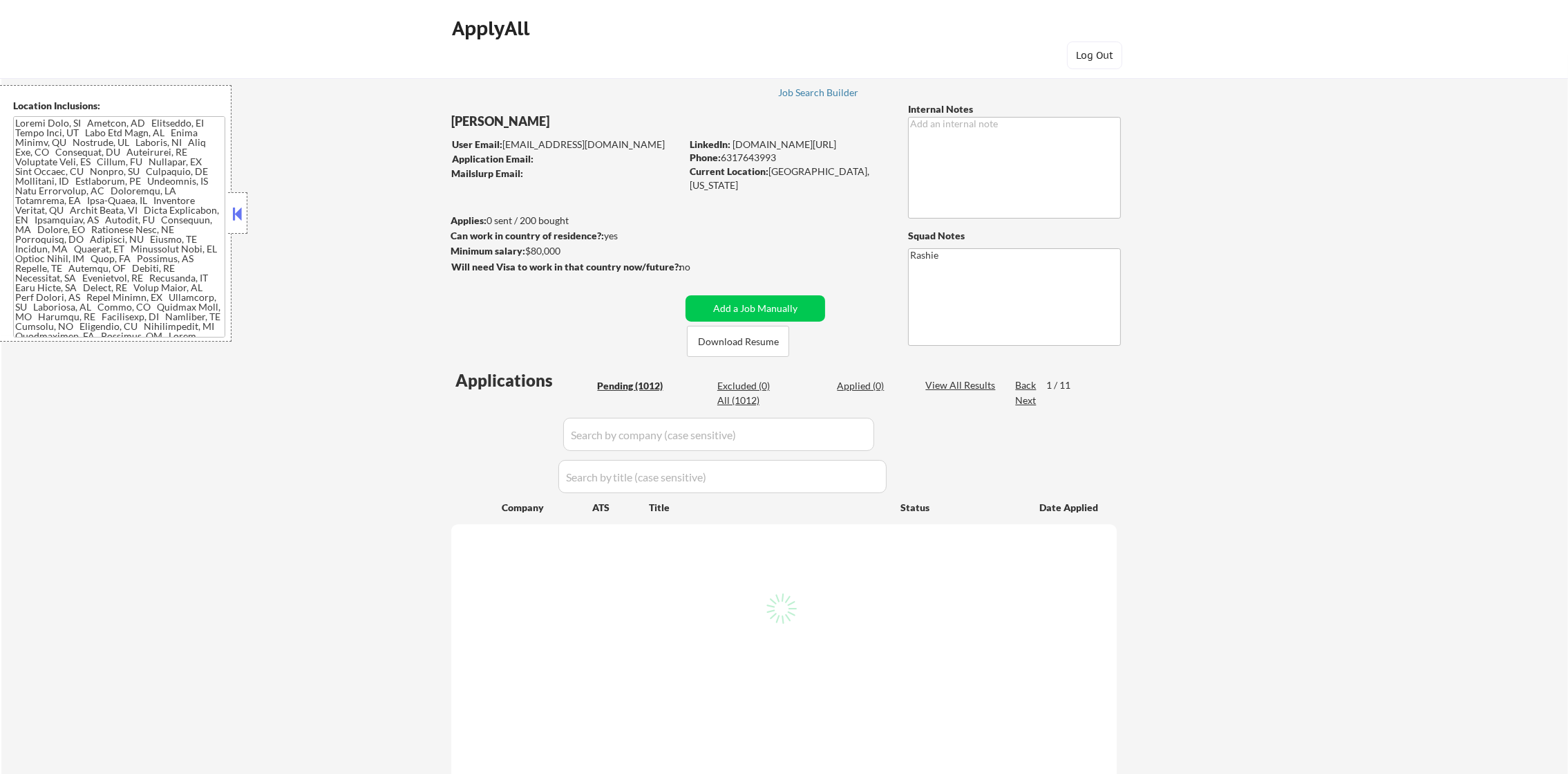
select select ""pending""
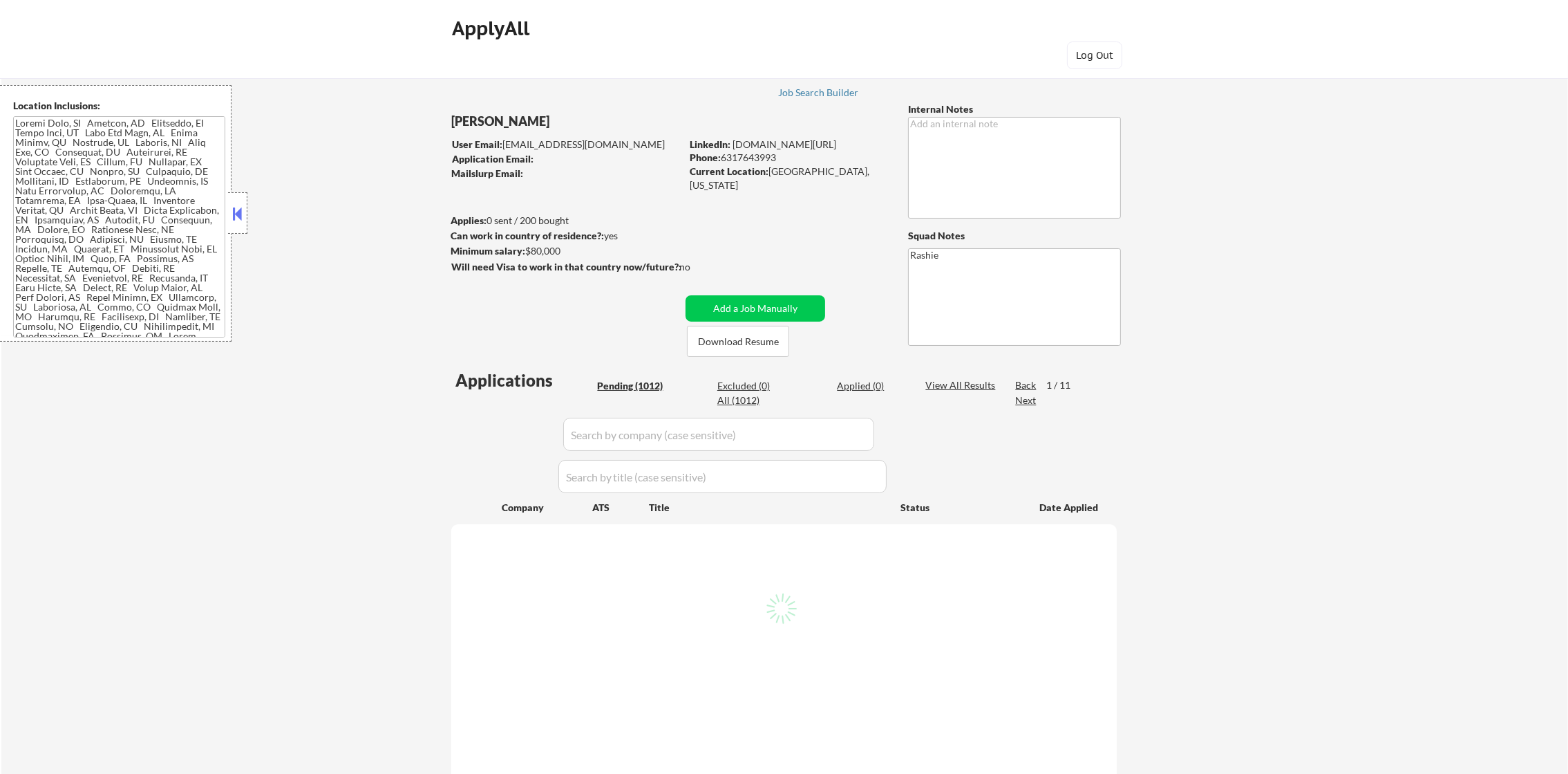
select select ""pending""
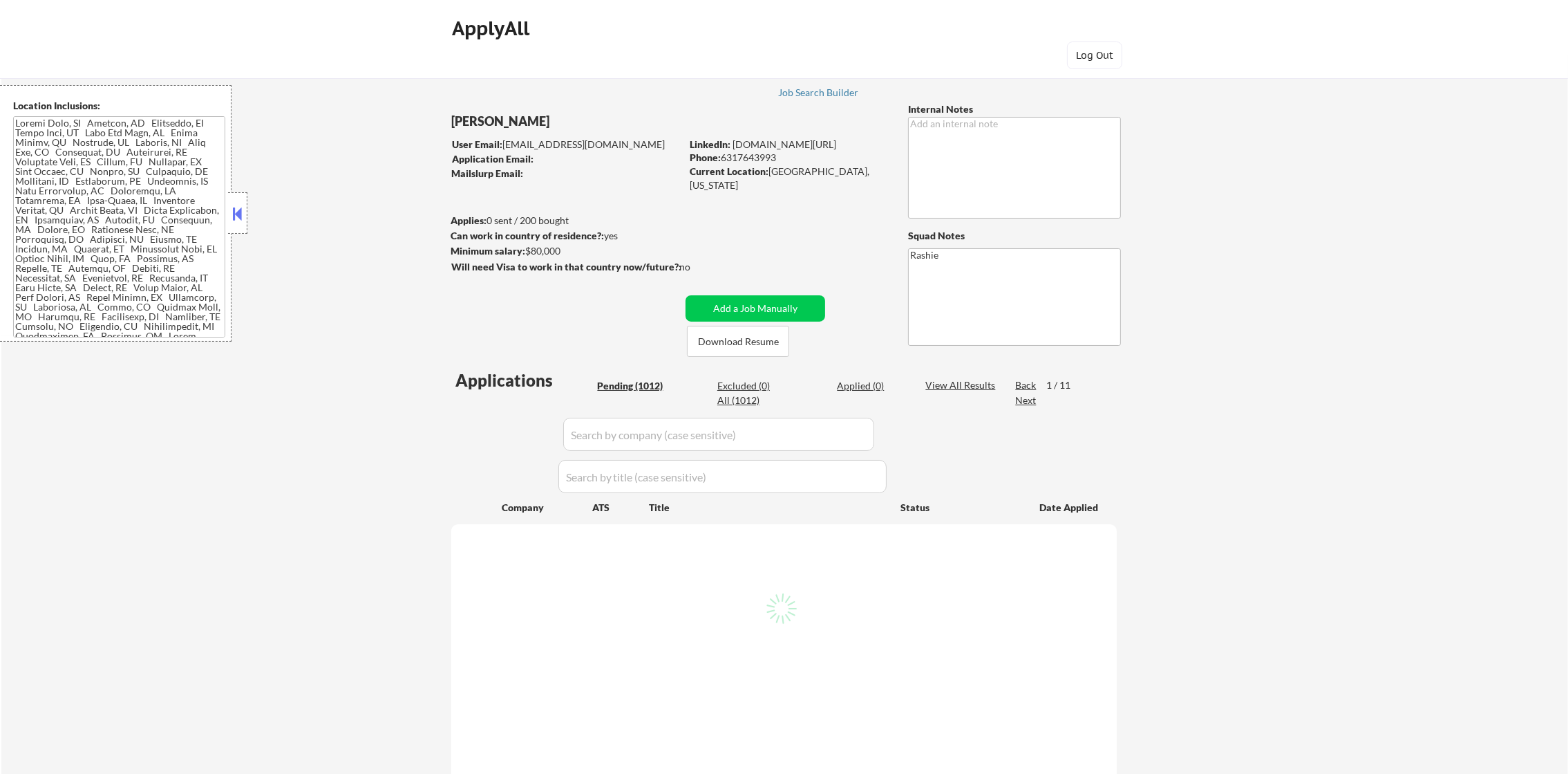
select select ""pending""
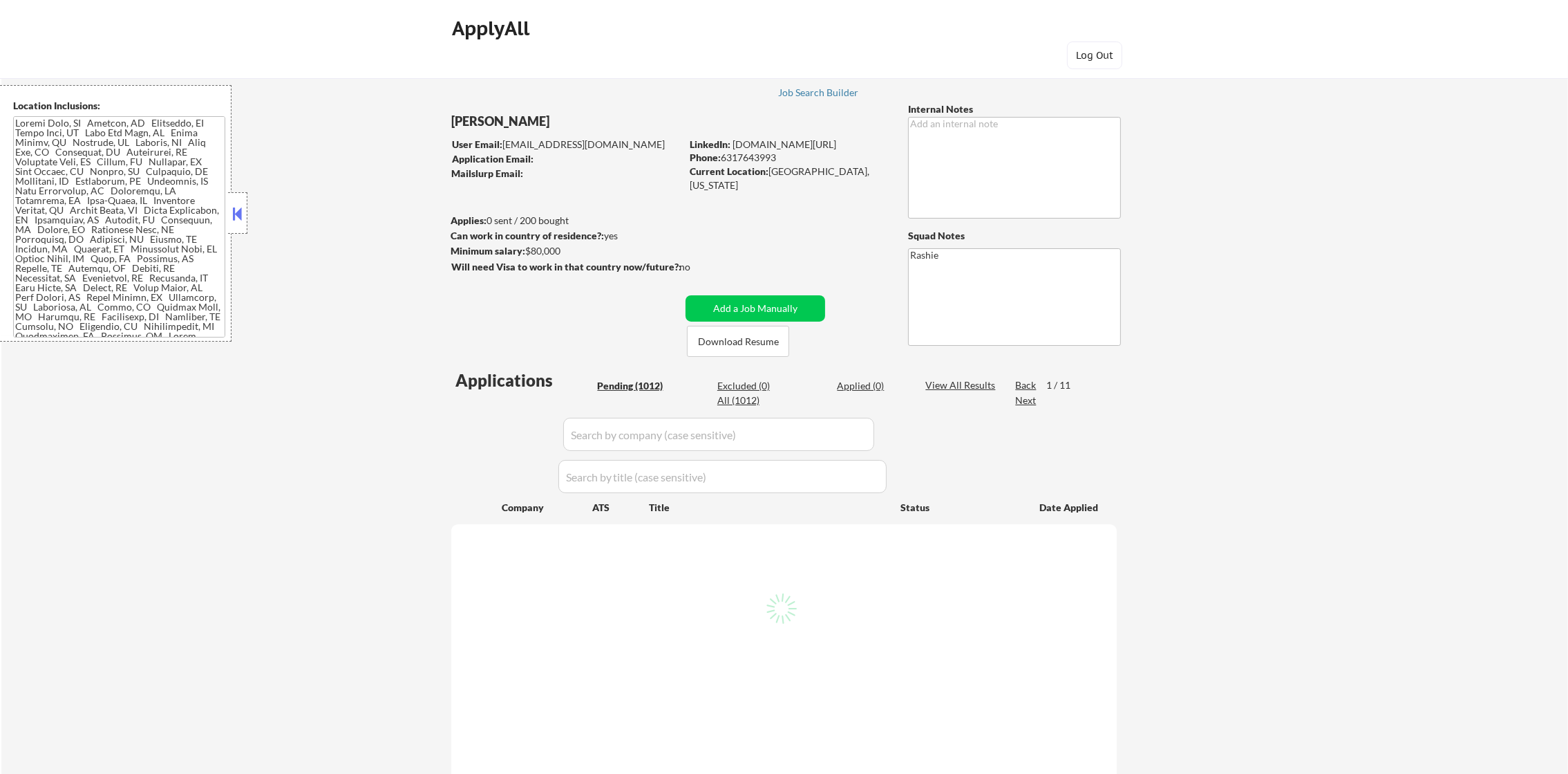
select select ""pending""
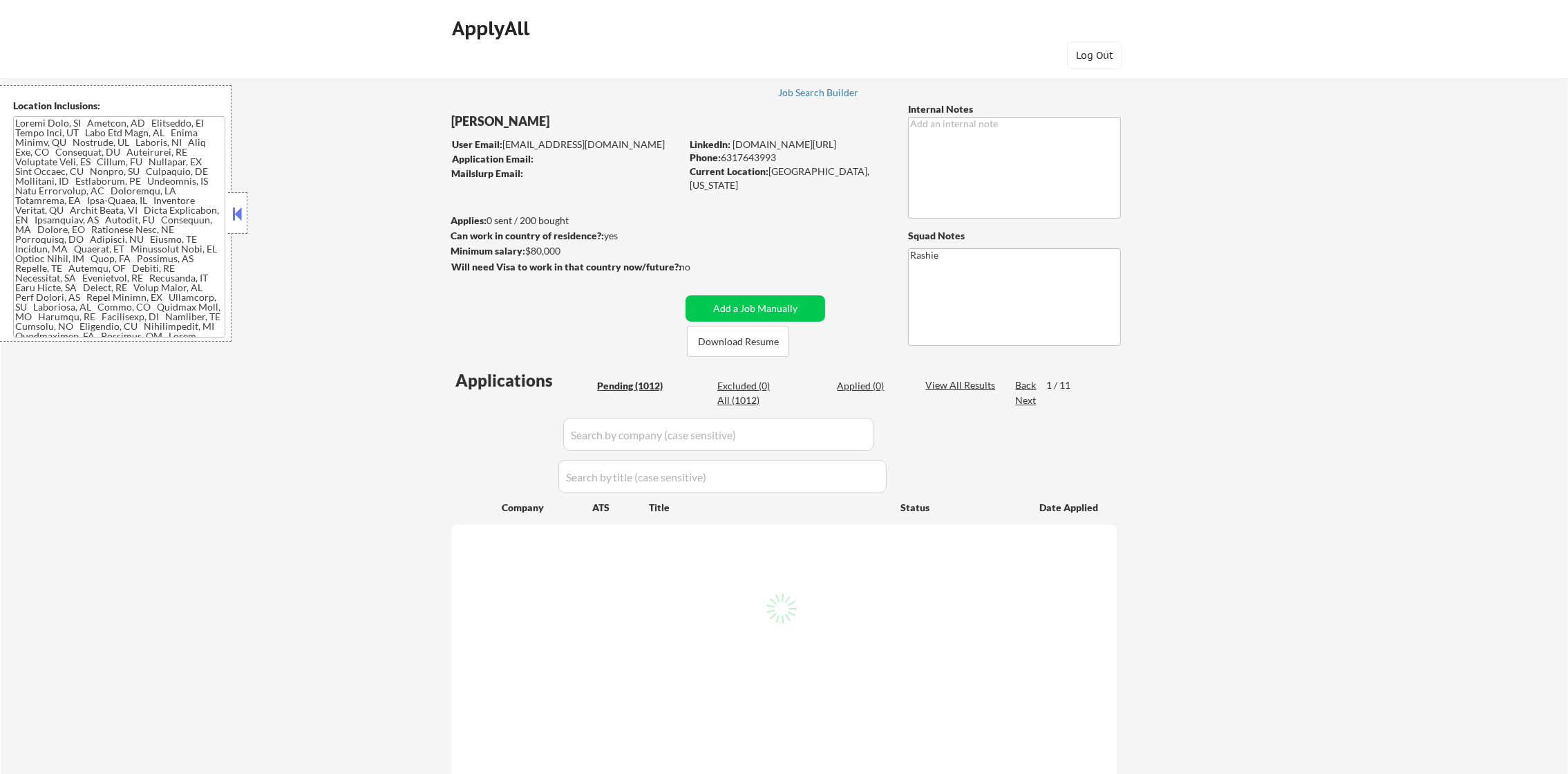
select select ""pending""
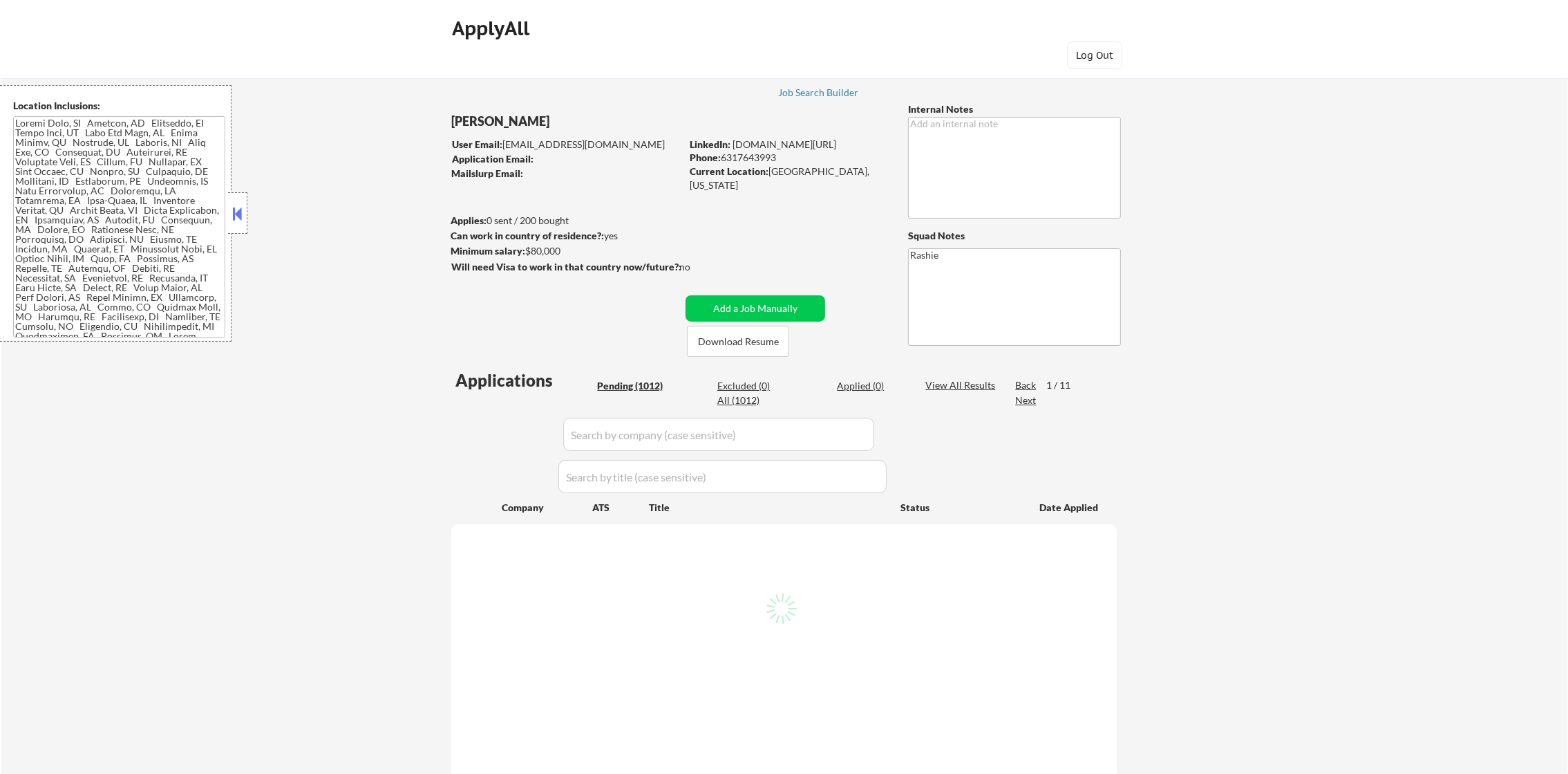
select select ""pending""
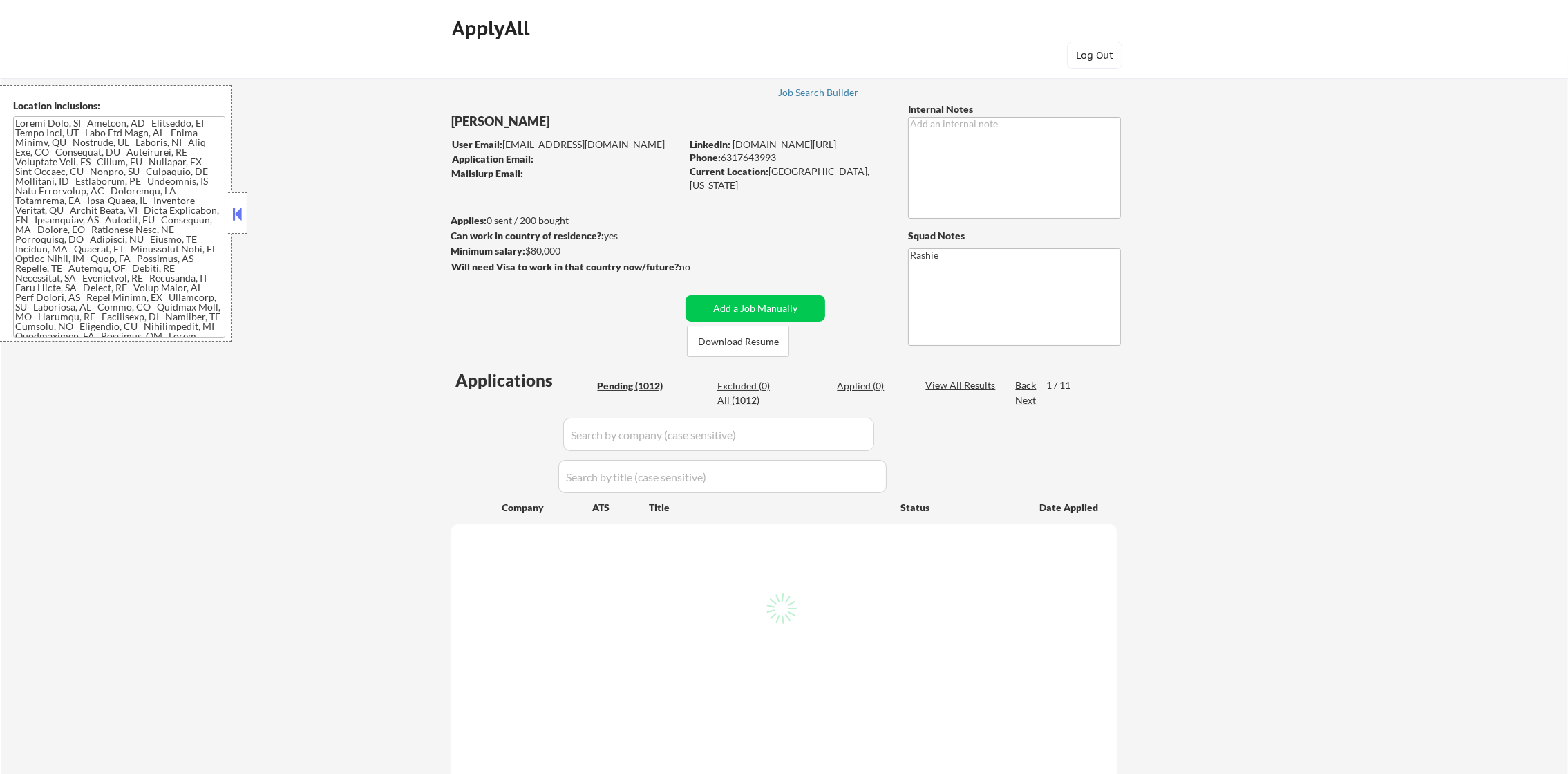
select select ""pending""
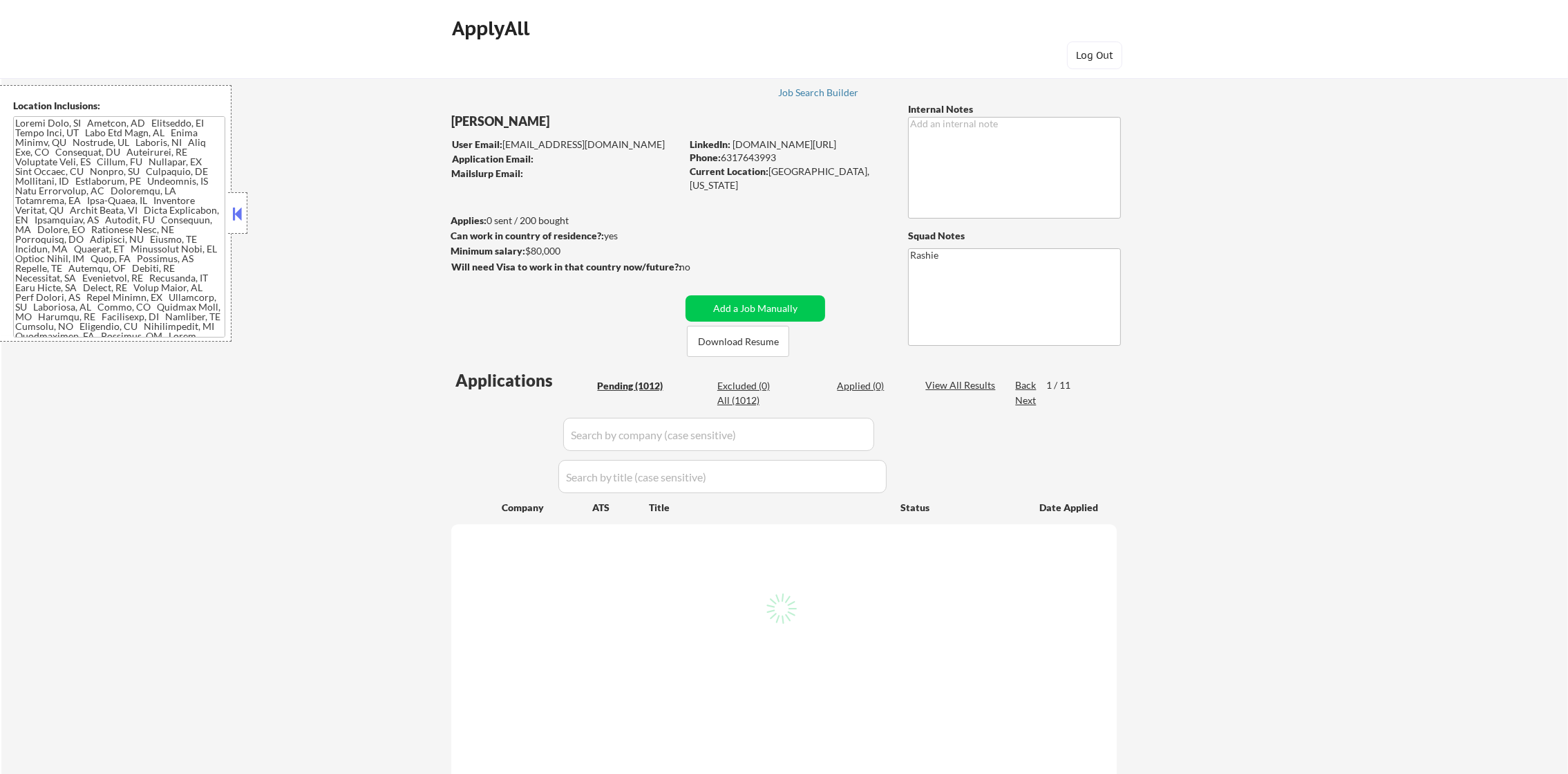
select select ""pending""
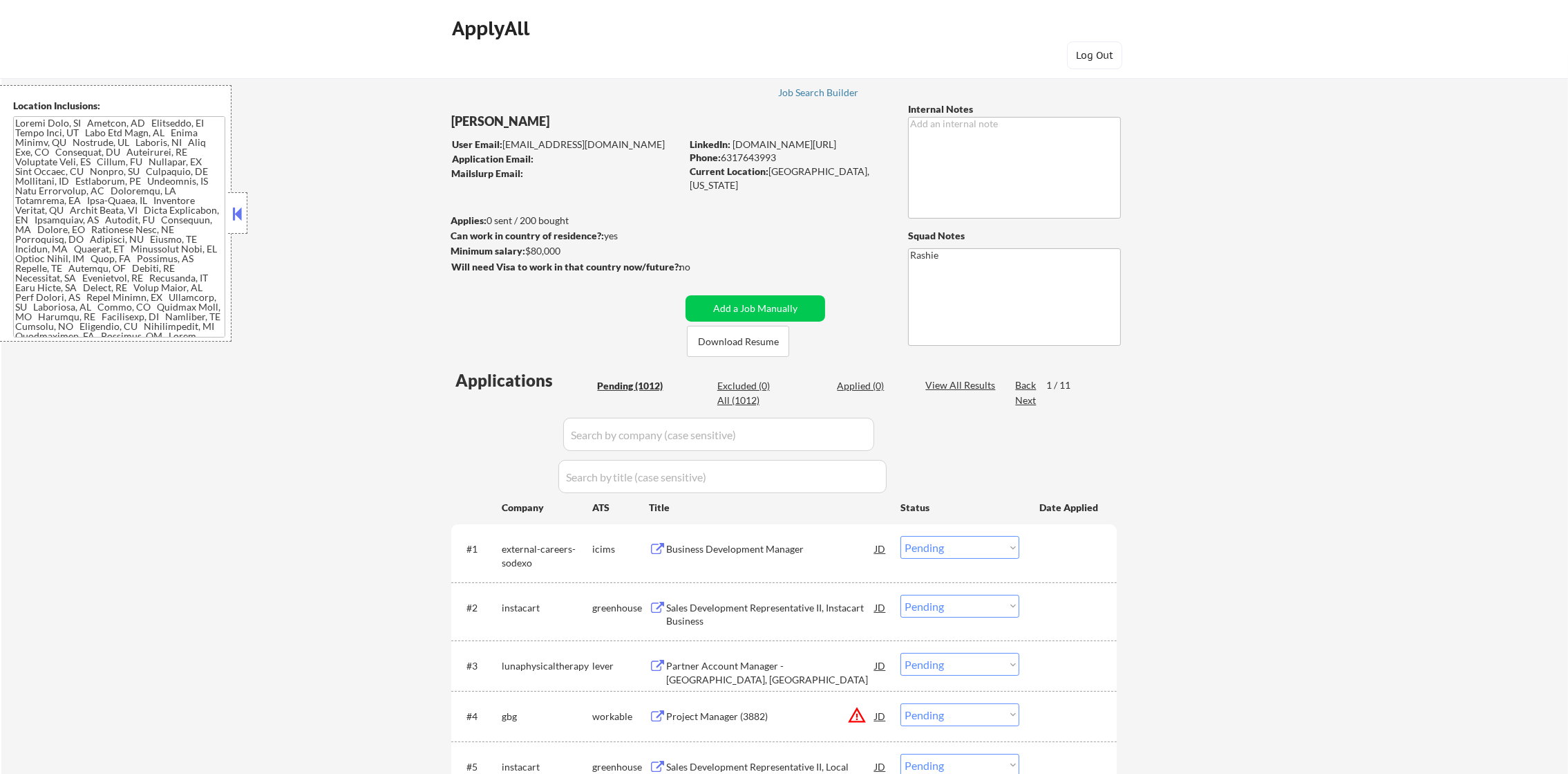
scroll to position [242, 0]
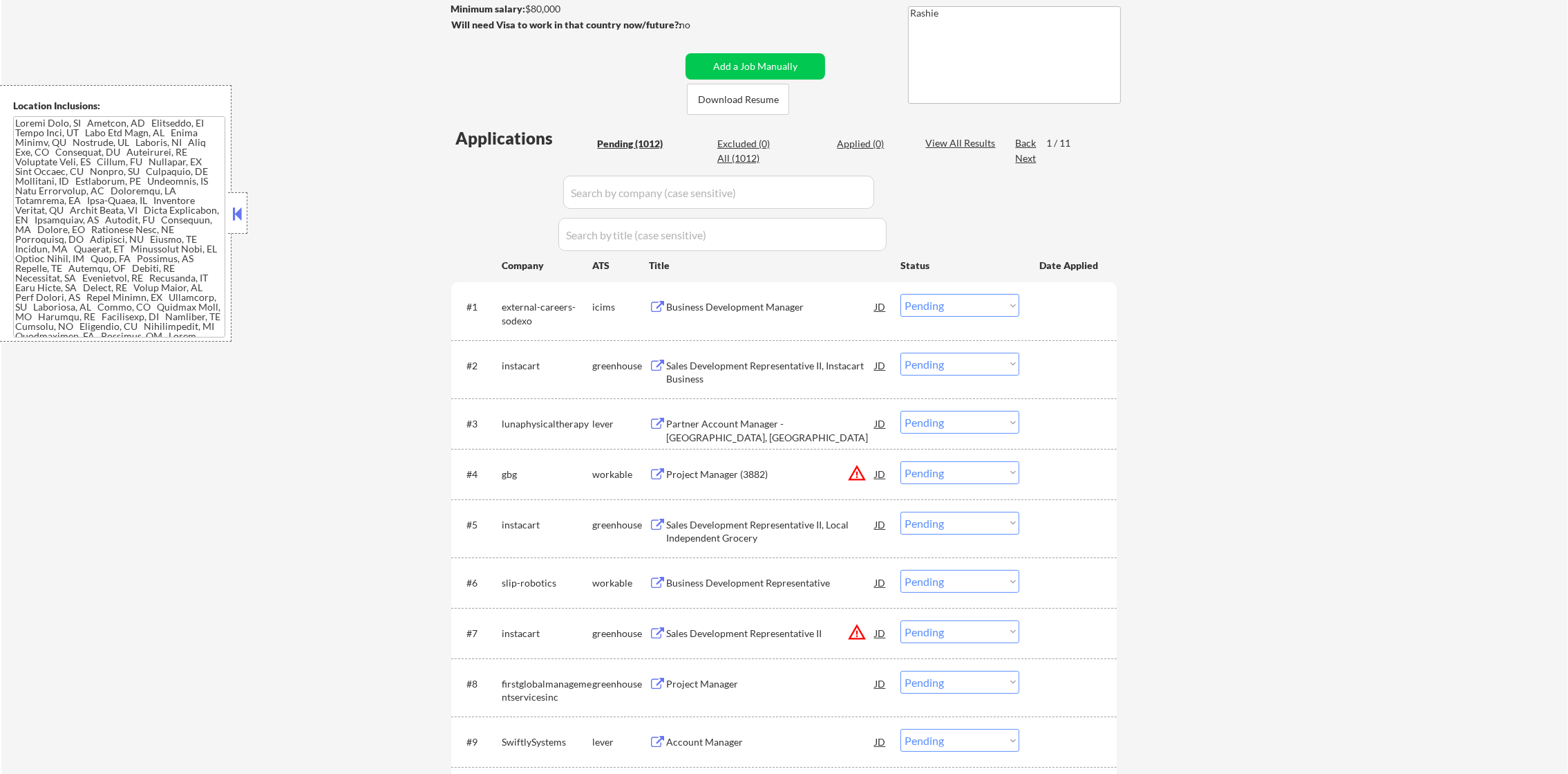
select select ""PLACEHOLDER_1427118222253""
select select ""pending""
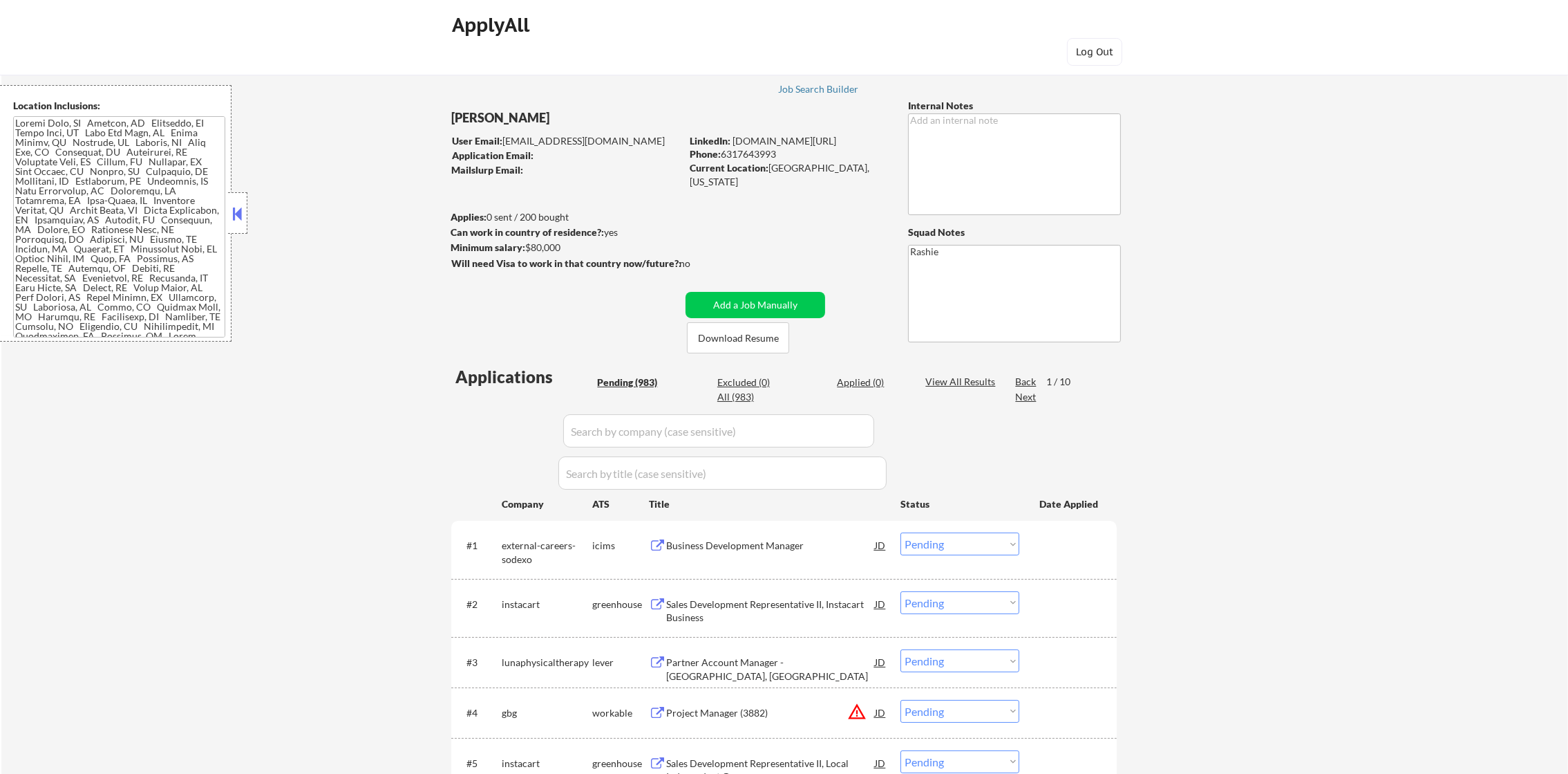
scroll to position [0, 0]
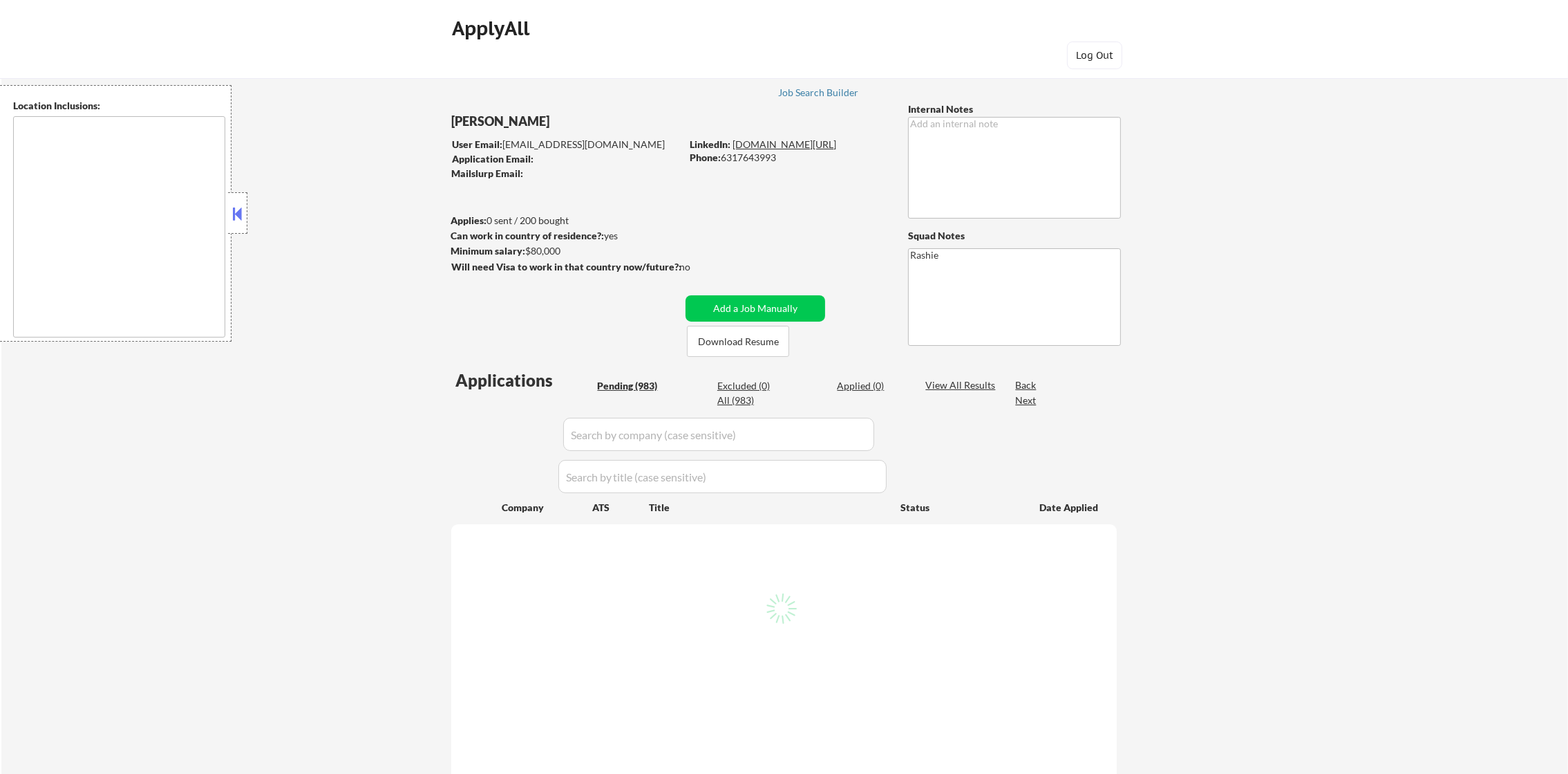
type textarea "[GEOGRAPHIC_DATA], [GEOGRAPHIC_DATA] [GEOGRAPHIC_DATA], [GEOGRAPHIC_DATA] [GEOG…"
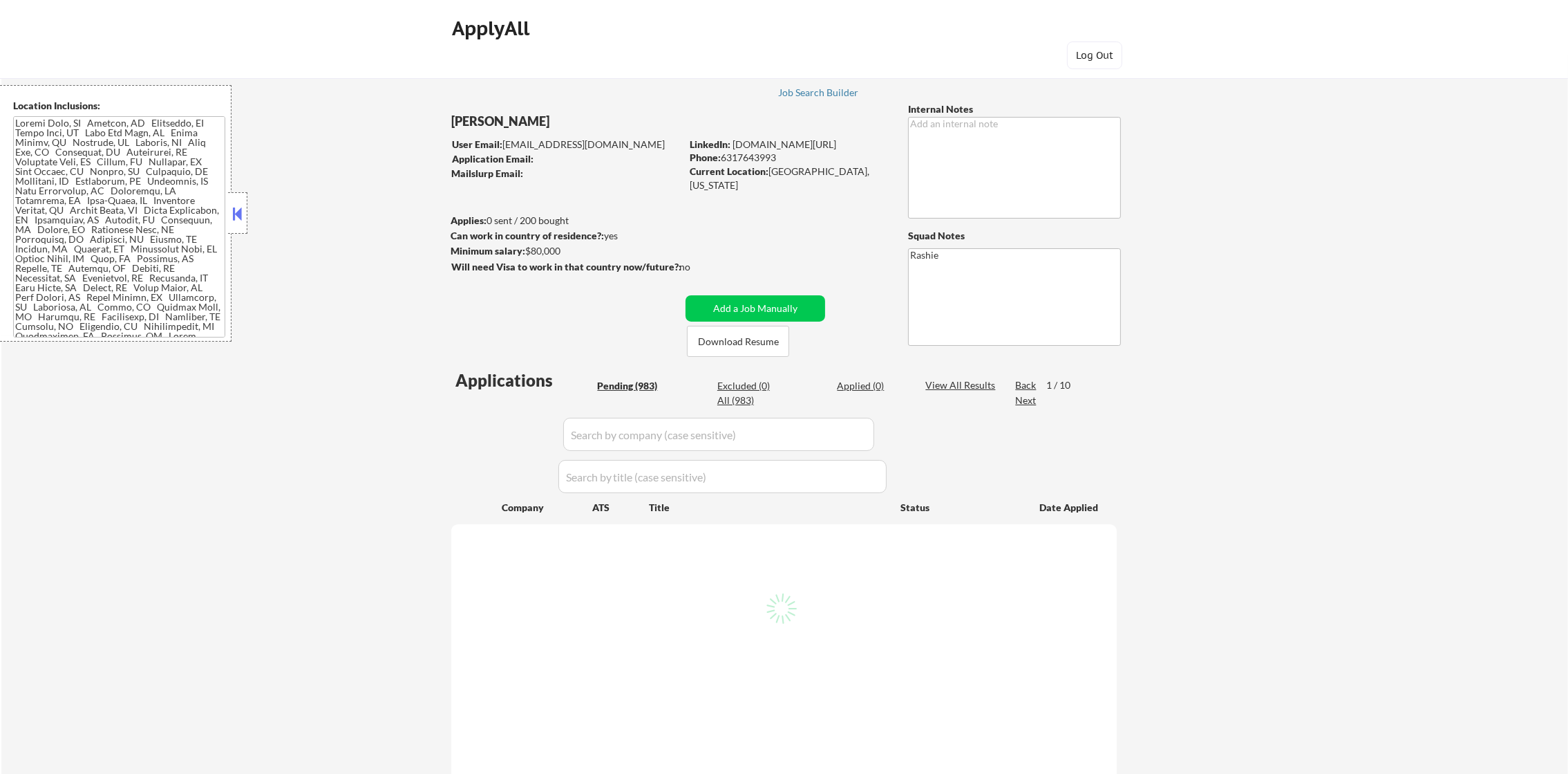
select select ""pending""
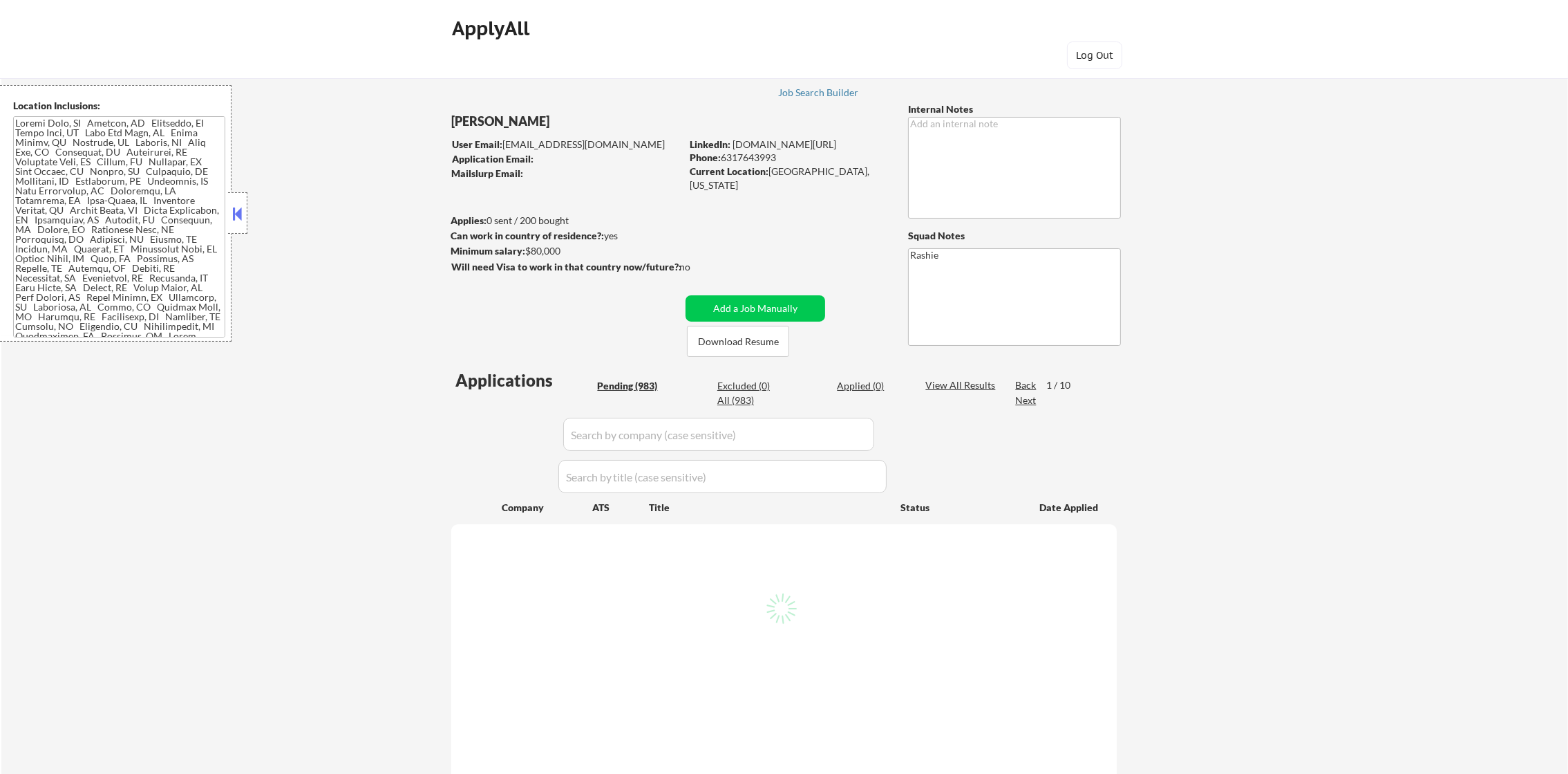
select select ""pending""
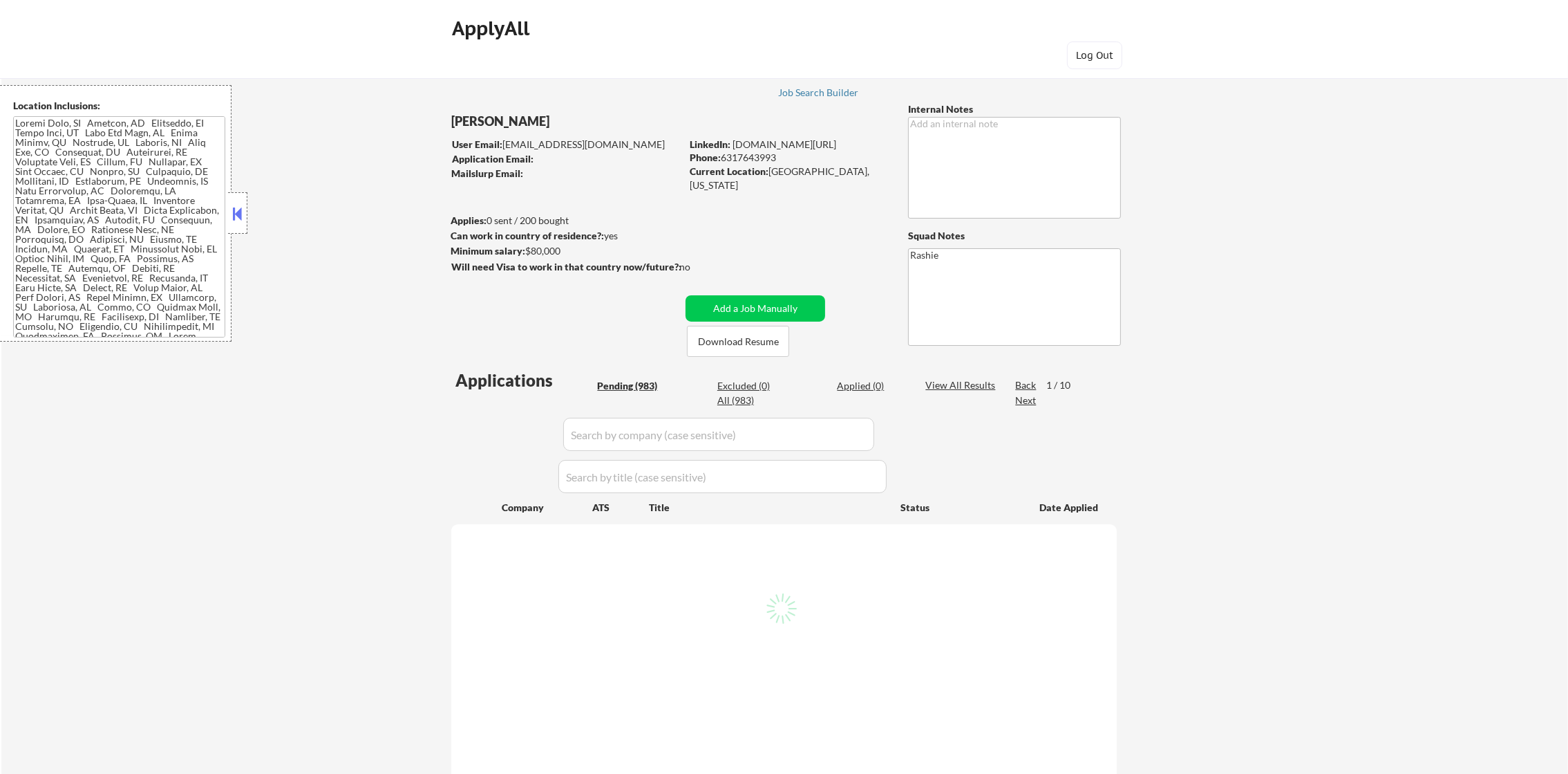
select select ""pending""
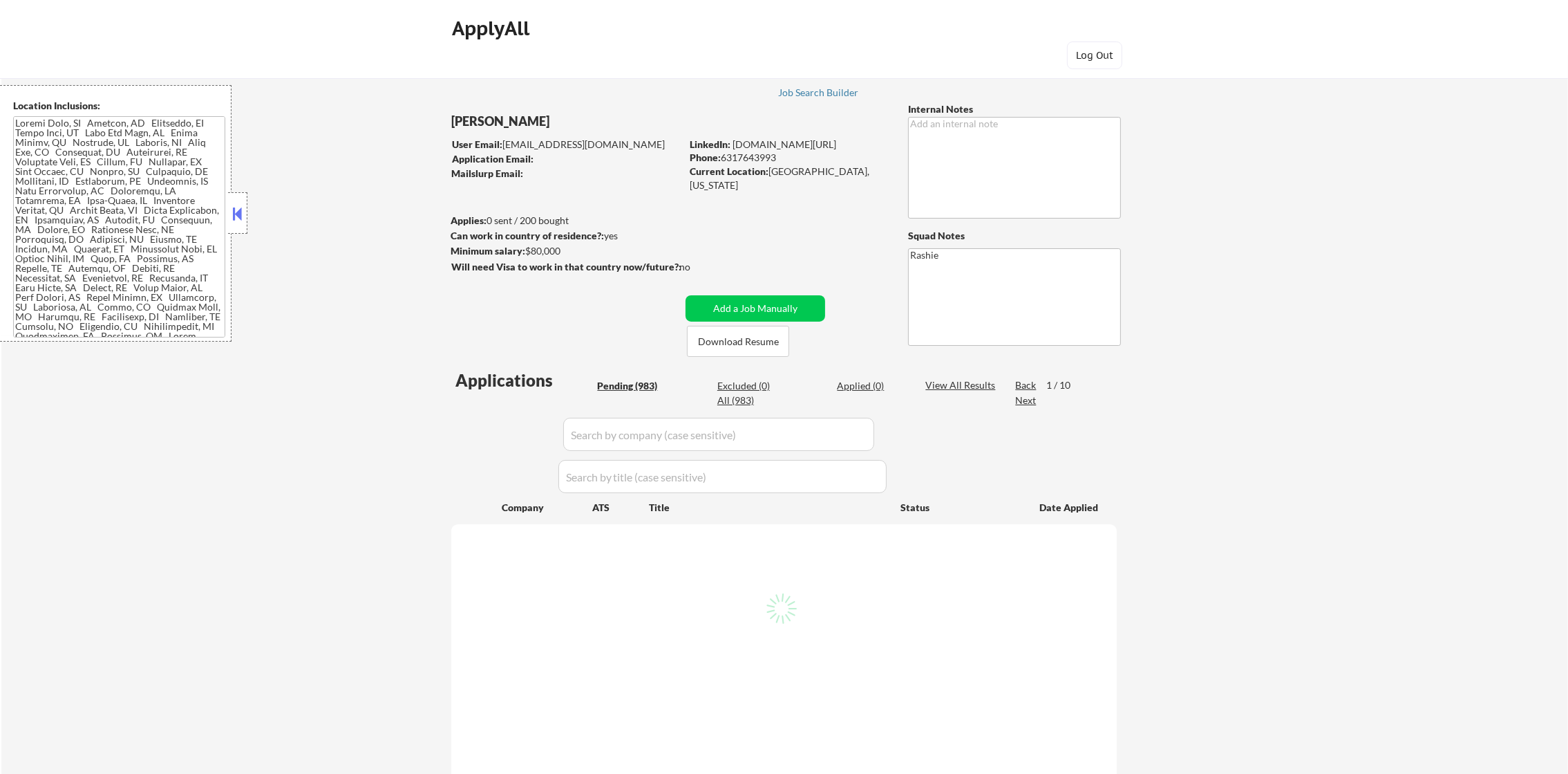
select select ""pending""
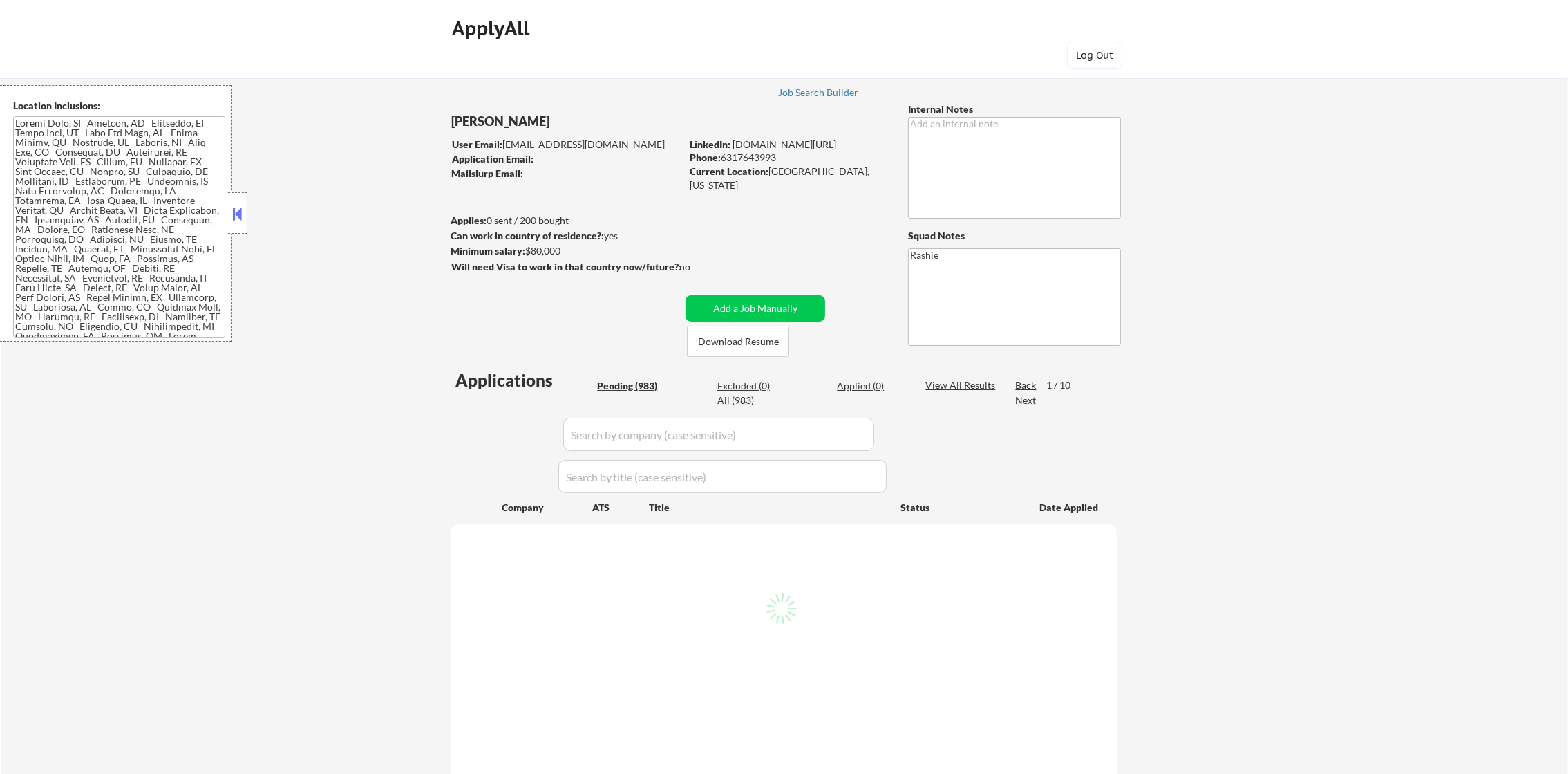
select select ""pending""
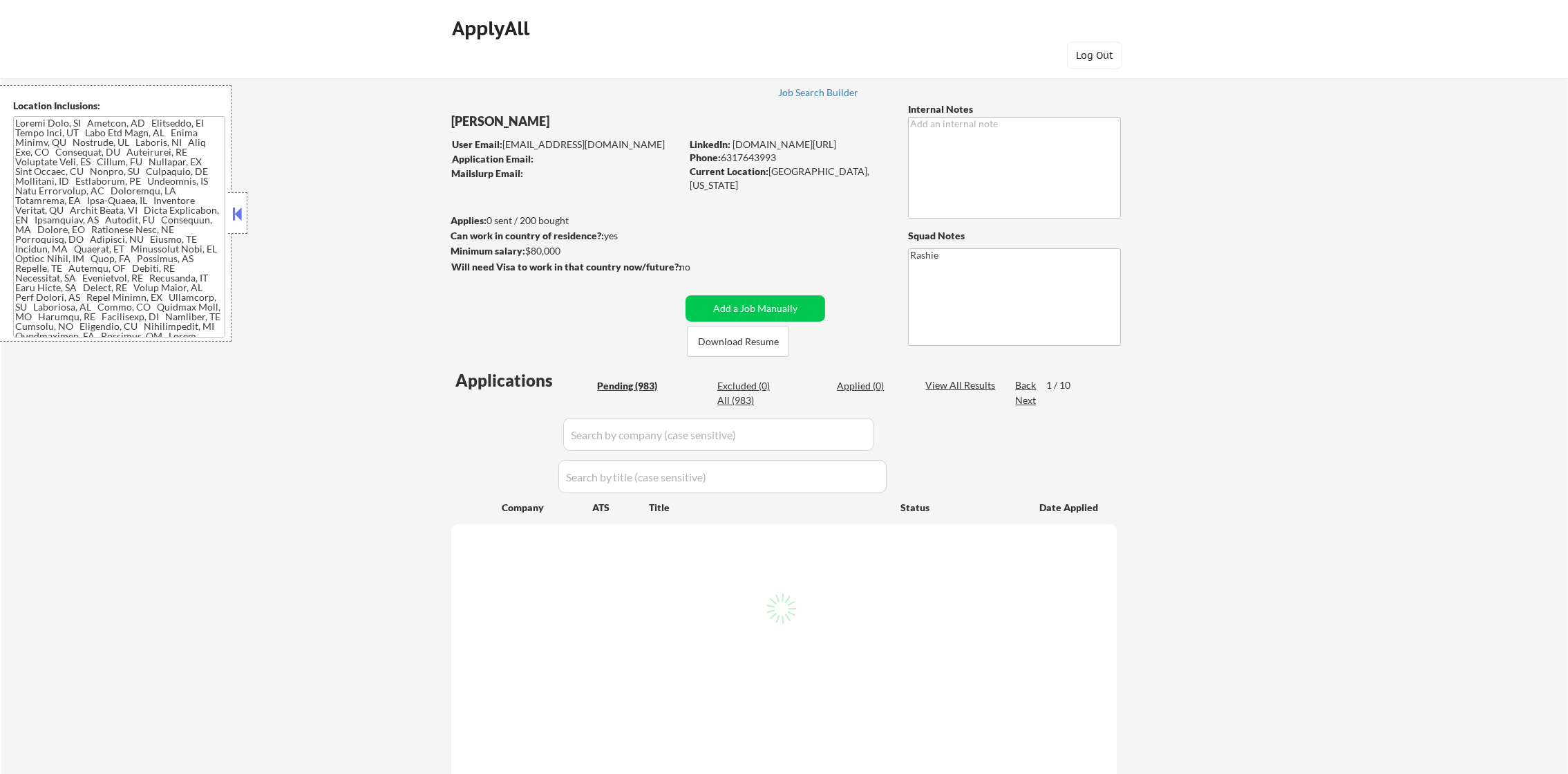
select select ""pending""
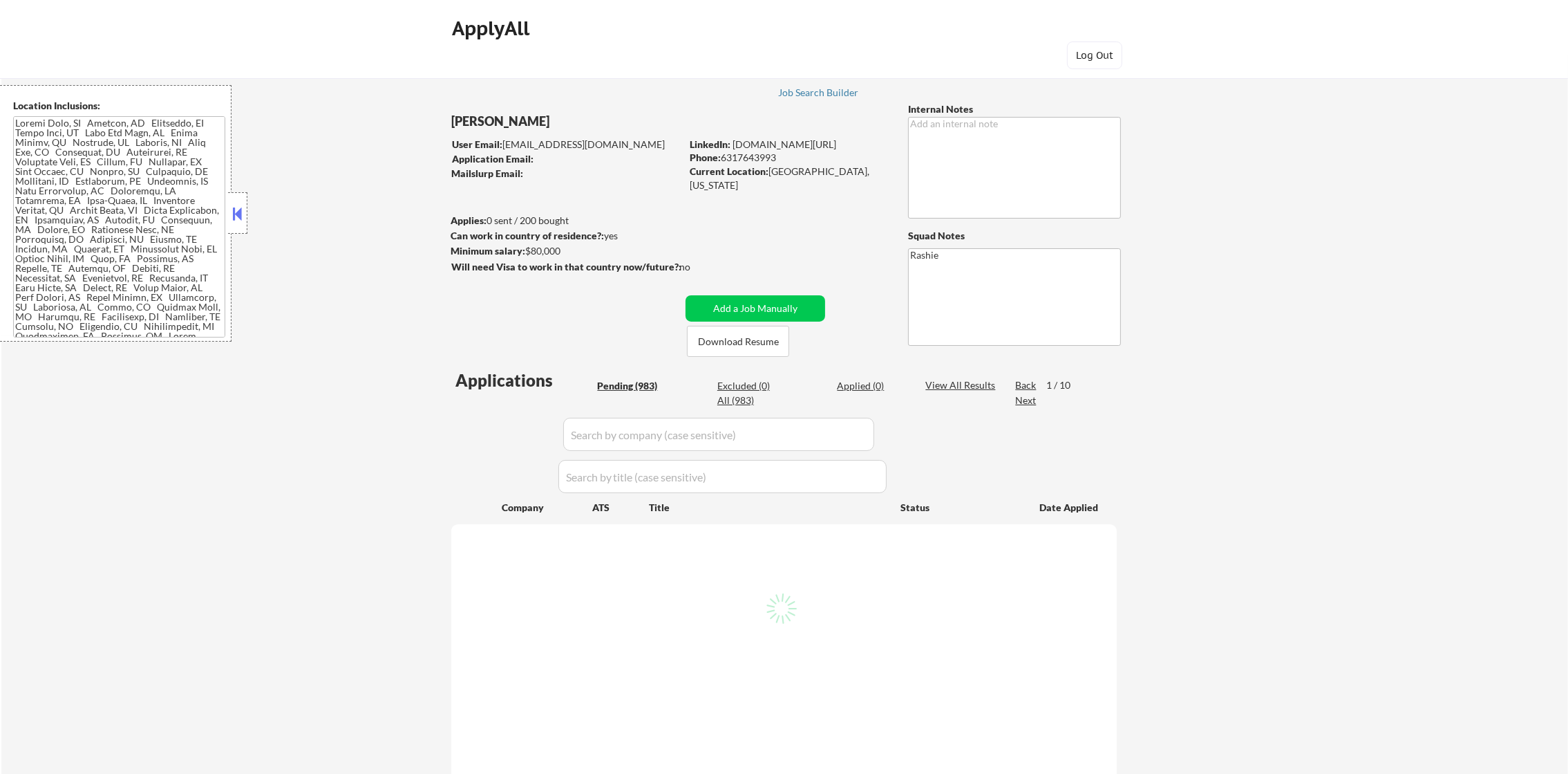
select select ""pending""
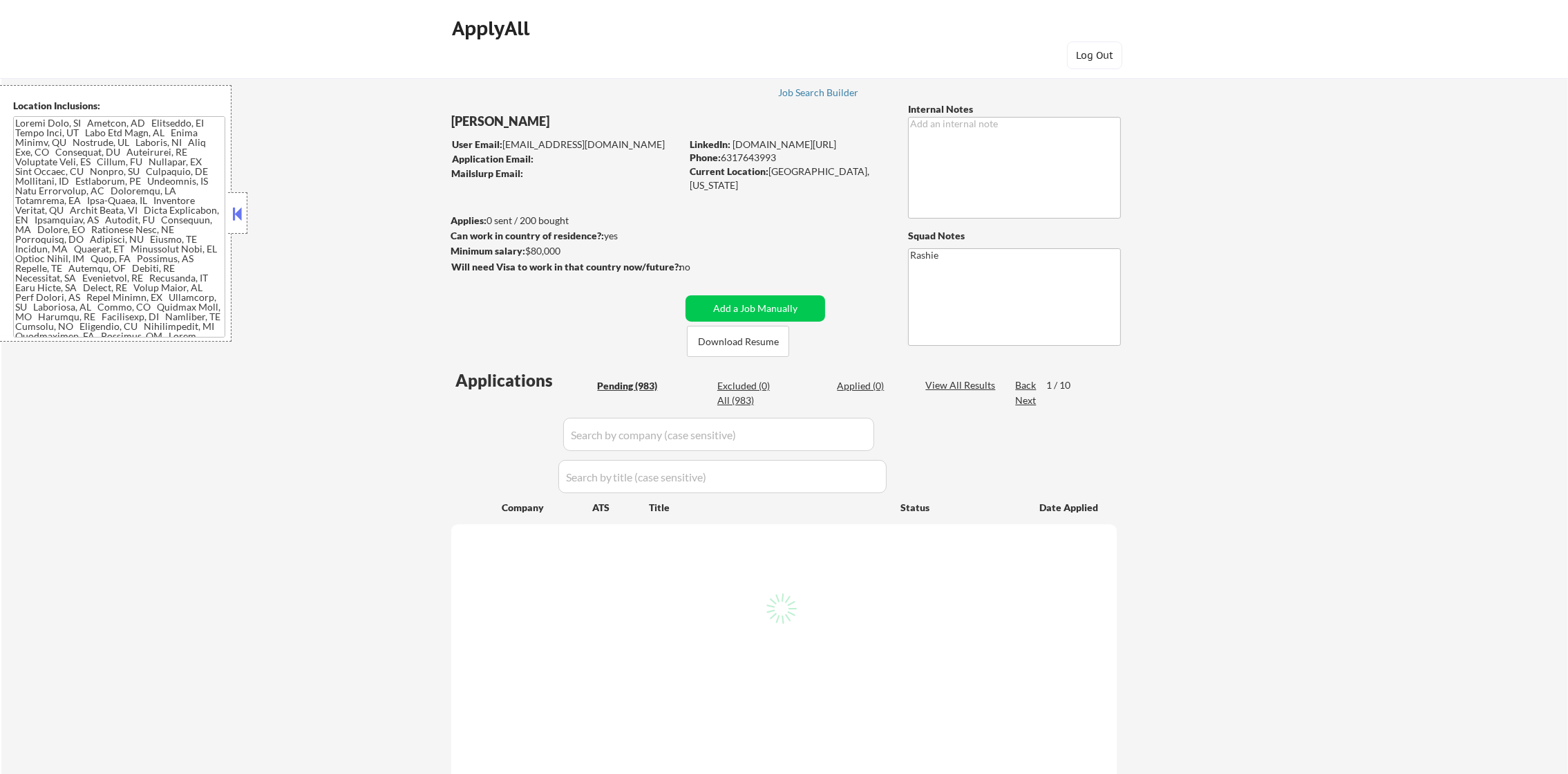
select select ""pending""
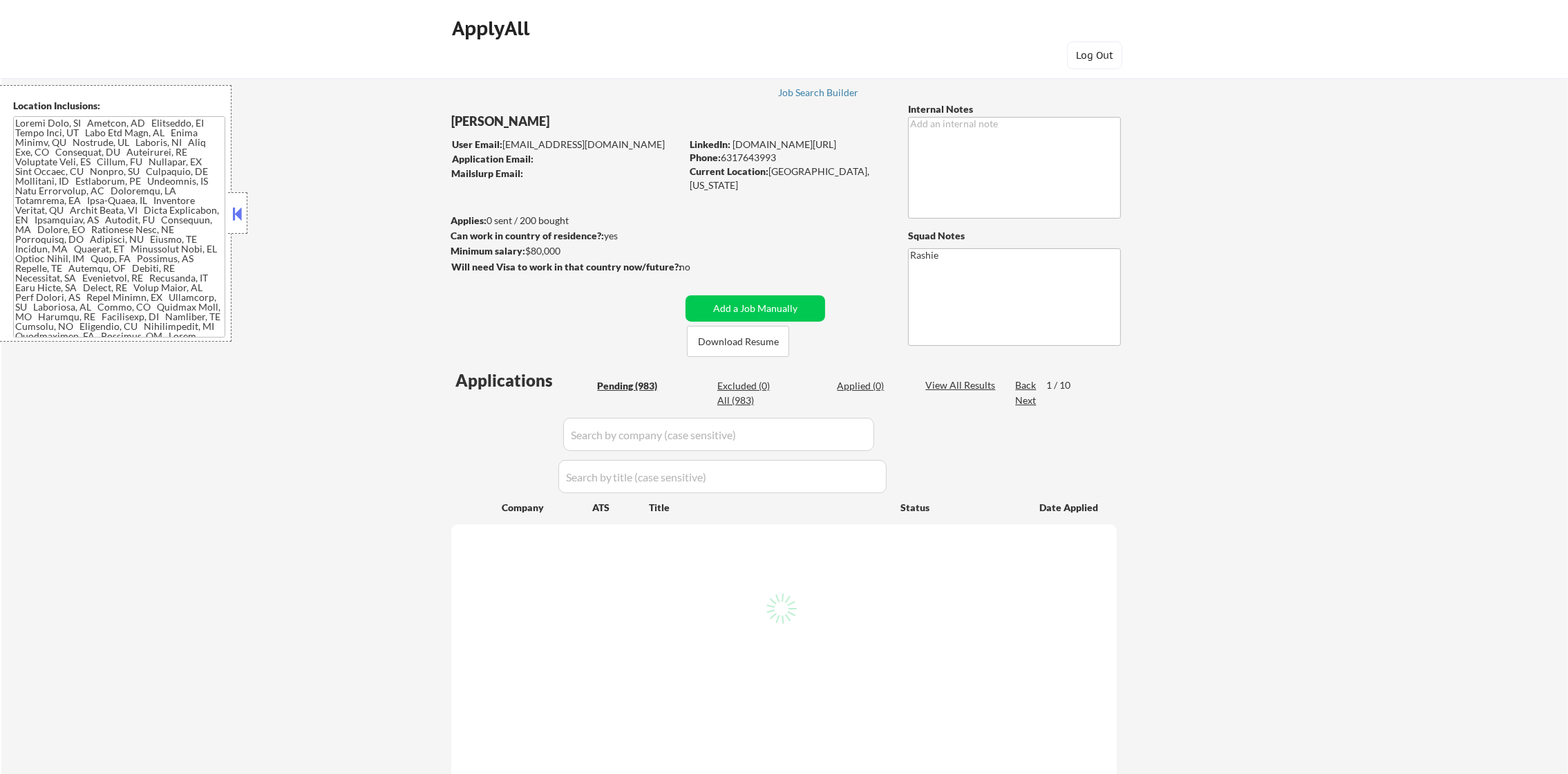
select select ""pending""
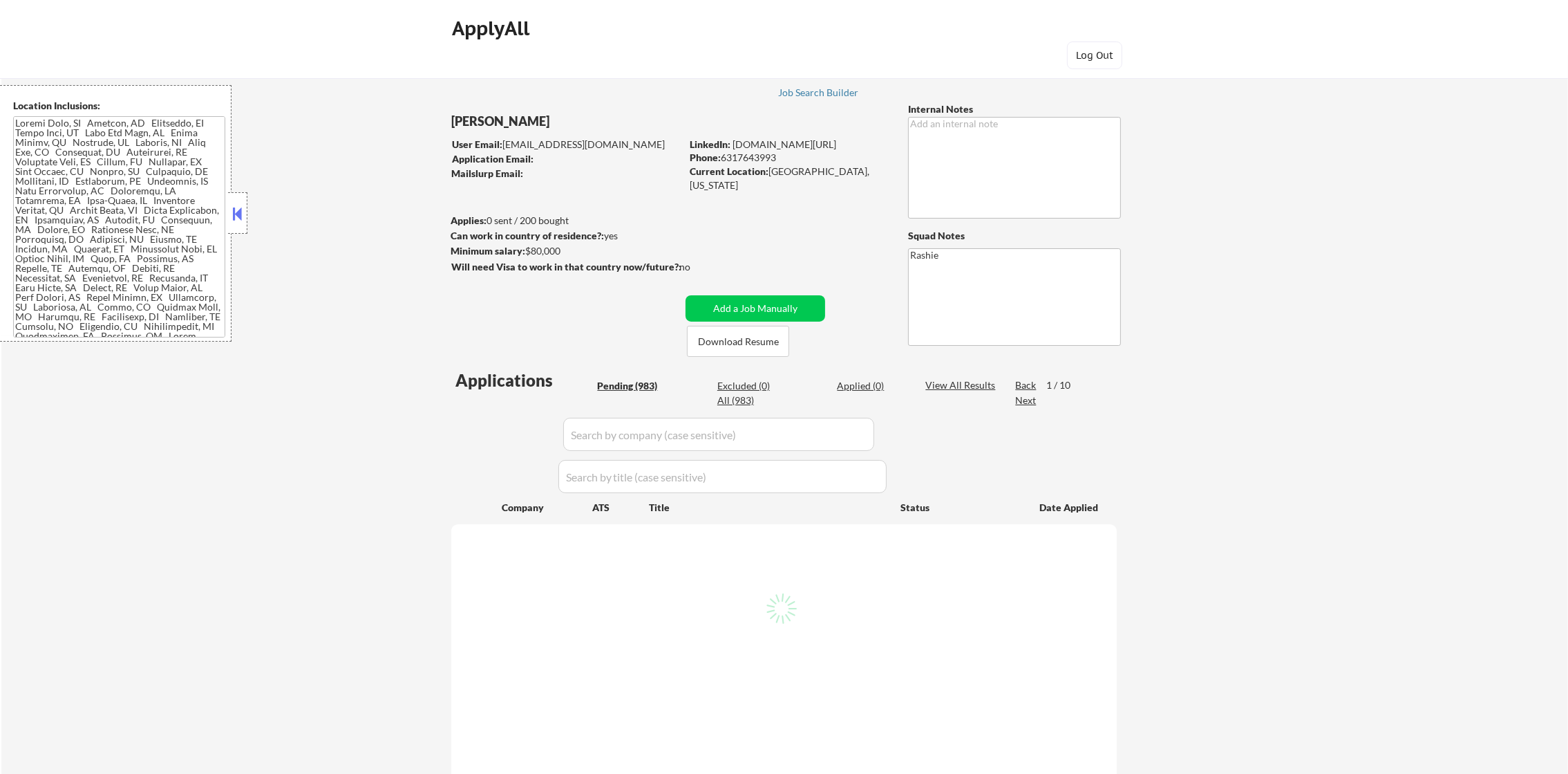
select select ""pending""
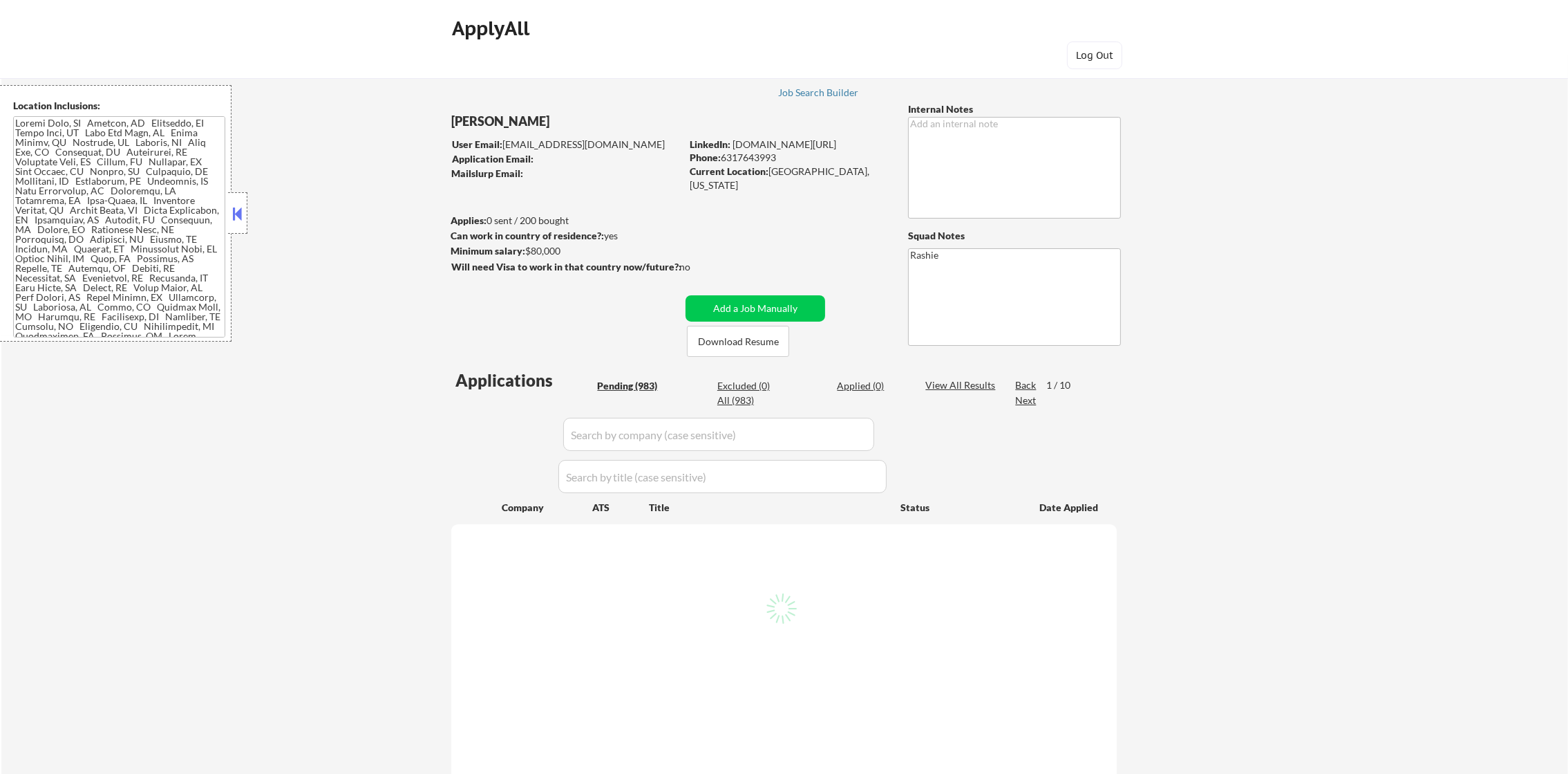
select select ""pending""
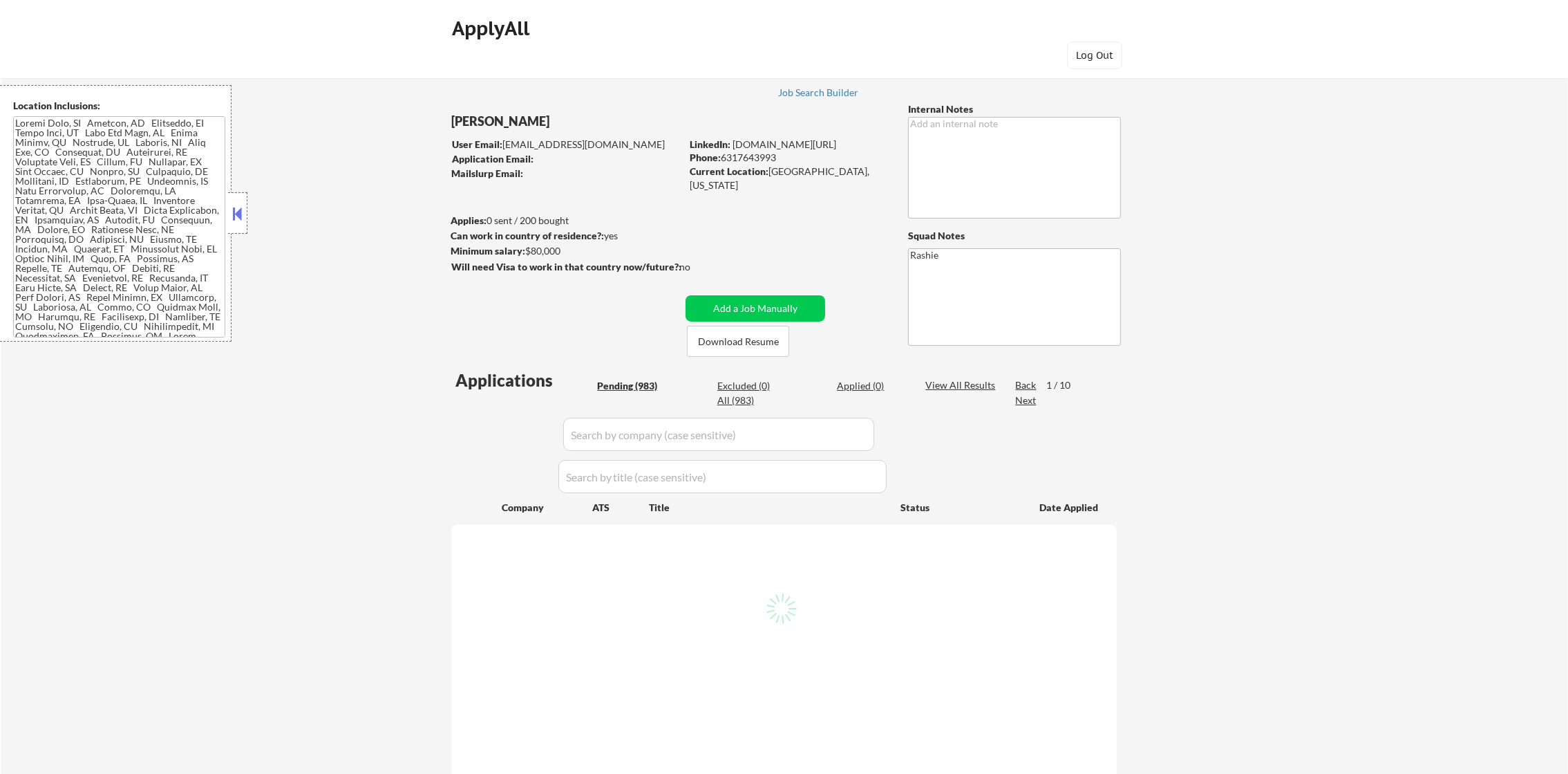
select select ""pending""
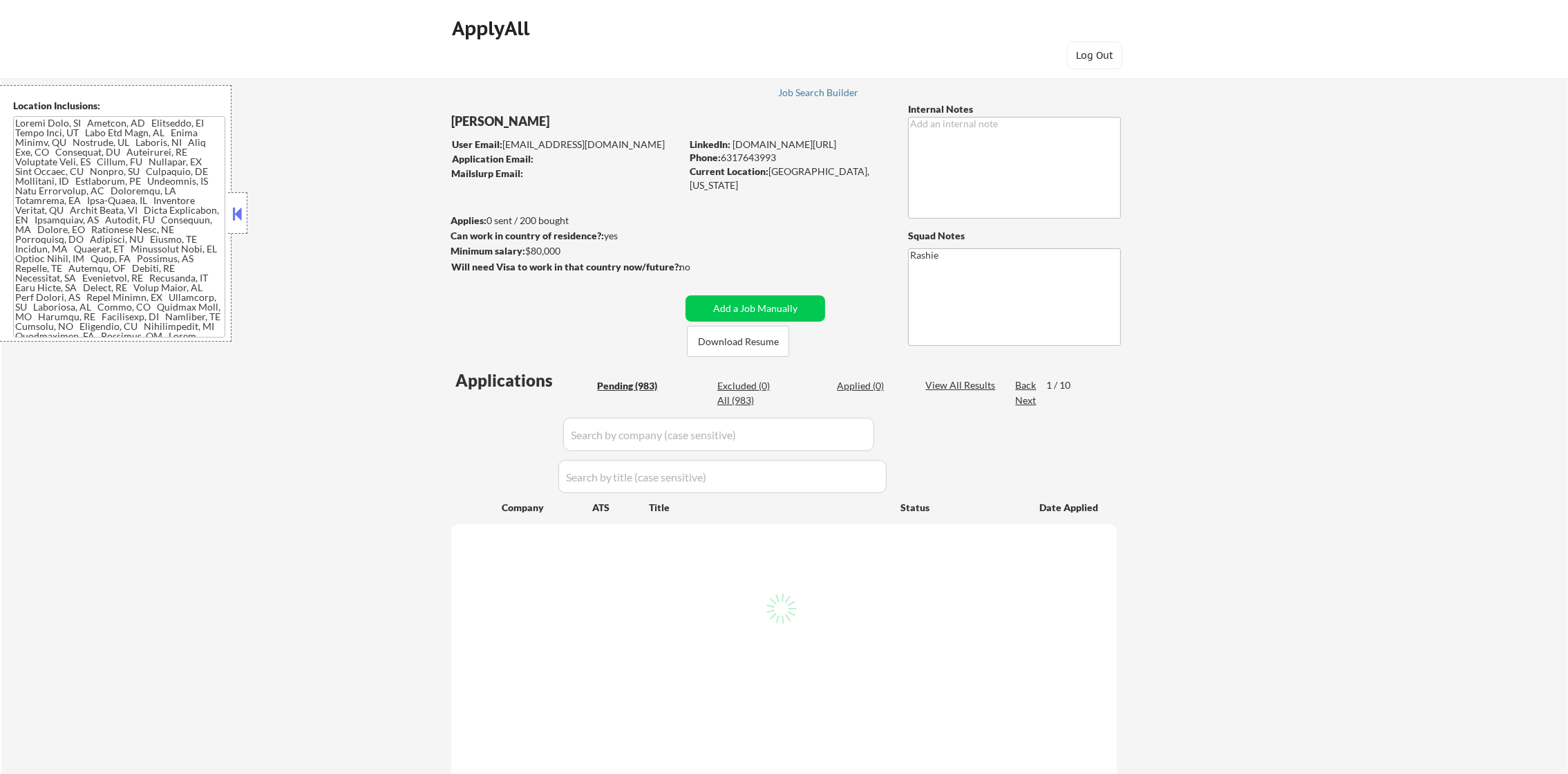
select select ""pending""
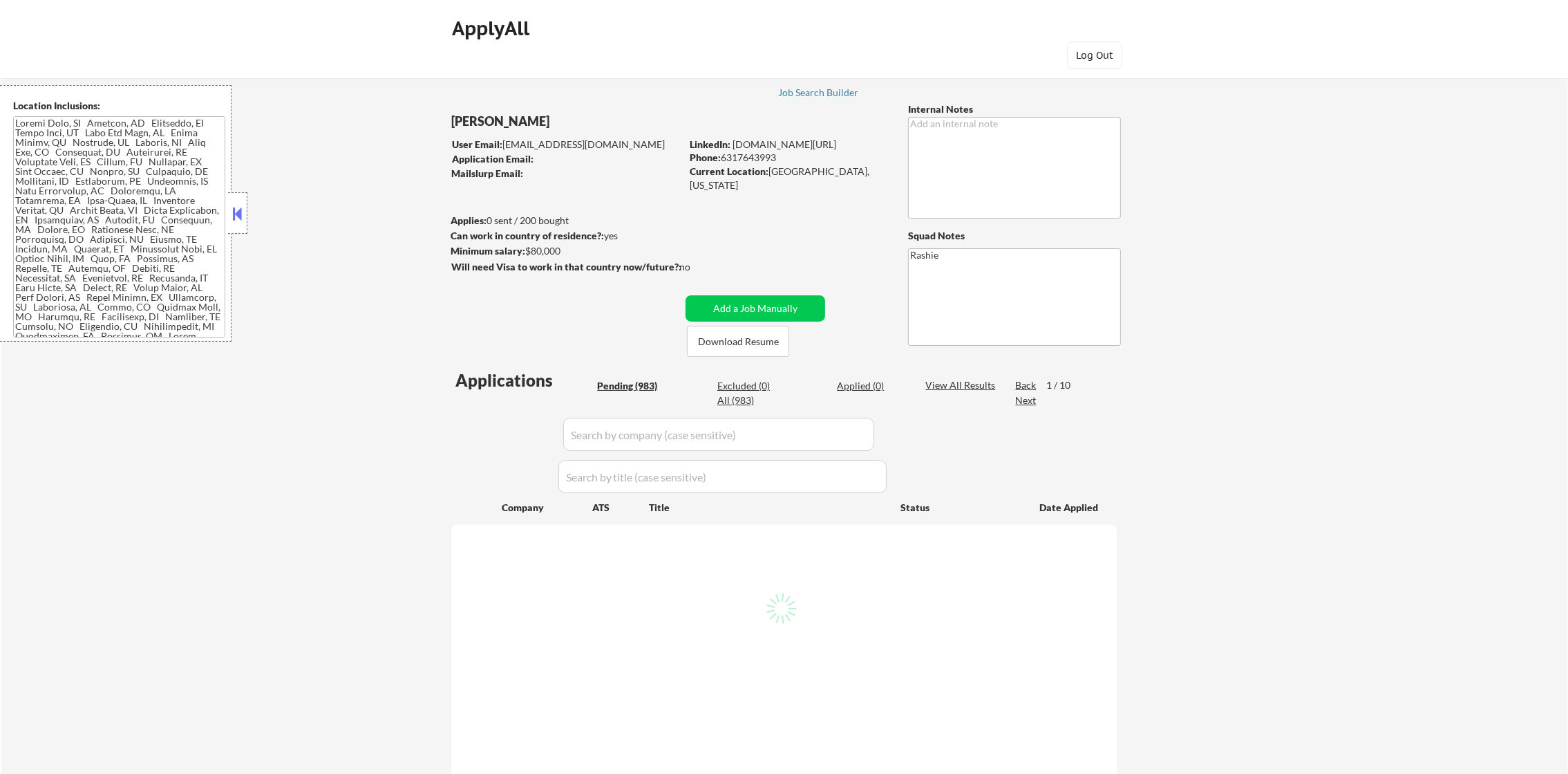
select select ""pending""
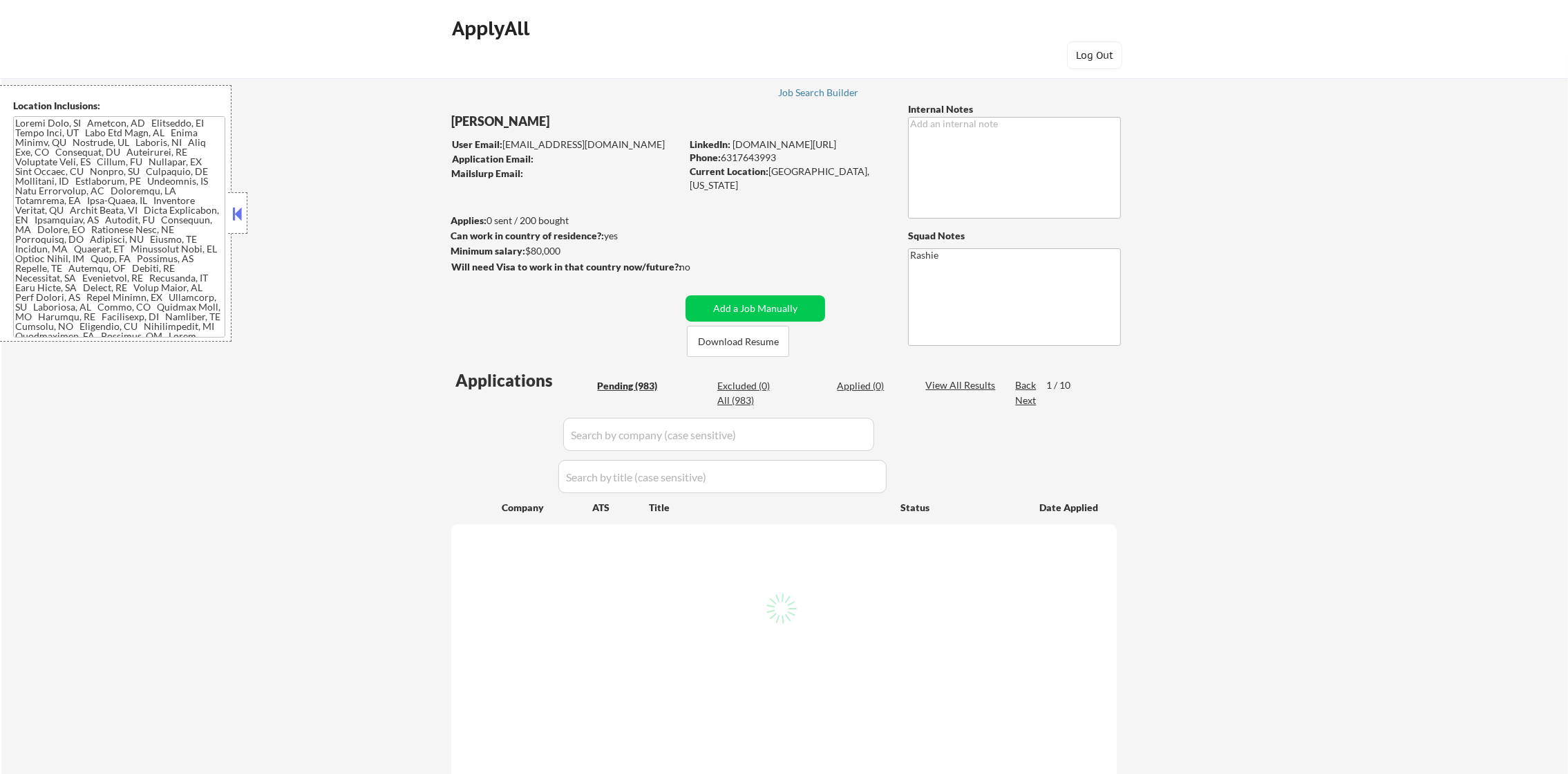
select select ""pending""
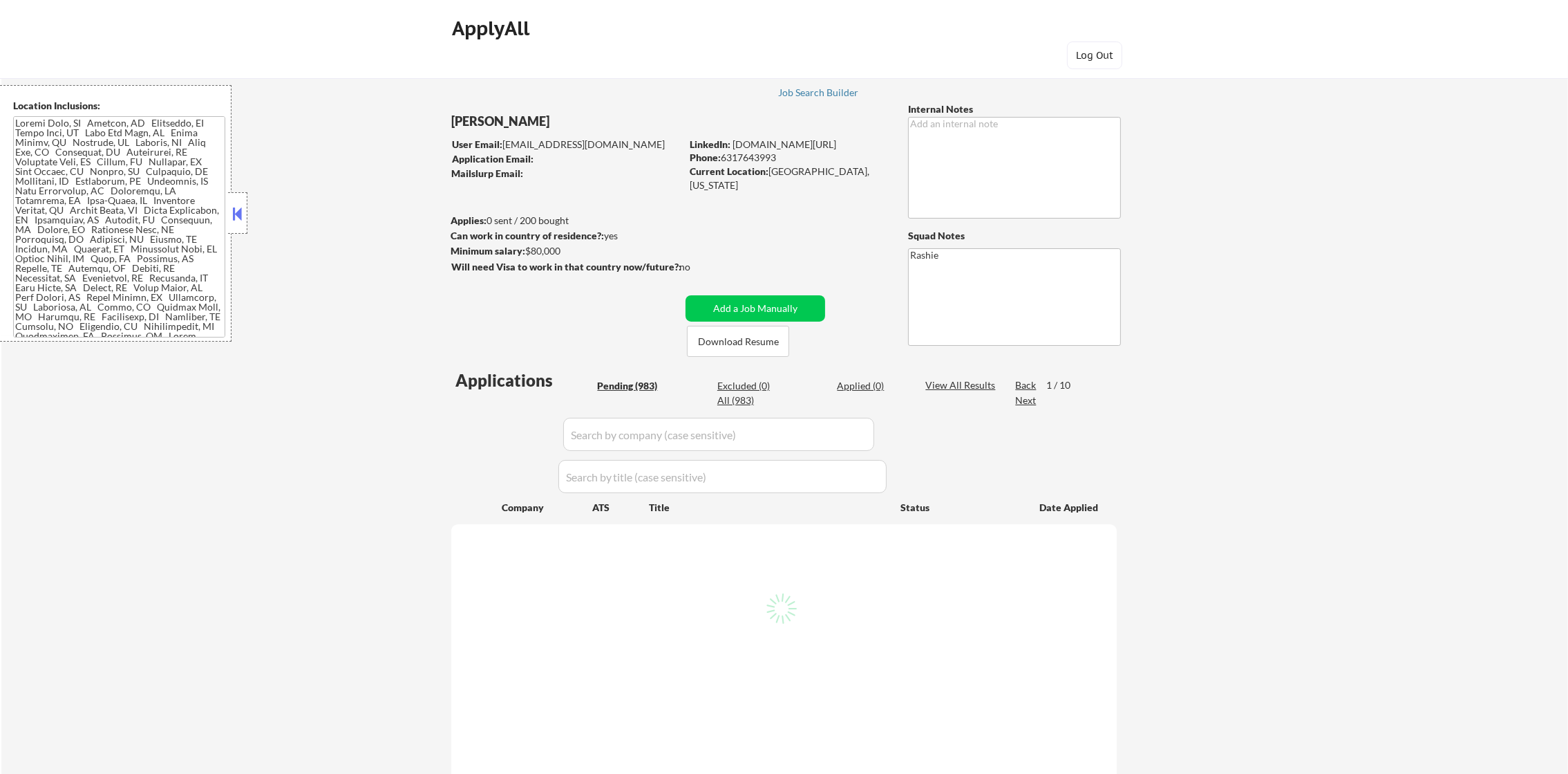
select select ""pending""
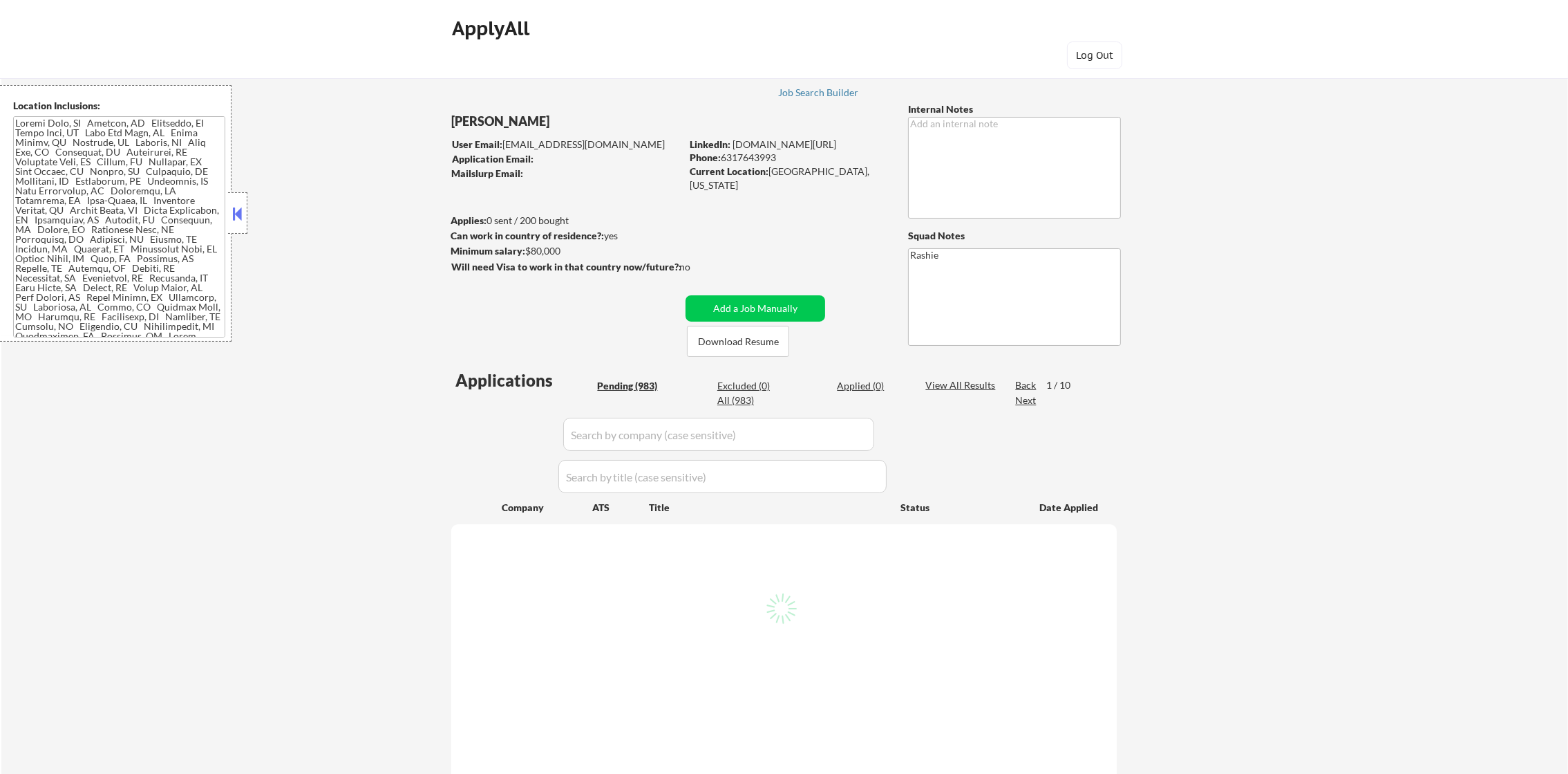
select select ""pending""
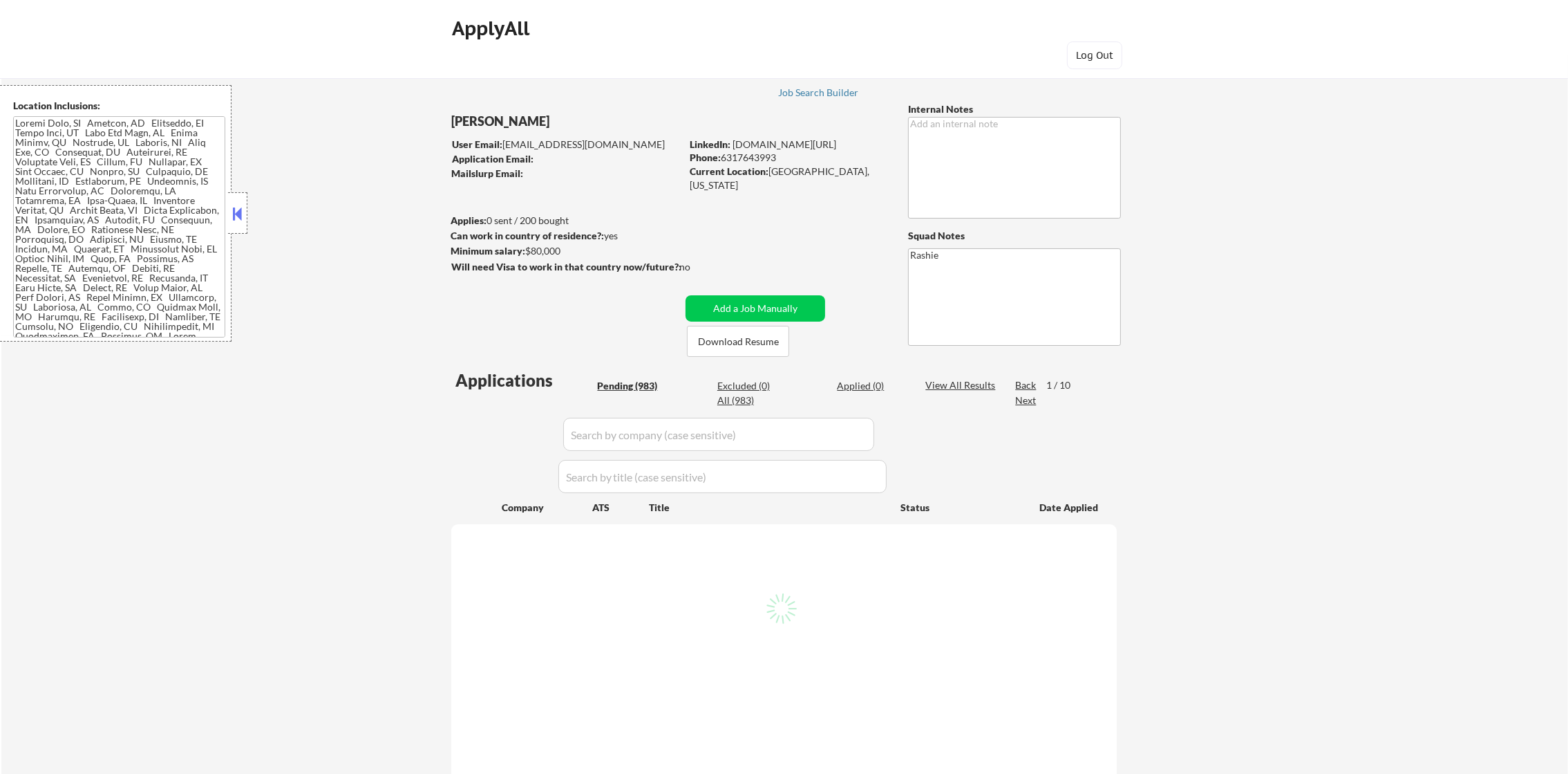
select select ""pending""
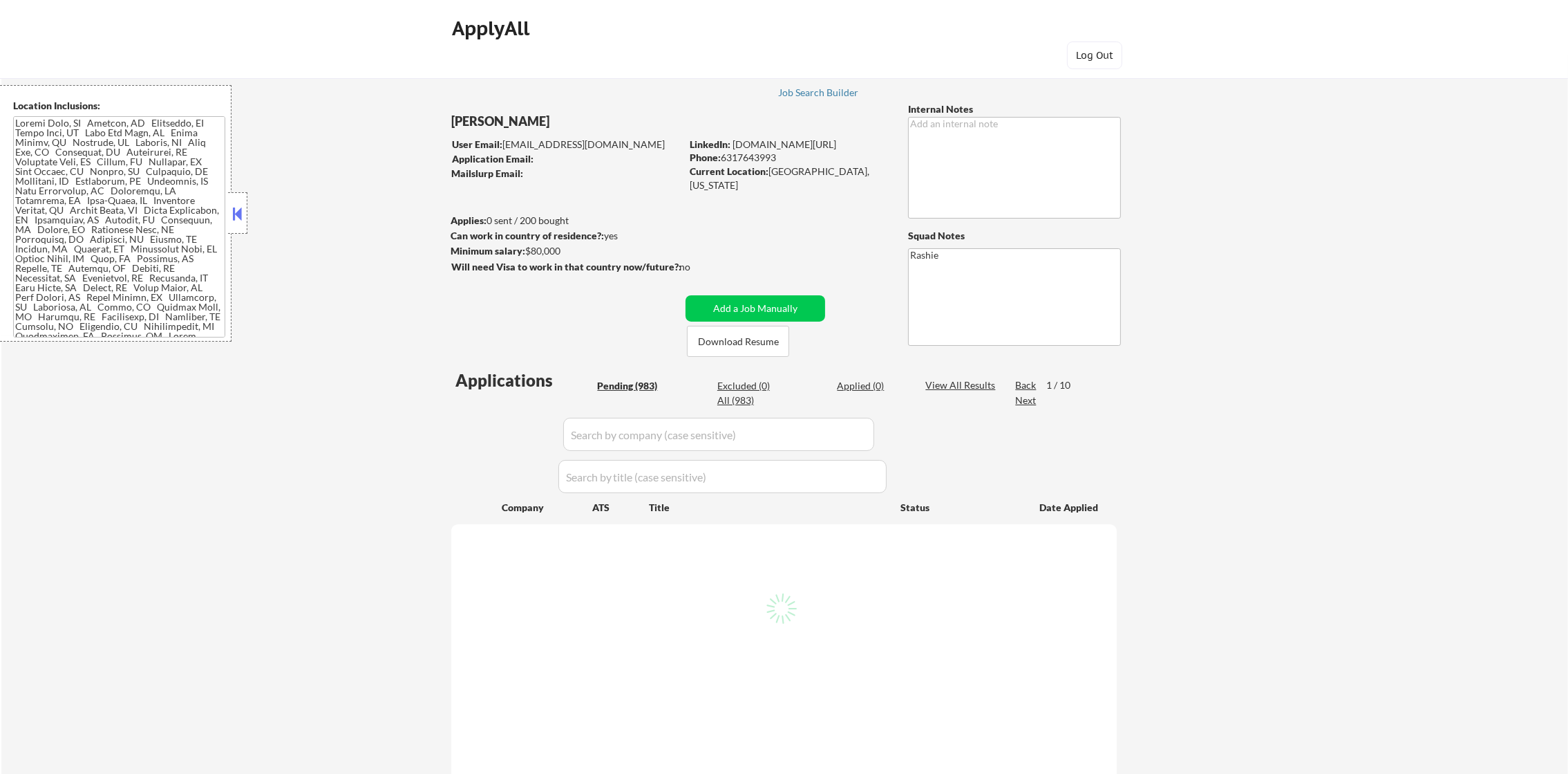
select select ""pending""
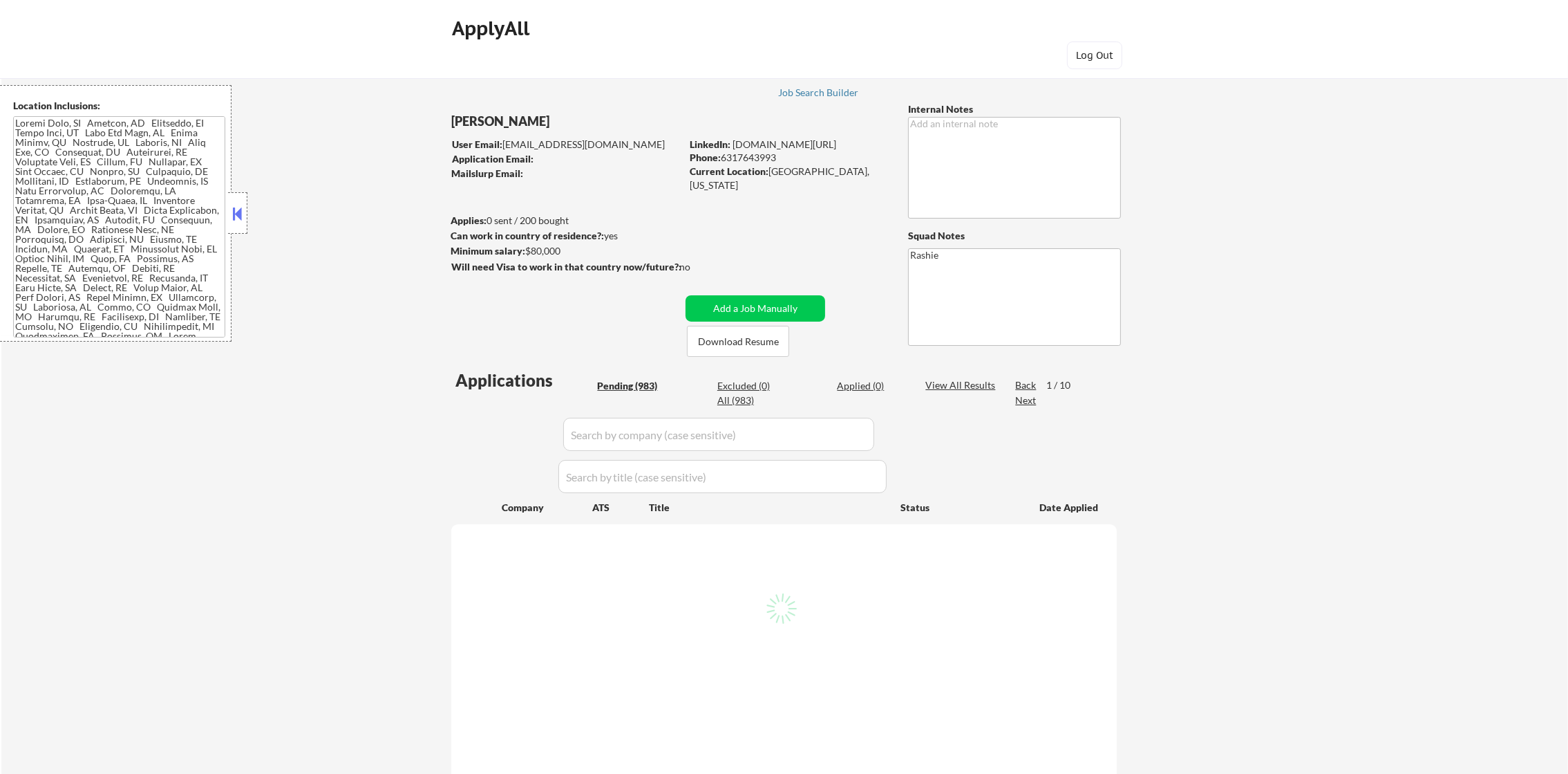
select select ""pending""
